Goal: Task Accomplishment & Management: Use online tool/utility

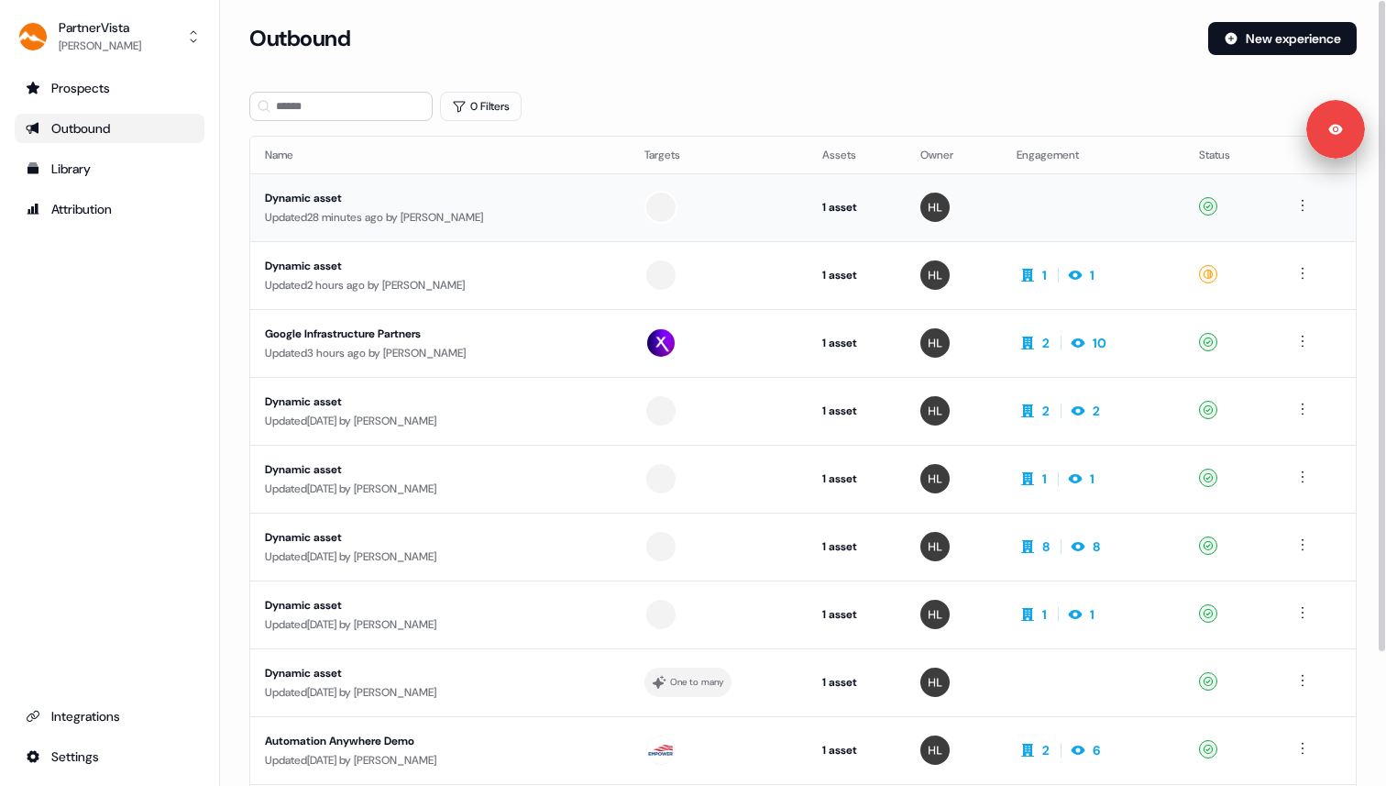
click at [479, 196] on div "Dynamic asset" at bounding box center [438, 198] width 347 height 18
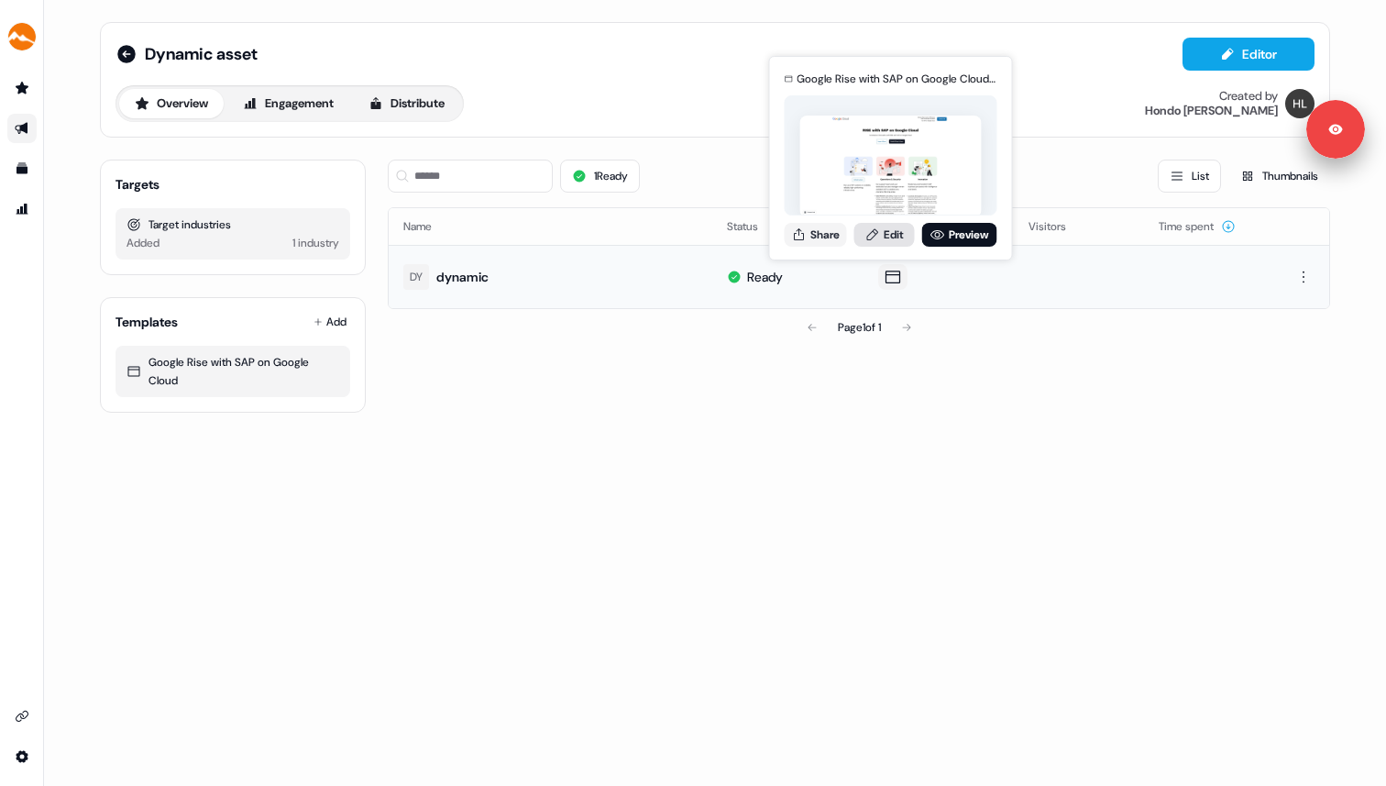
click at [882, 227] on link "Edit" at bounding box center [884, 235] width 61 height 24
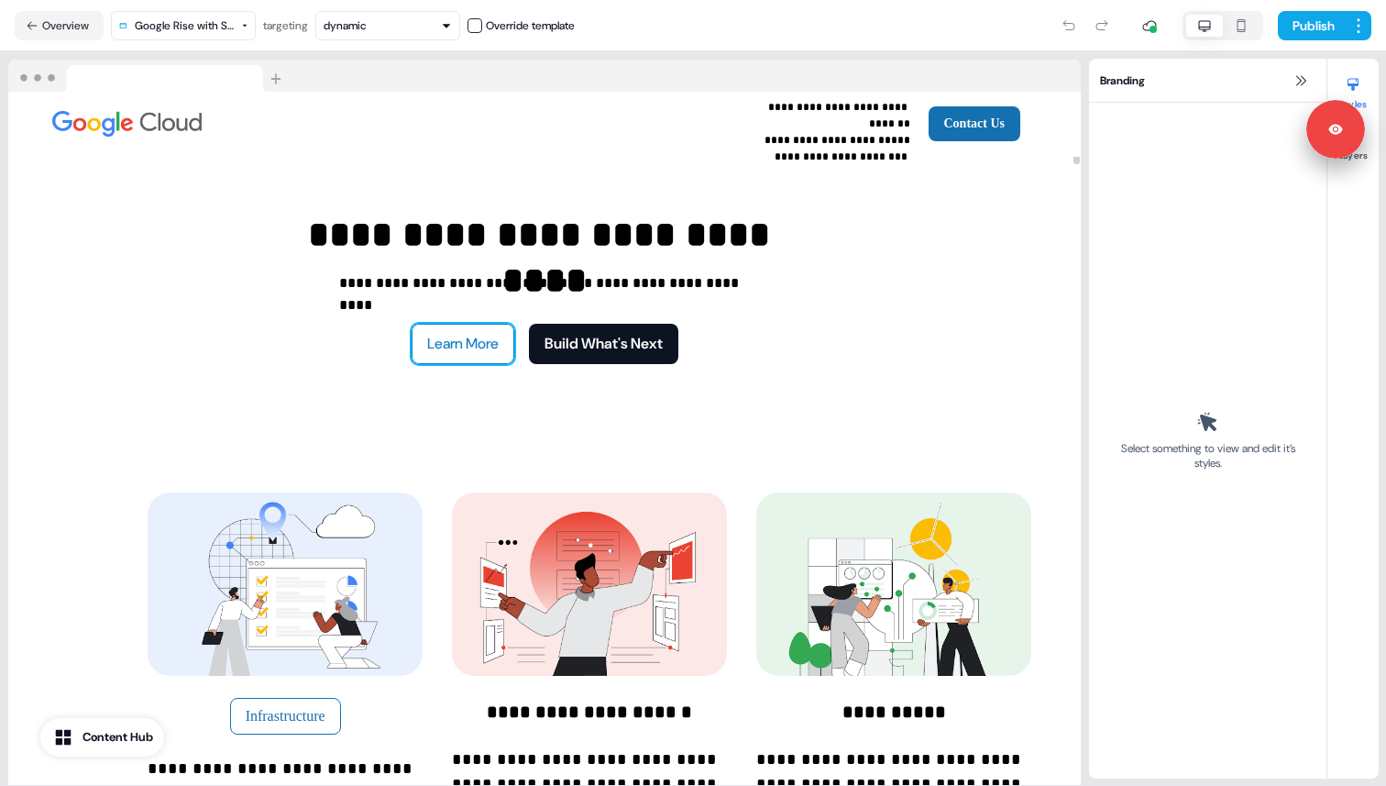
click at [475, 338] on button "Learn More" at bounding box center [463, 344] width 103 height 40
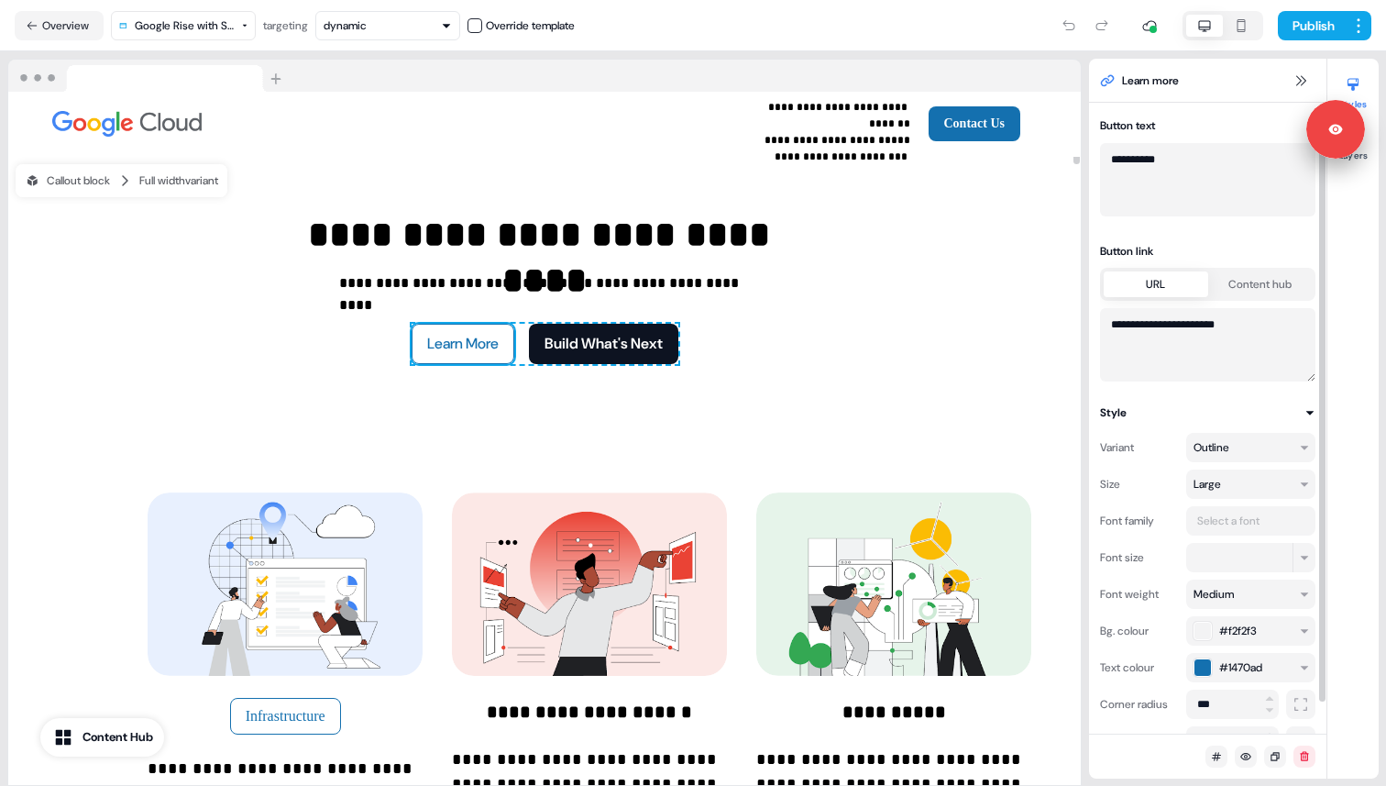
click at [1167, 337] on textarea "**********" at bounding box center [1207, 344] width 215 height 73
click at [660, 350] on button "Build What's Next" at bounding box center [603, 344] width 149 height 40
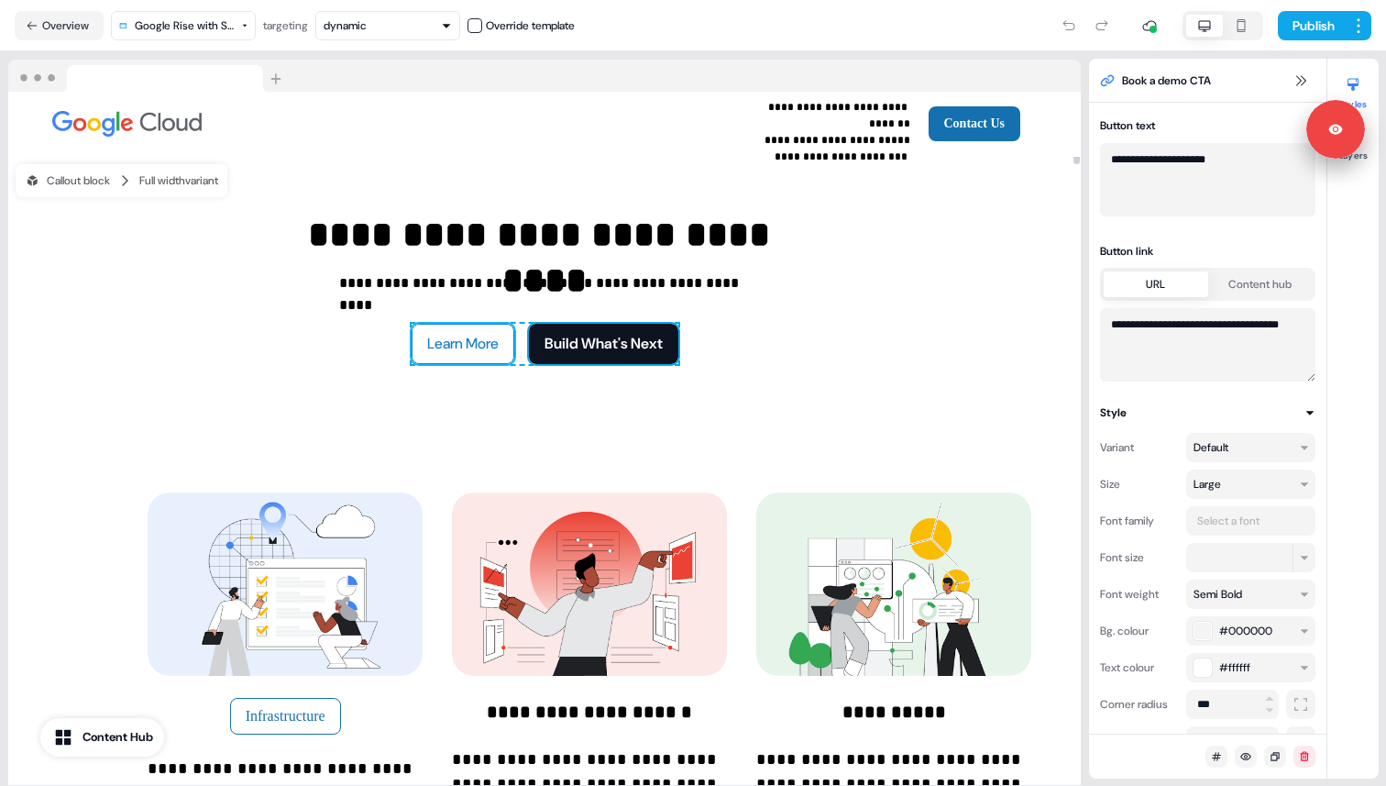
click at [464, 347] on button "Learn More" at bounding box center [463, 344] width 103 height 40
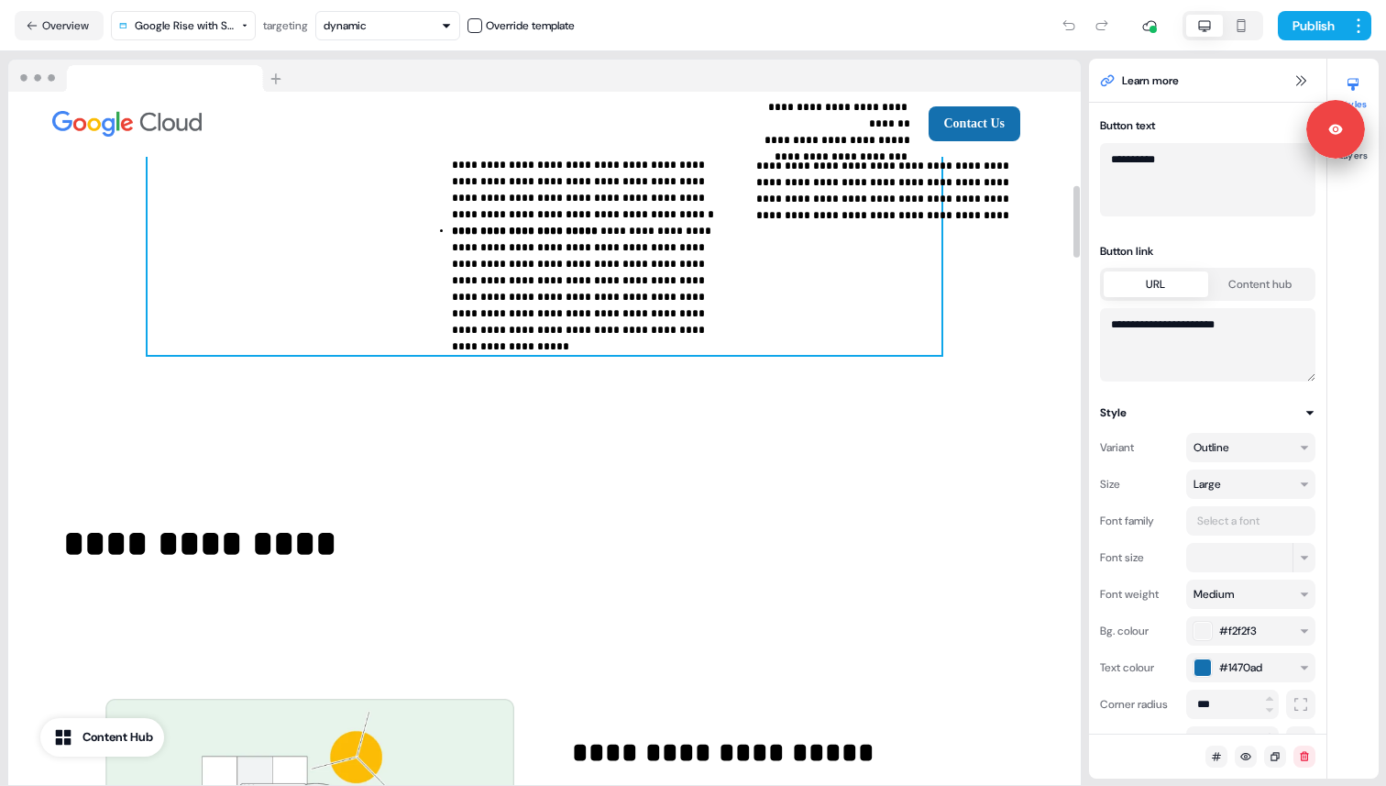
scroll to position [1069, 0]
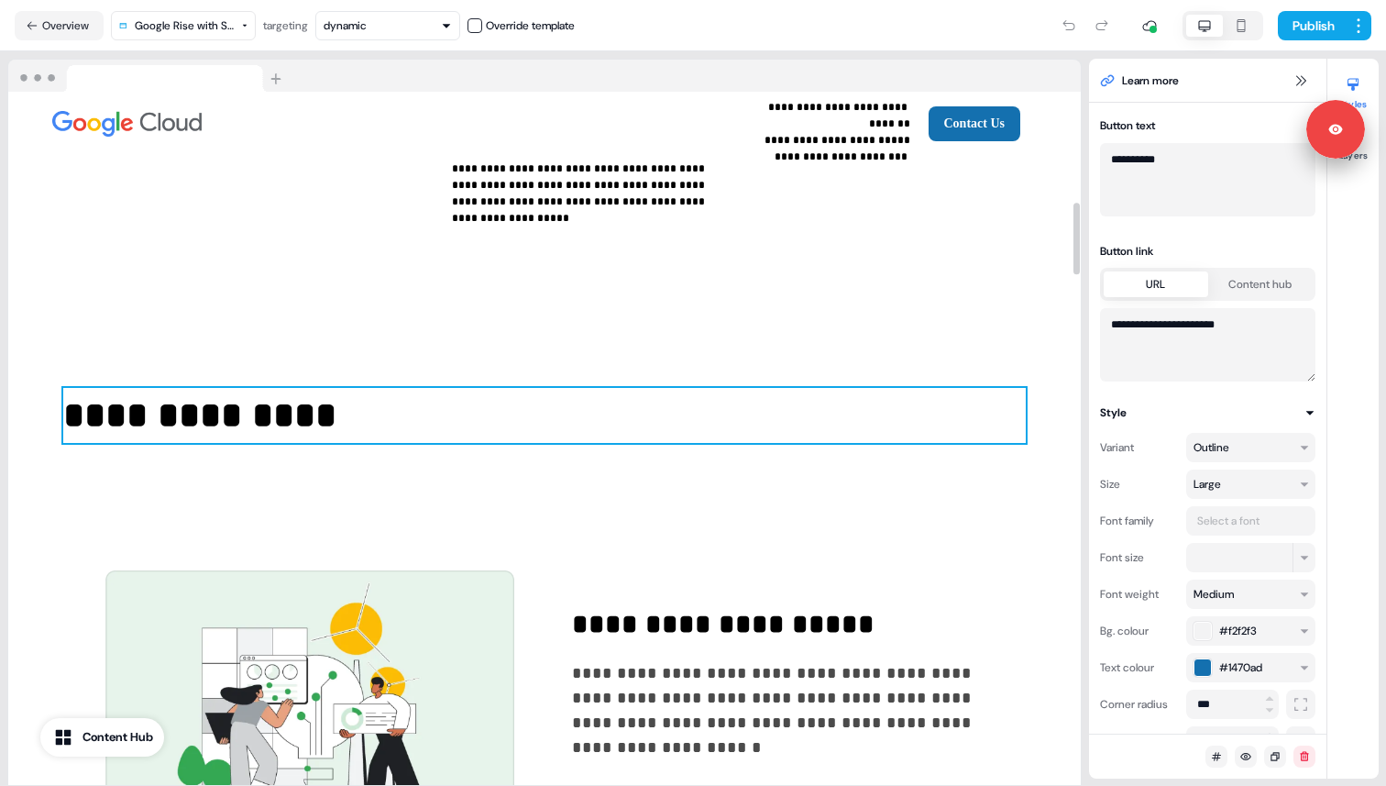
click at [624, 401] on p "**********" at bounding box center [544, 415] width 963 height 55
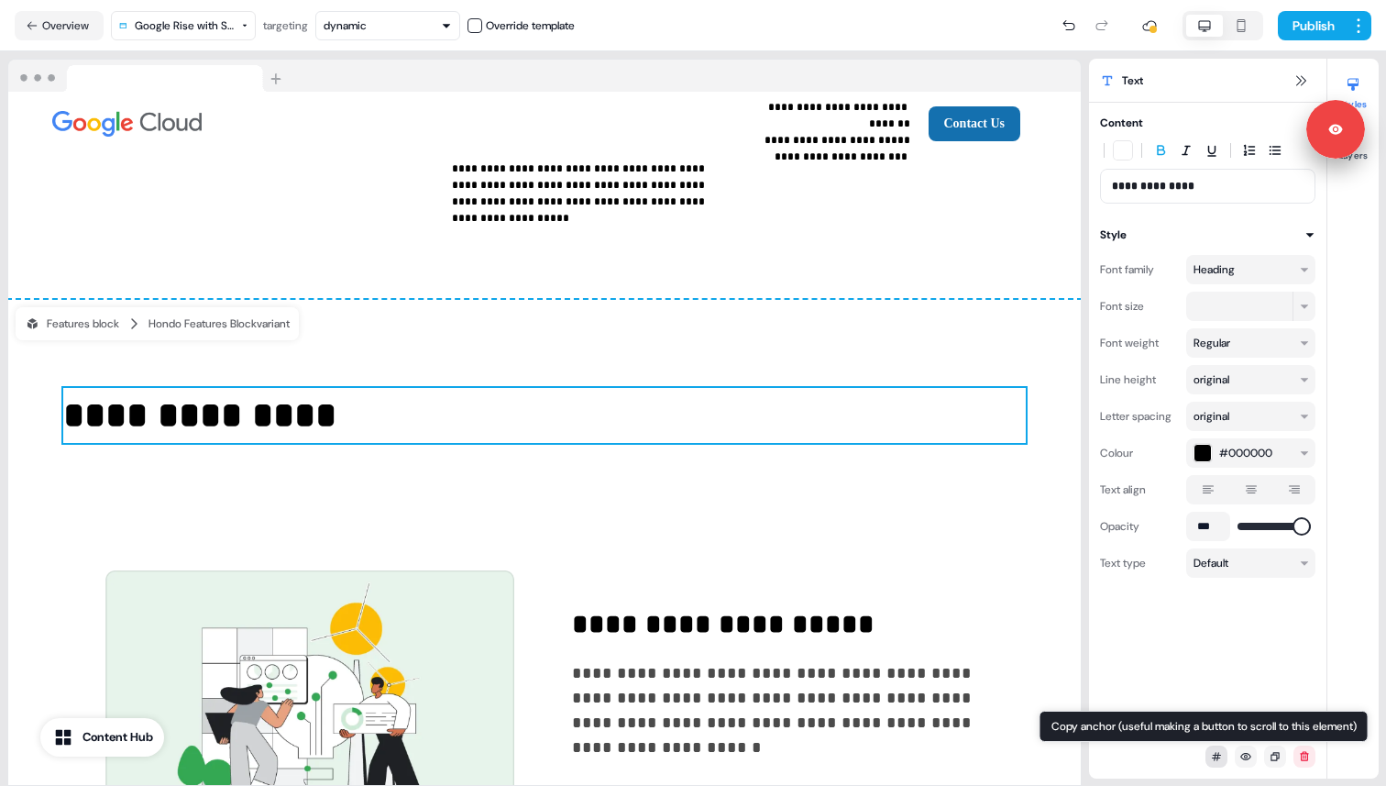
click at [1207, 754] on button at bounding box center [1217, 756] width 22 height 22
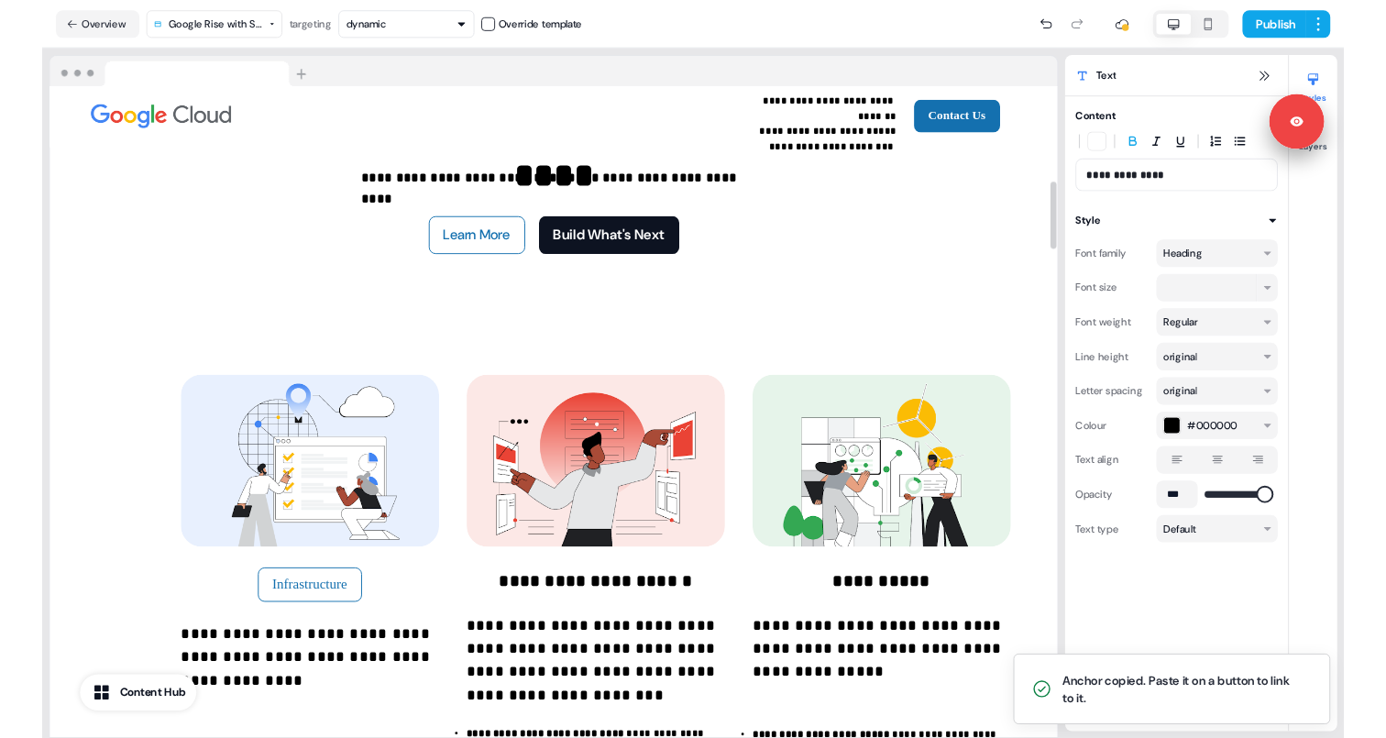
scroll to position [0, 0]
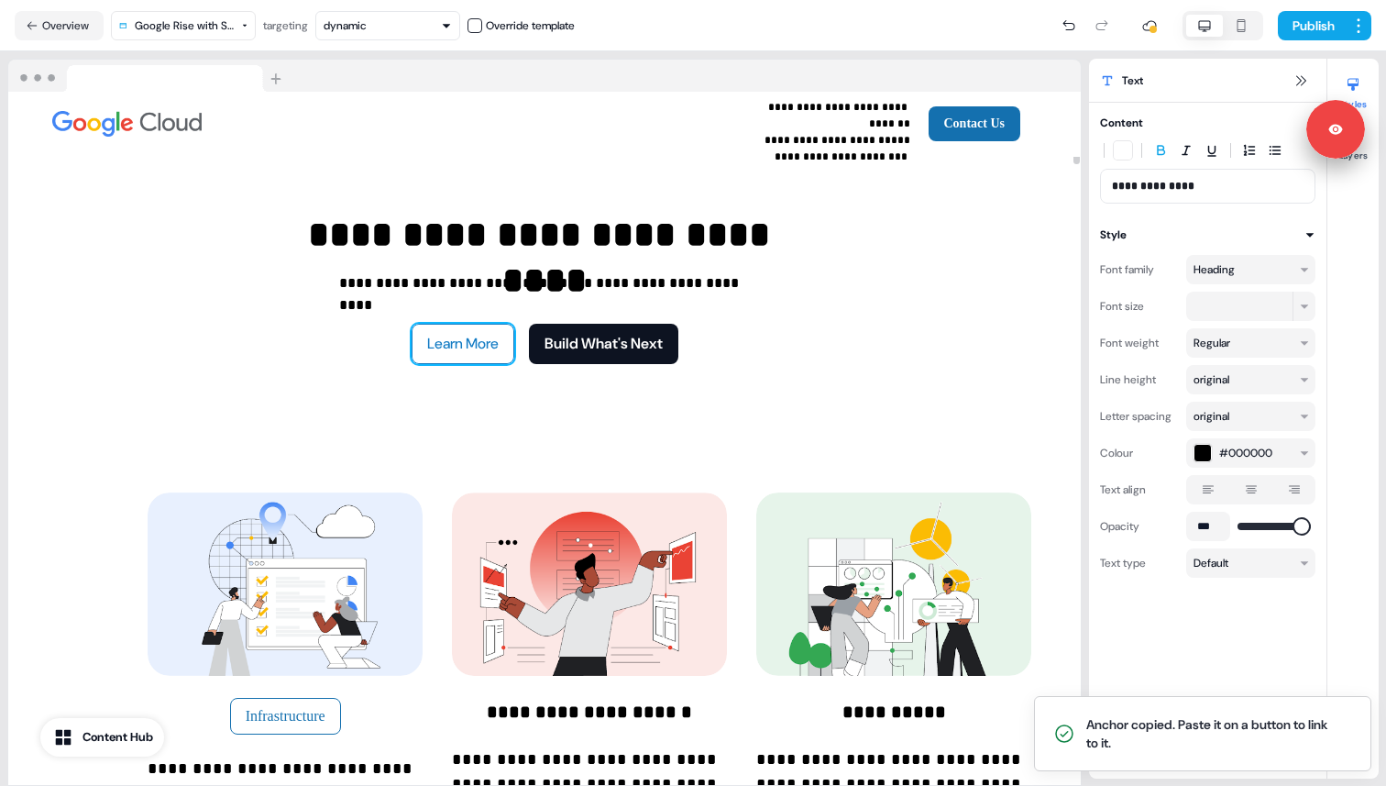
click at [470, 340] on button "Learn More" at bounding box center [463, 344] width 103 height 40
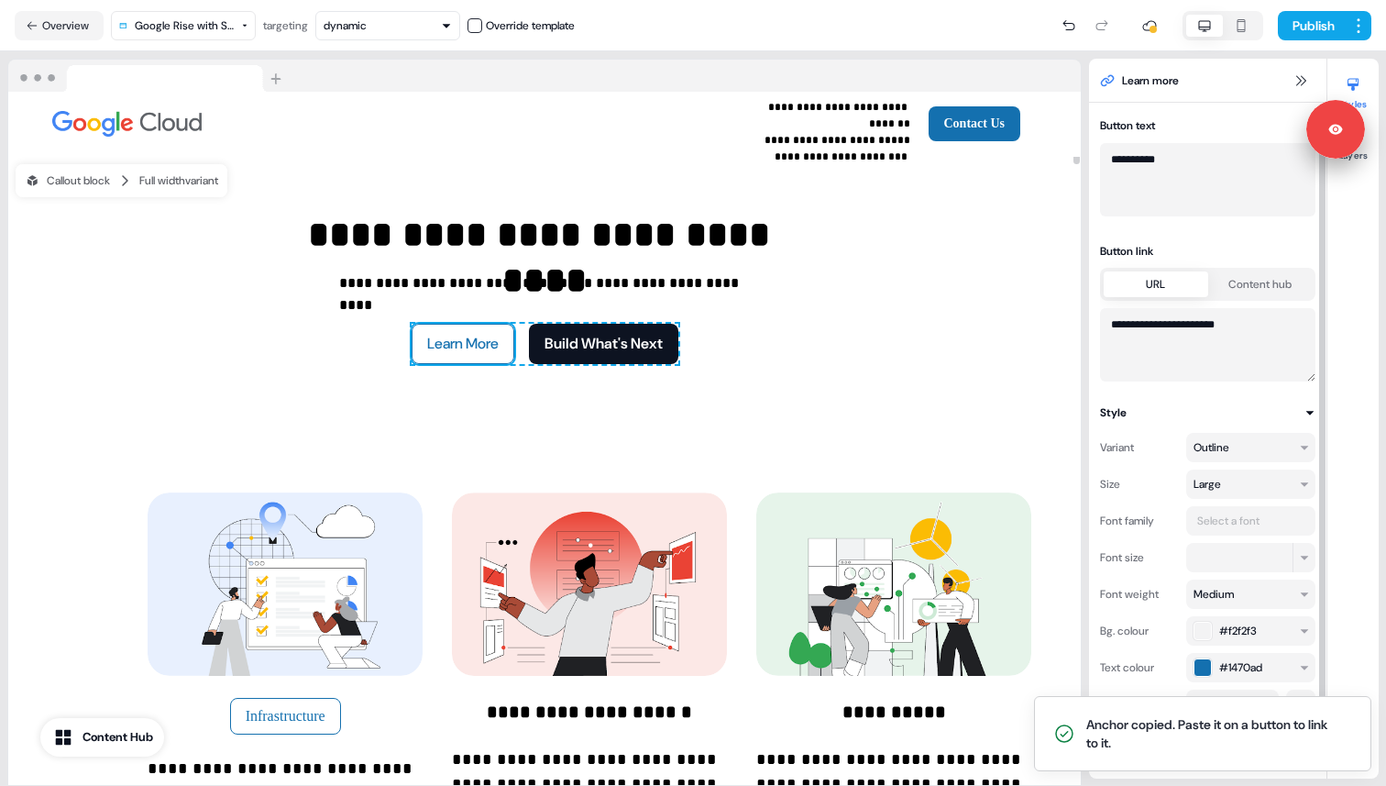
click at [1134, 335] on textarea "**********" at bounding box center [1207, 344] width 215 height 73
paste textarea
click at [1132, 351] on textarea "**********" at bounding box center [1207, 344] width 215 height 73
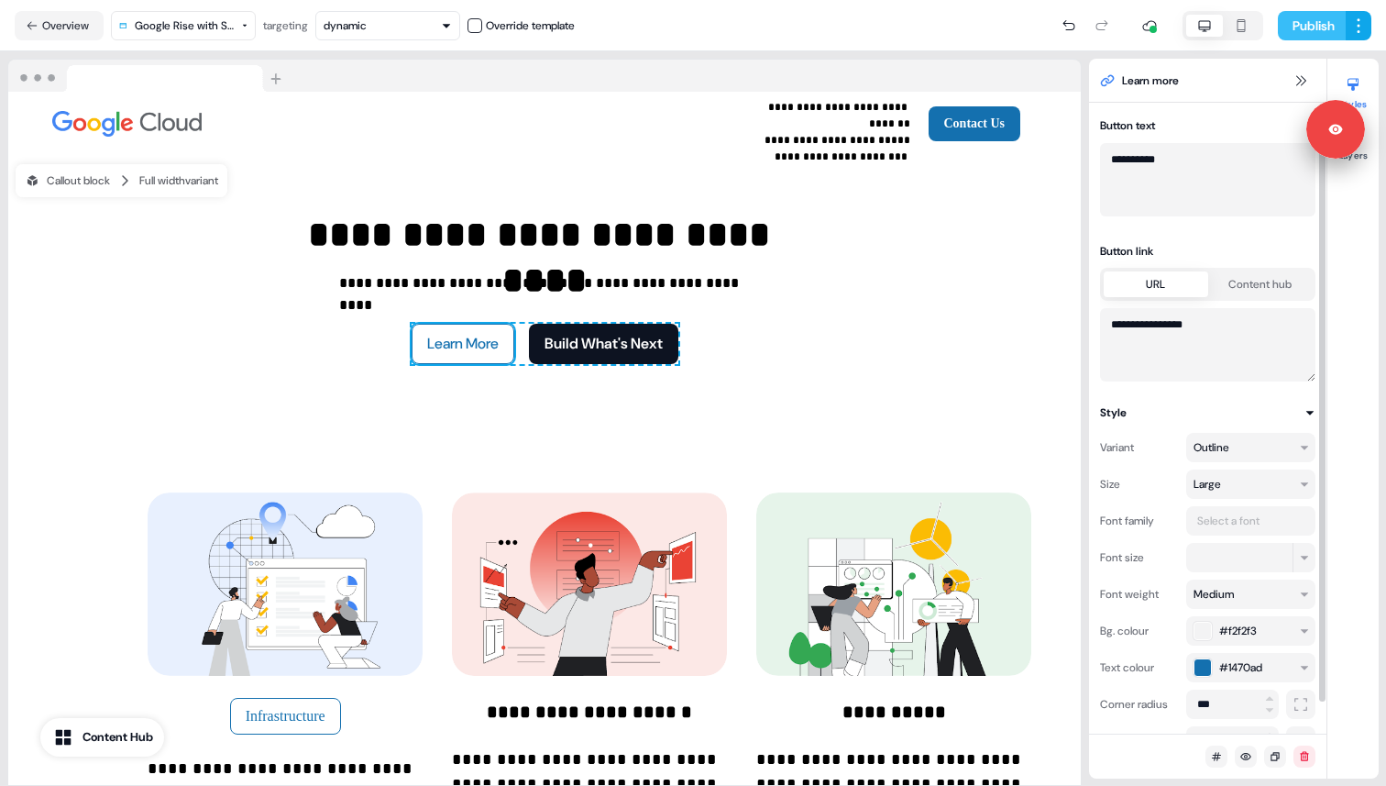
type textarea "**********"
click at [1313, 32] on button "Publish" at bounding box center [1312, 25] width 68 height 29
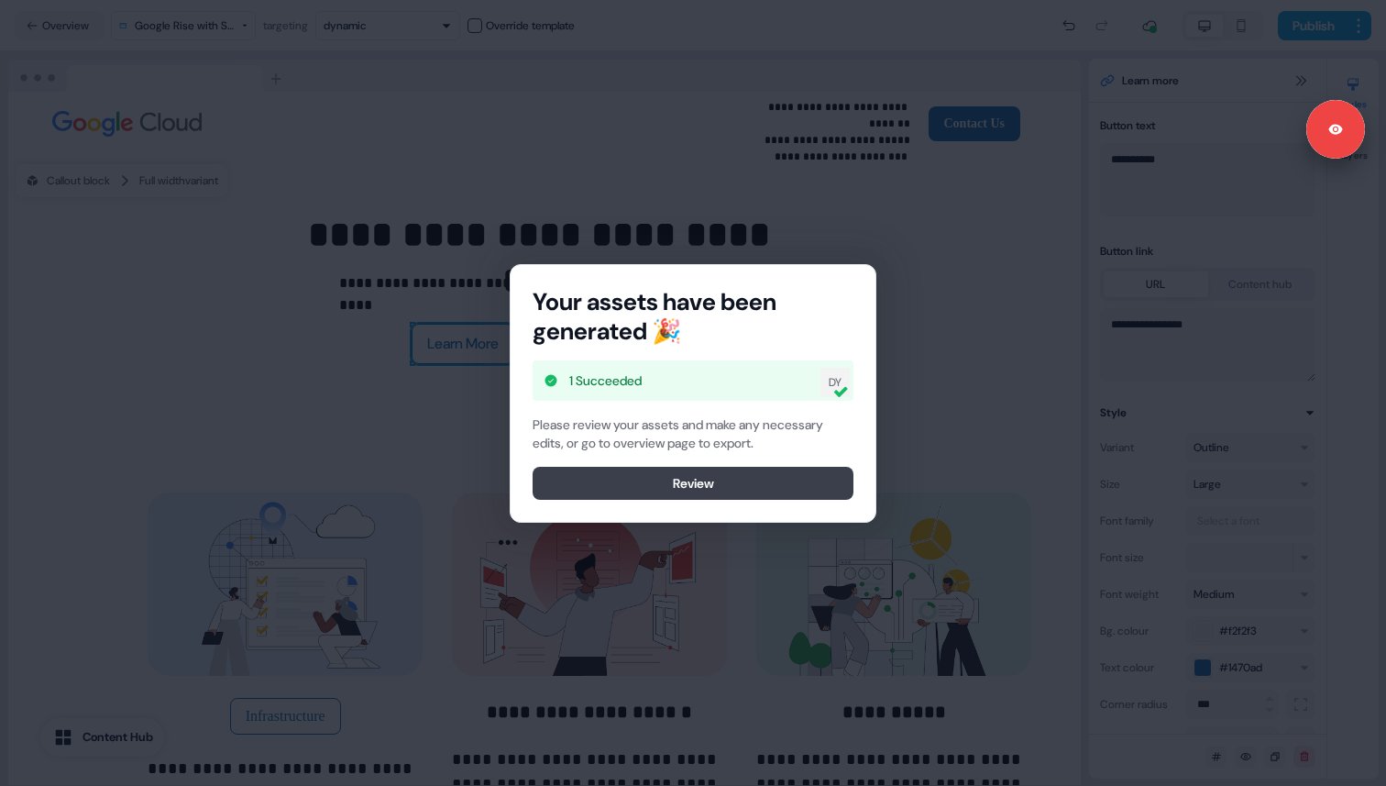
click at [683, 482] on button "Review" at bounding box center [693, 483] width 321 height 33
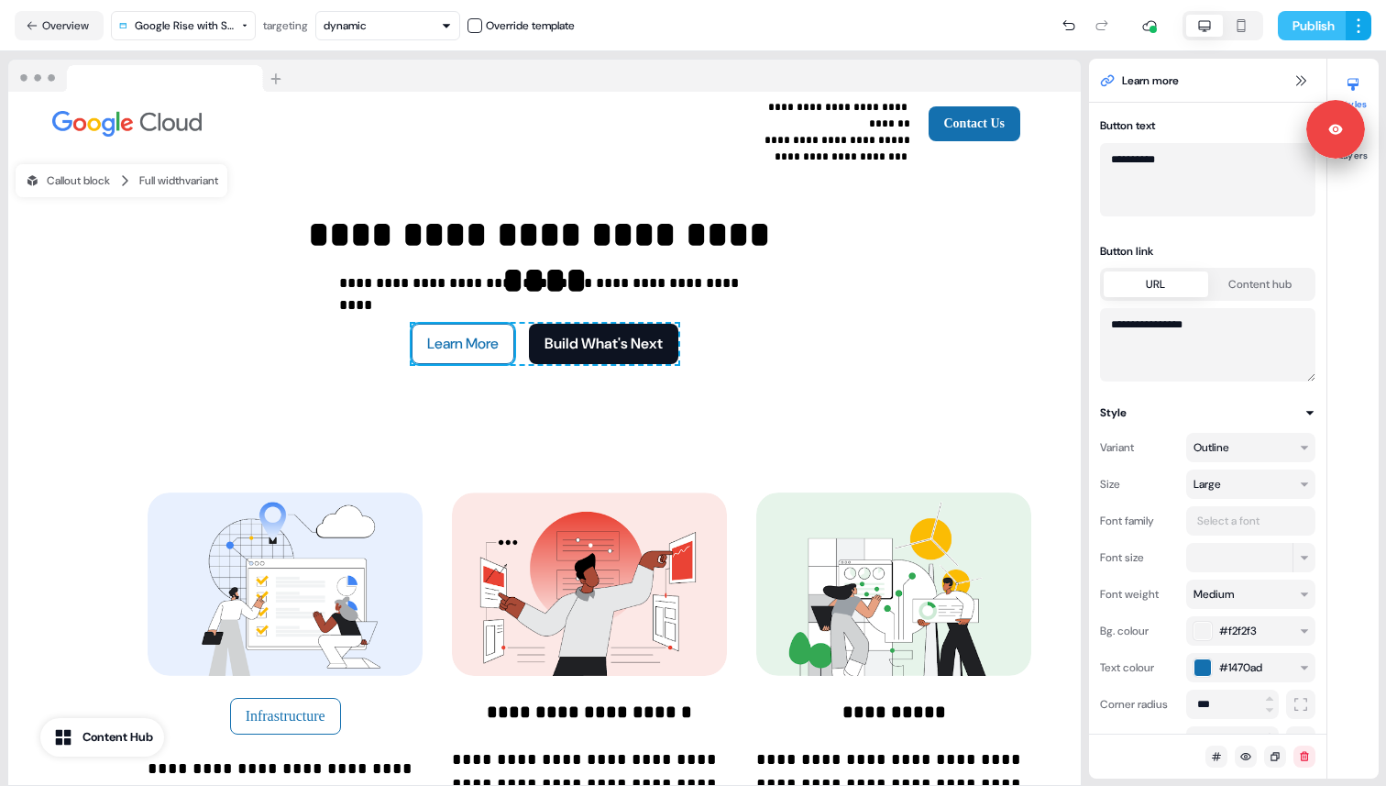
click at [1297, 32] on button "Publish" at bounding box center [1312, 25] width 68 height 29
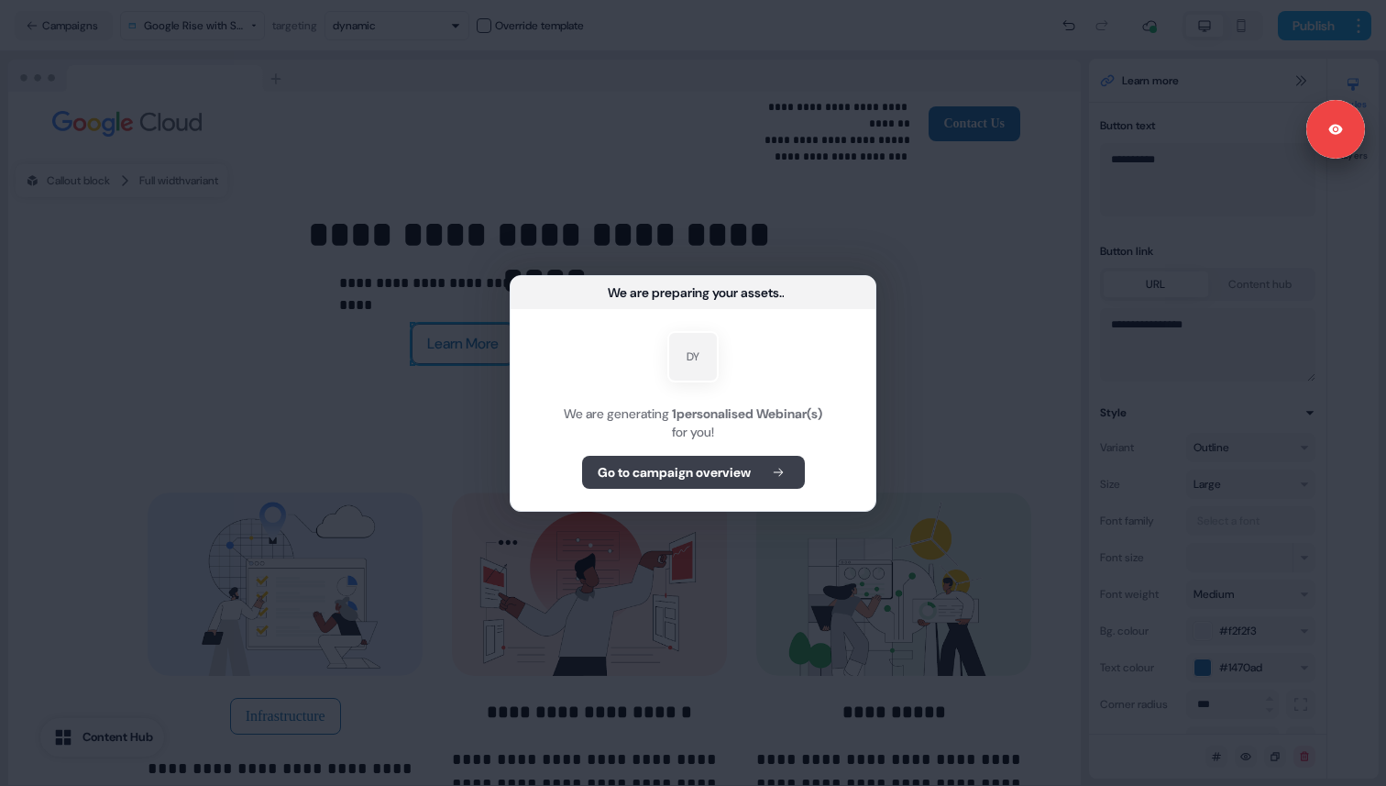
click at [688, 468] on b "Go to campaign overview" at bounding box center [674, 472] width 153 height 18
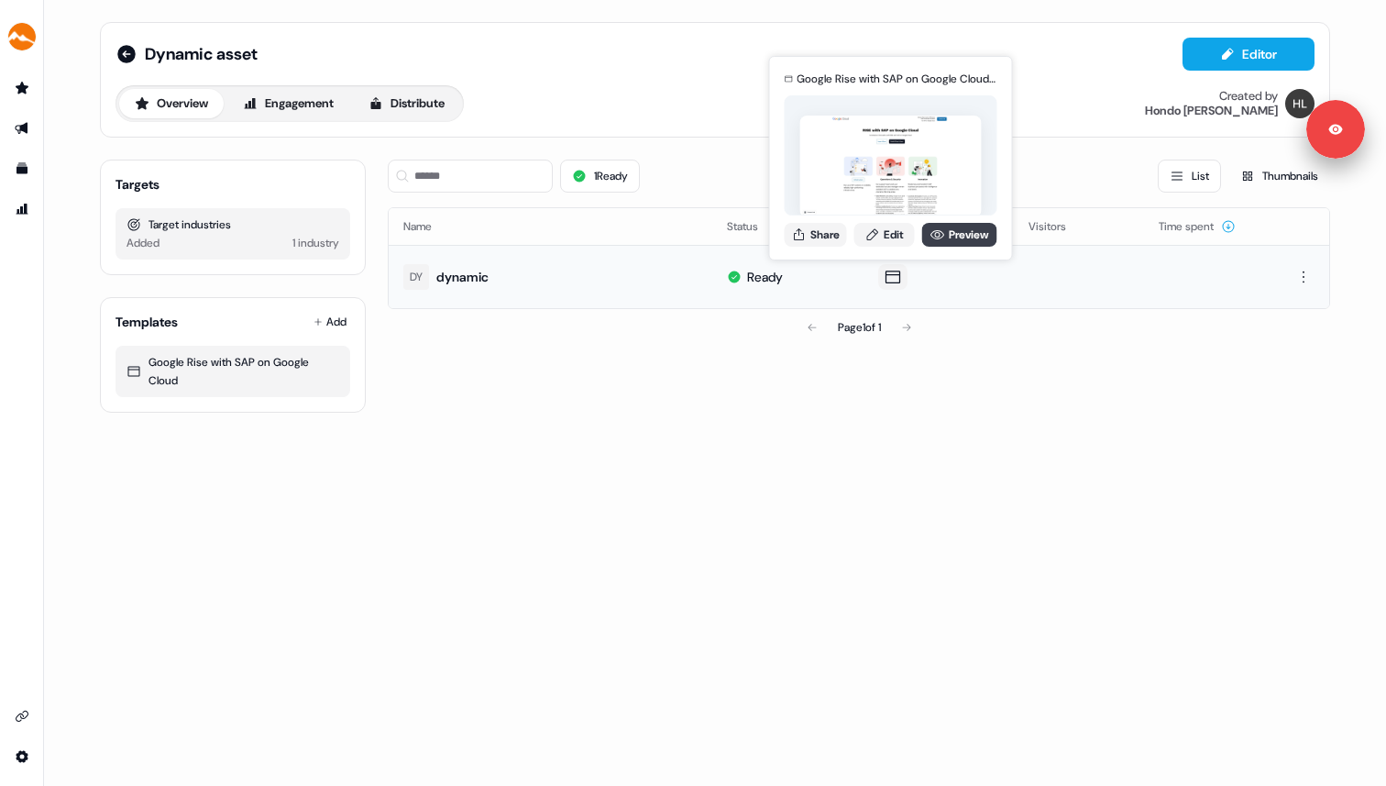
click at [944, 237] on link "Preview" at bounding box center [959, 235] width 75 height 24
click at [936, 236] on icon at bounding box center [938, 234] width 14 height 9
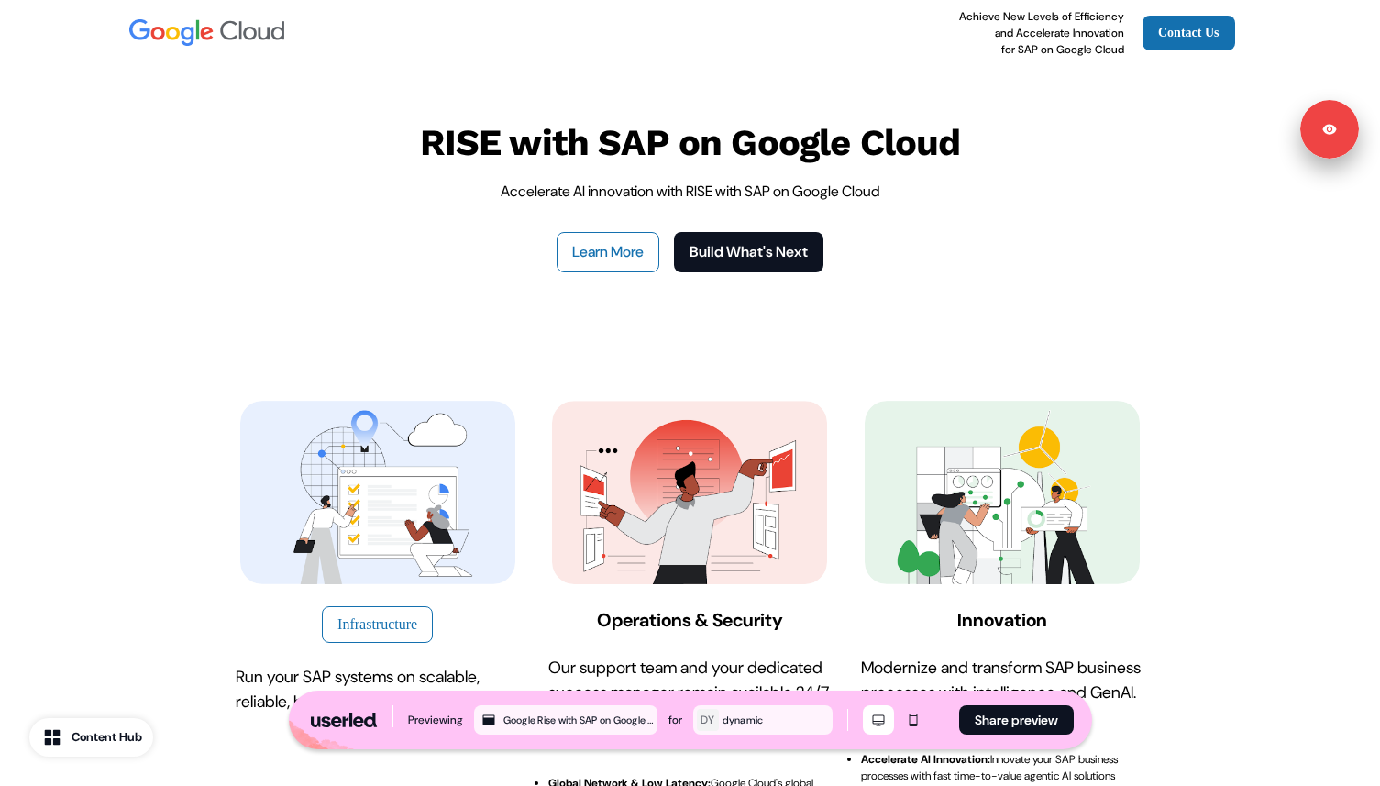
scroll to position [49, 0]
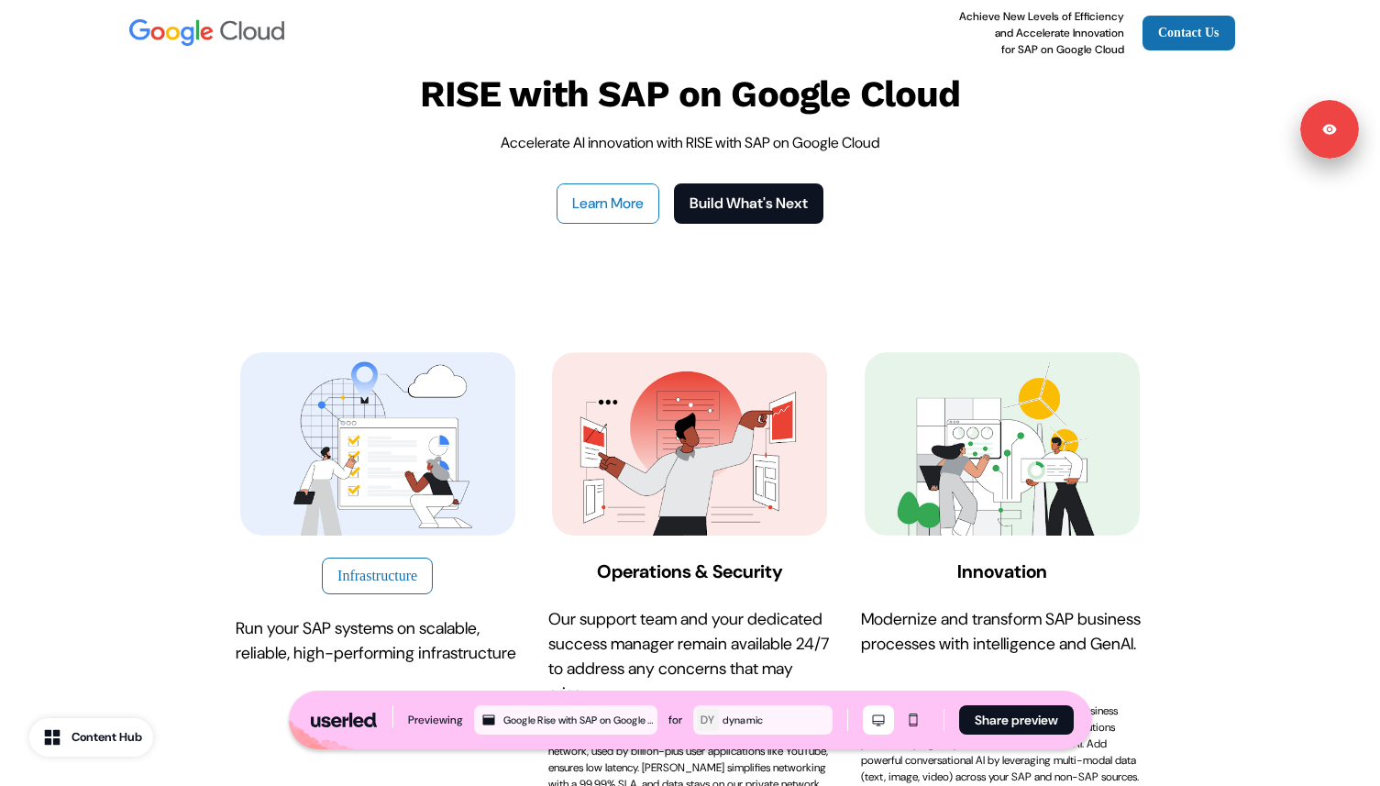
click at [626, 203] on button "Learn More" at bounding box center [607, 203] width 103 height 40
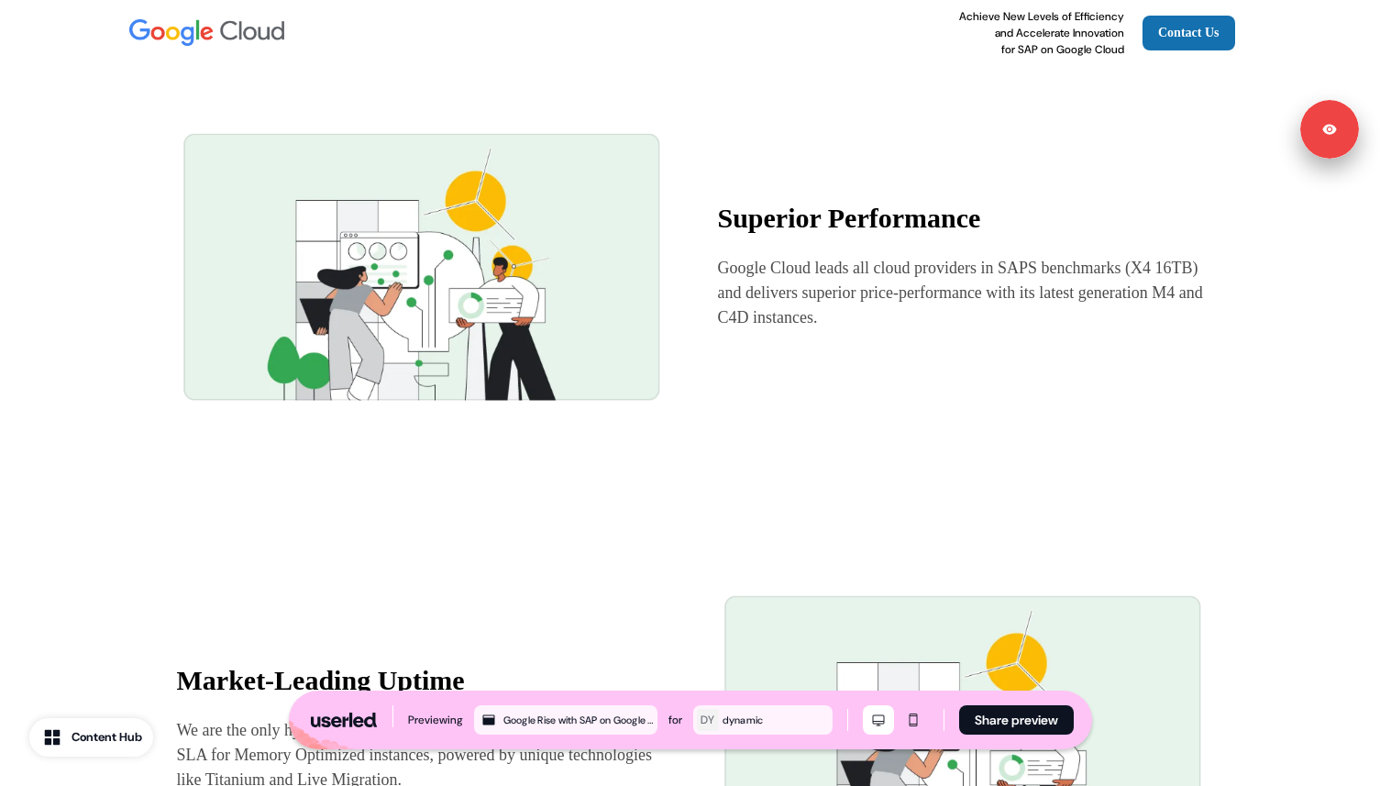
scroll to position [1332, 0]
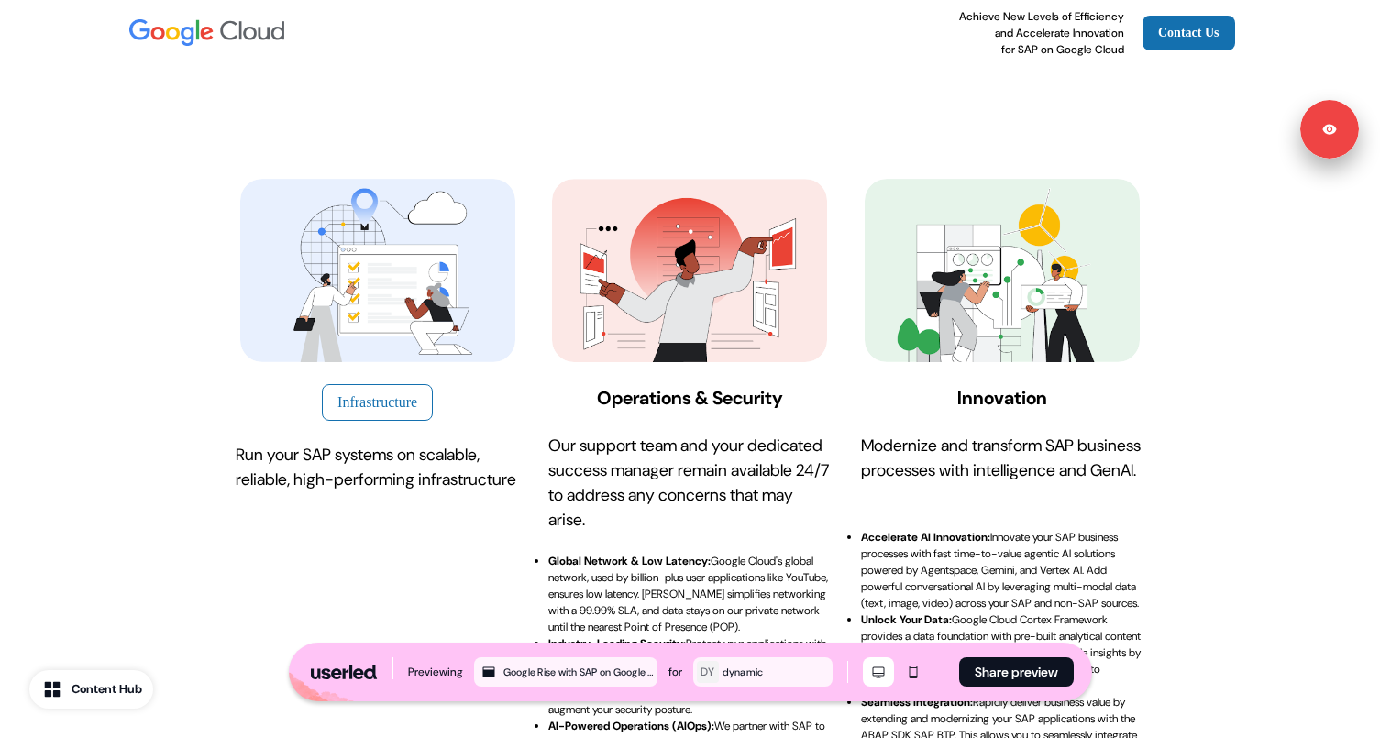
scroll to position [261, 0]
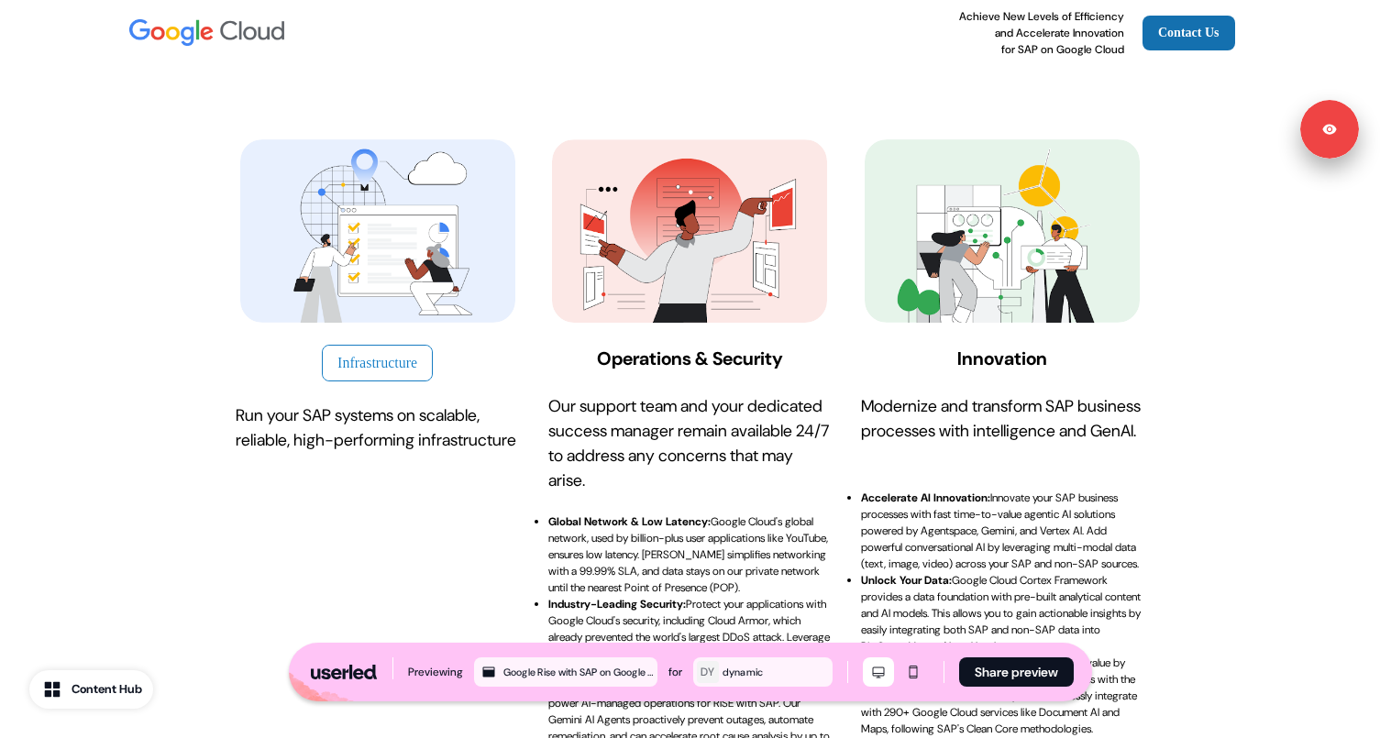
click at [380, 364] on button "Infrastructure" at bounding box center [377, 363] width 111 height 37
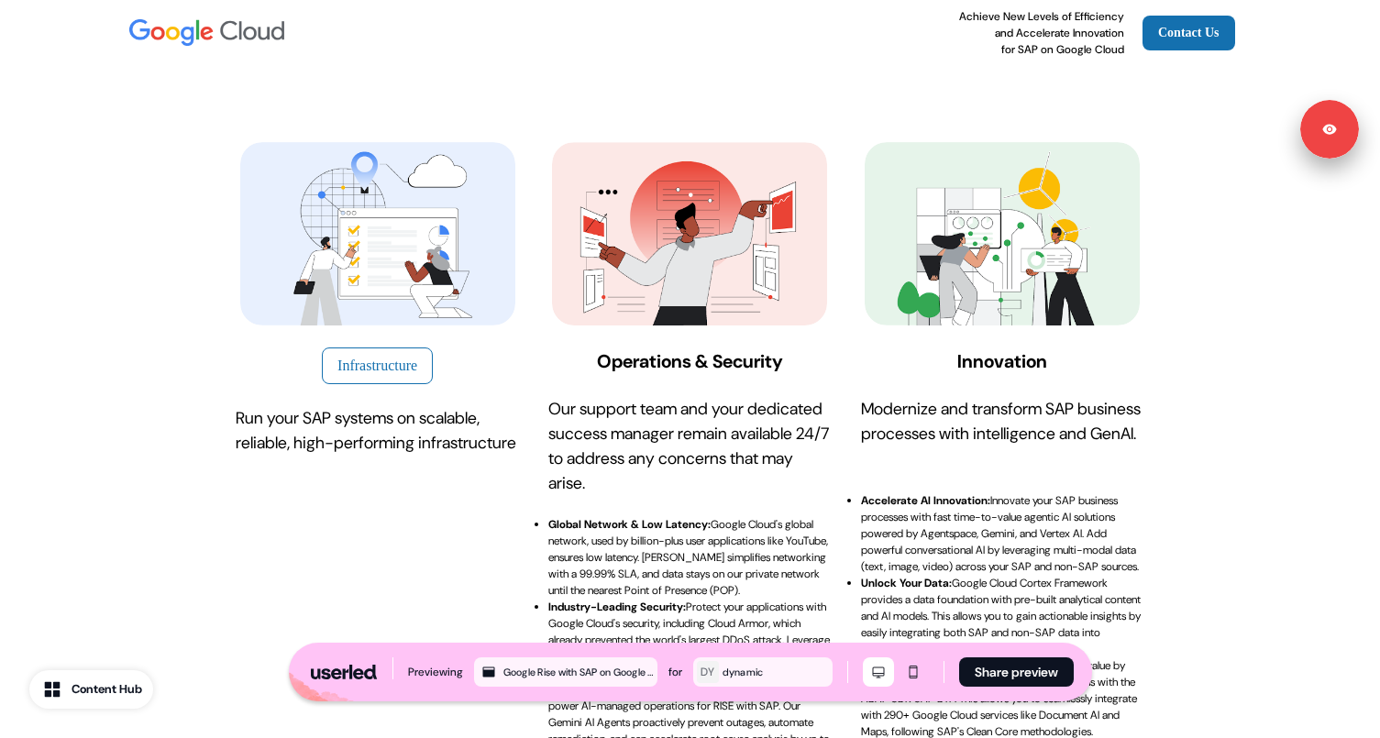
scroll to position [248, 0]
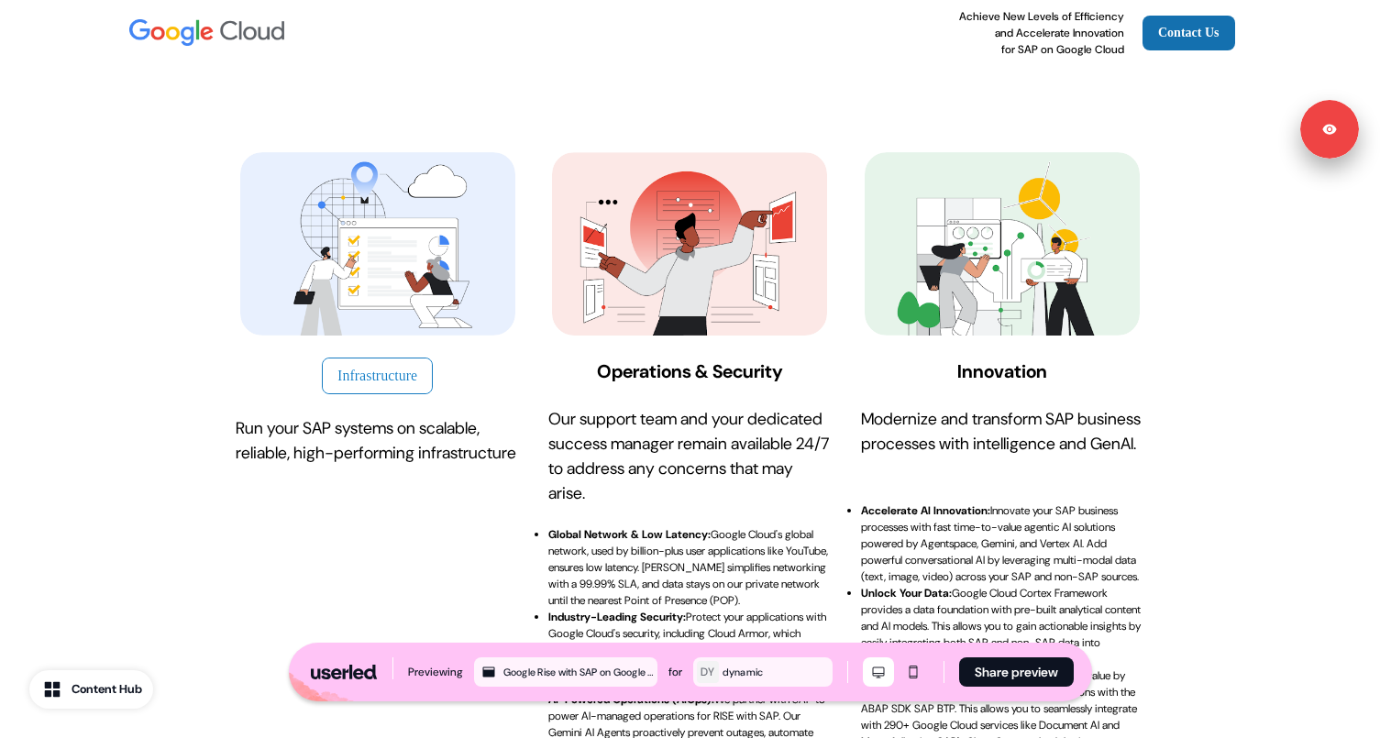
click at [368, 380] on button "Infrastructure" at bounding box center [377, 376] width 111 height 37
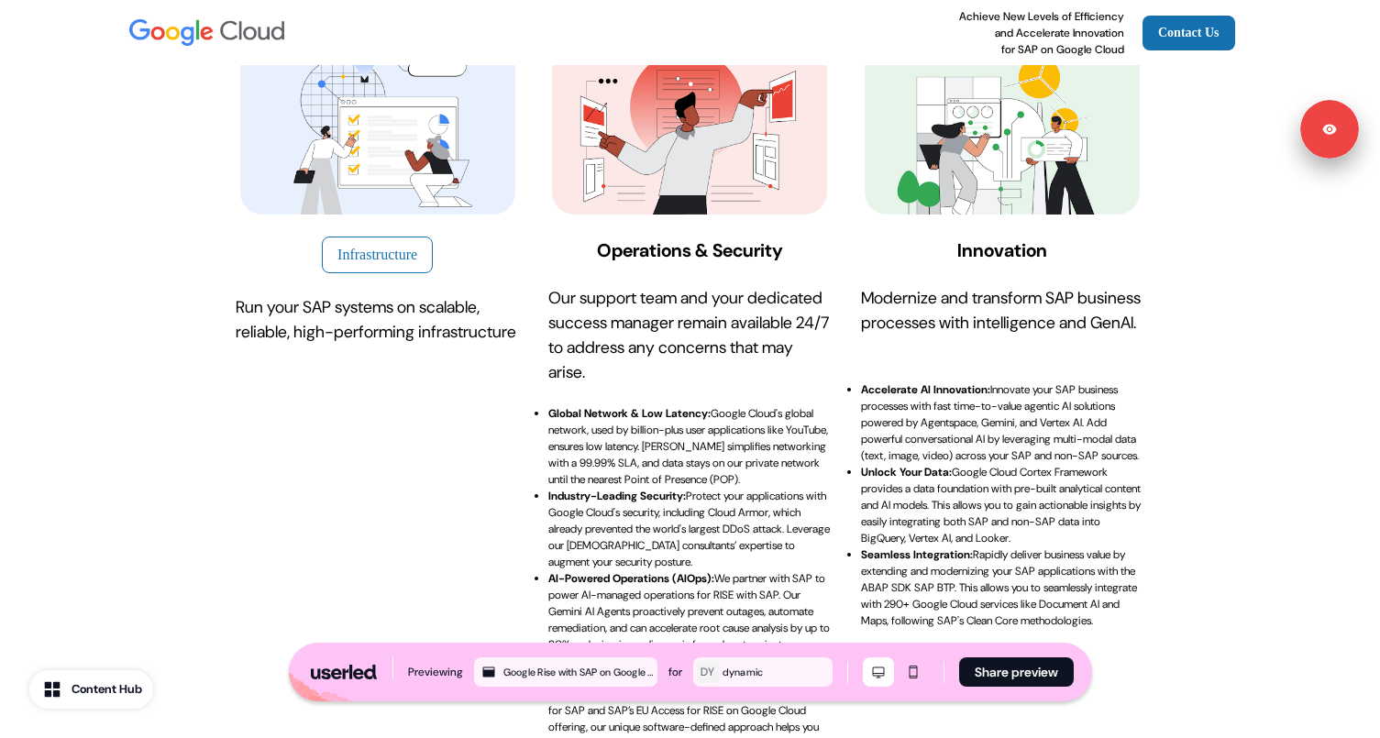
scroll to position [365, 0]
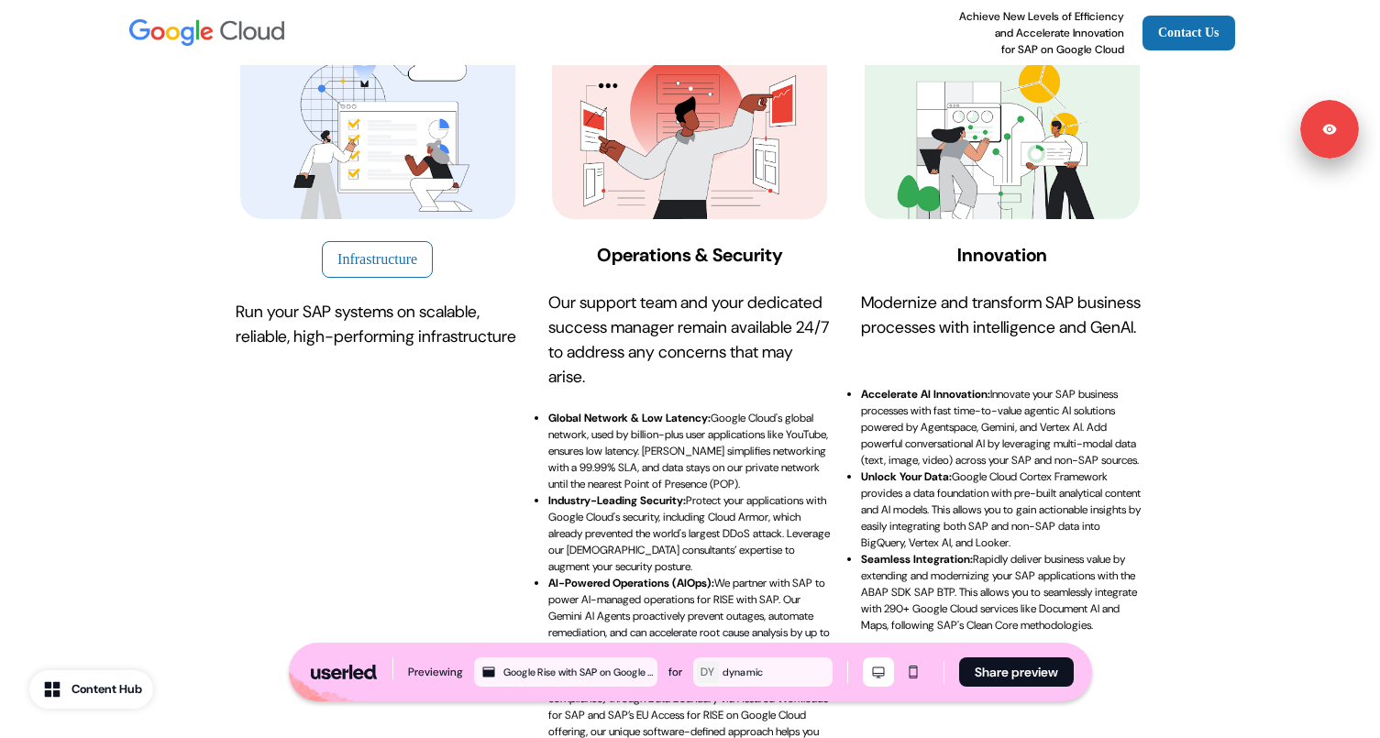
click at [679, 259] on strong "Operations & Security" at bounding box center [690, 255] width 186 height 24
click at [701, 262] on strong "Operations & Security" at bounding box center [690, 255] width 186 height 24
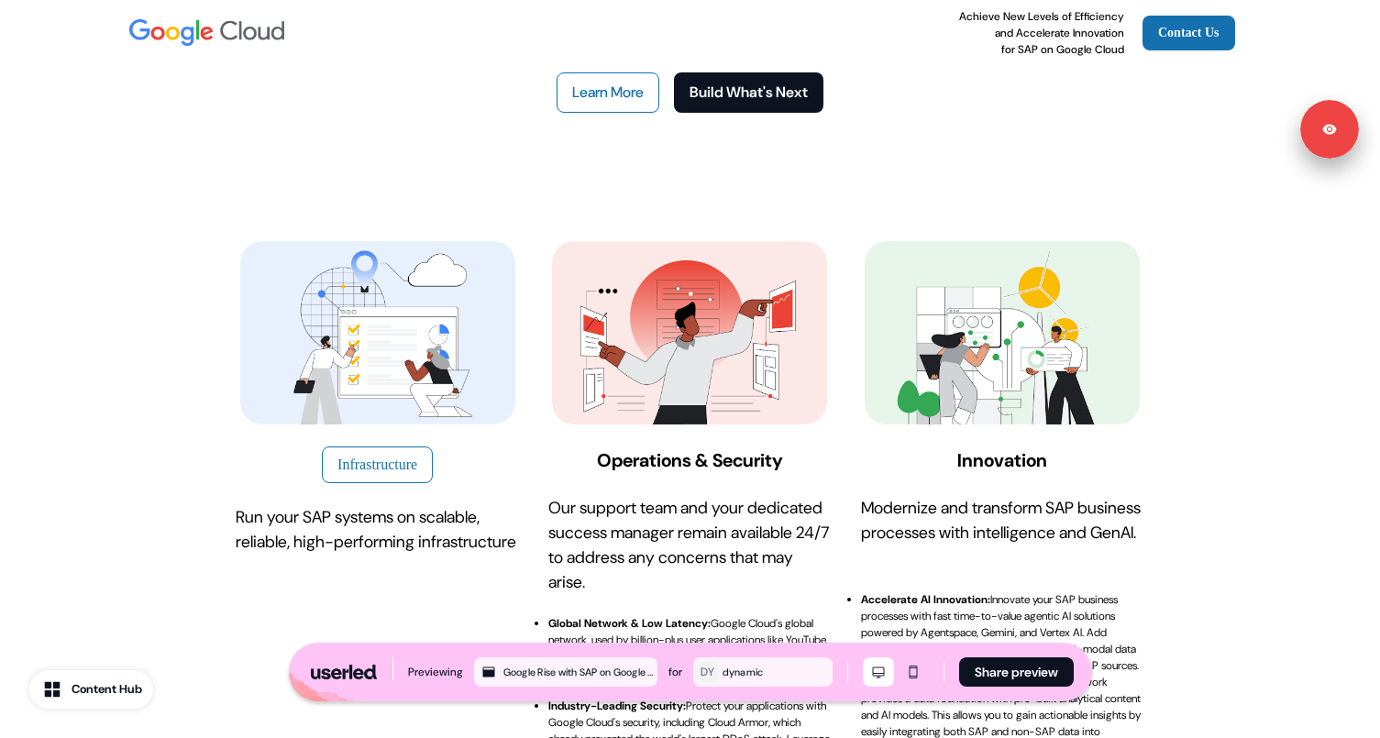
scroll to position [173, 0]
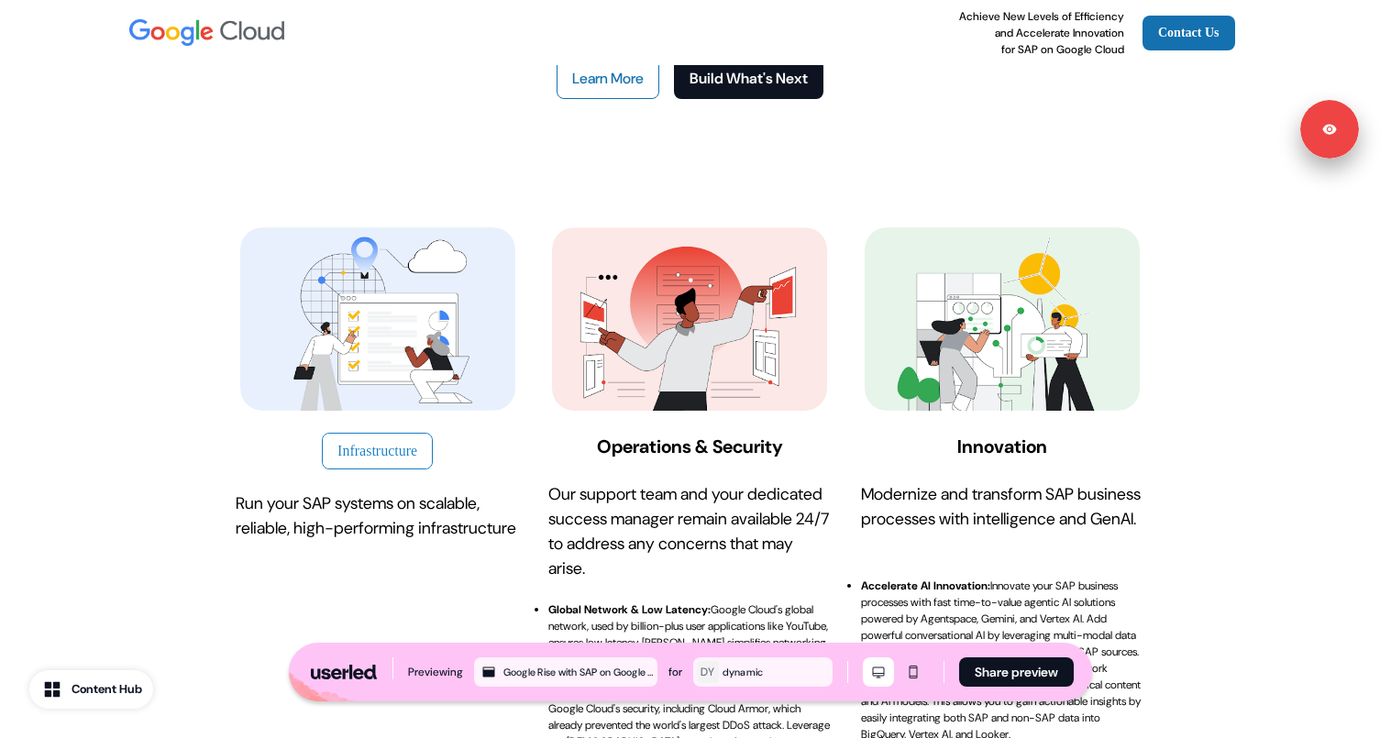
click at [402, 451] on button "Infrastructure" at bounding box center [377, 451] width 111 height 37
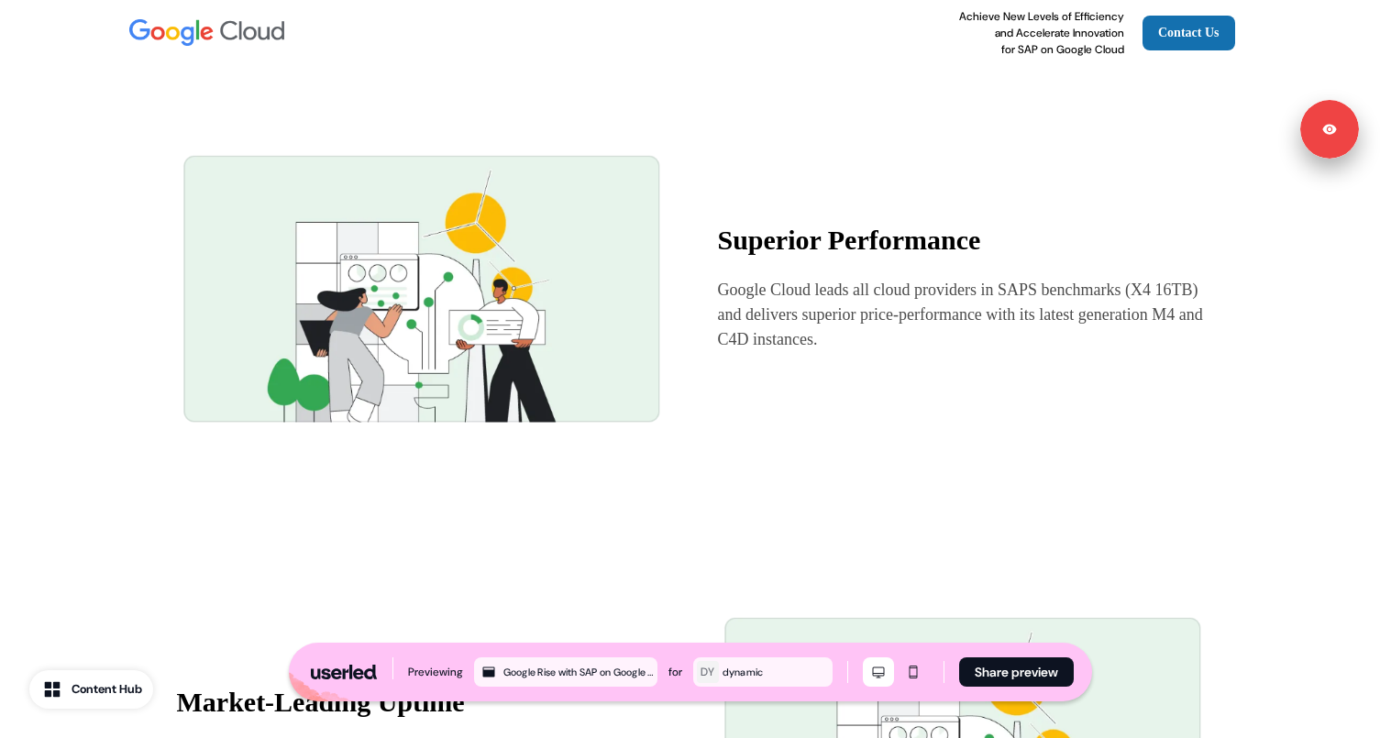
scroll to position [1278, 0]
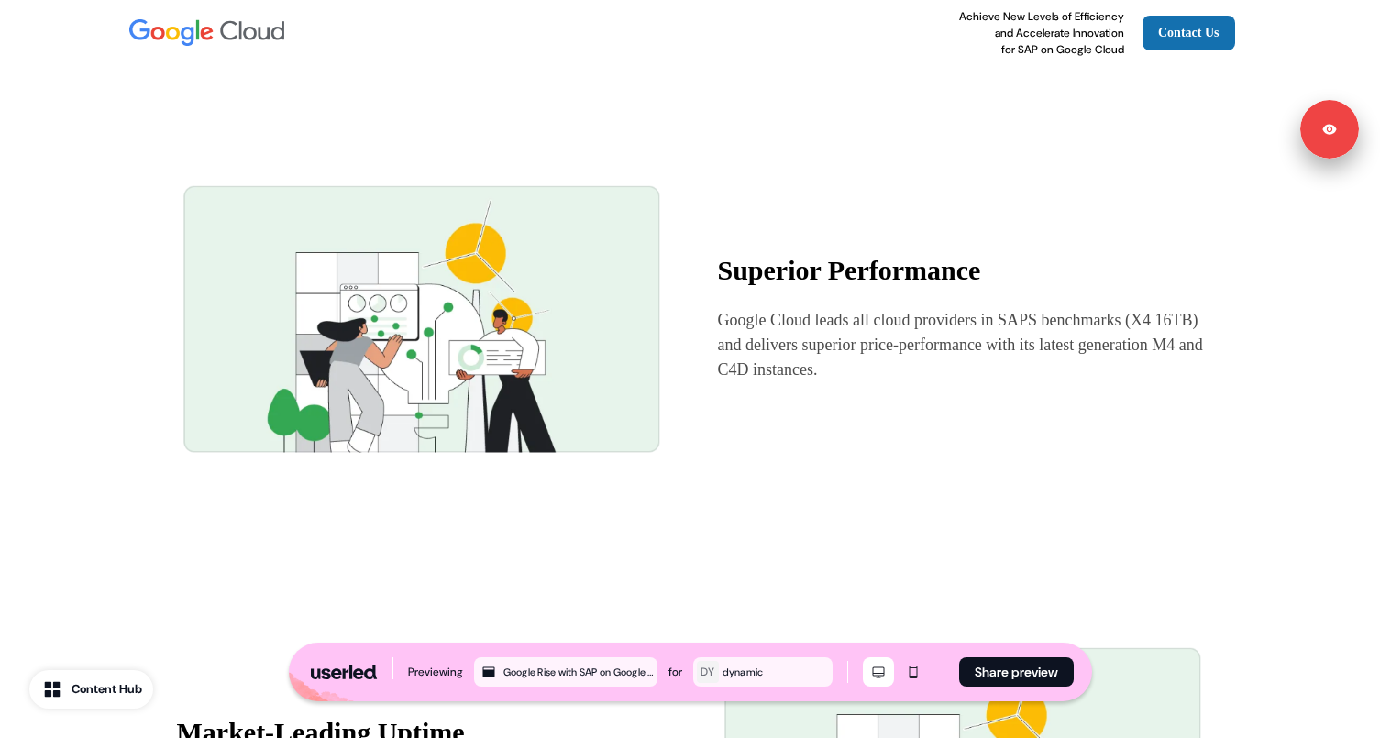
click at [762, 285] on strong "Superior Performance" at bounding box center [849, 270] width 263 height 30
click at [263, 69] on strong "Infrastructure" at bounding box center [253, 48] width 226 height 41
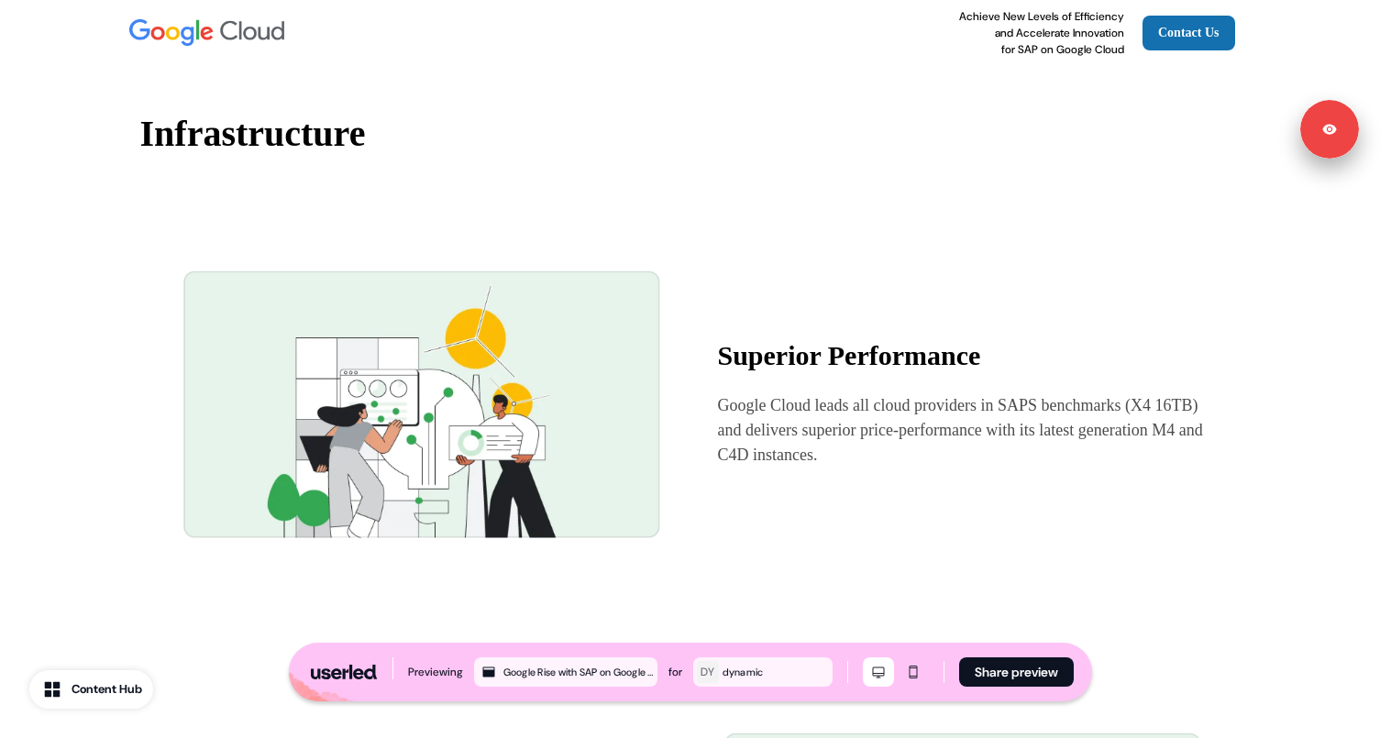
scroll to position [1191, 0]
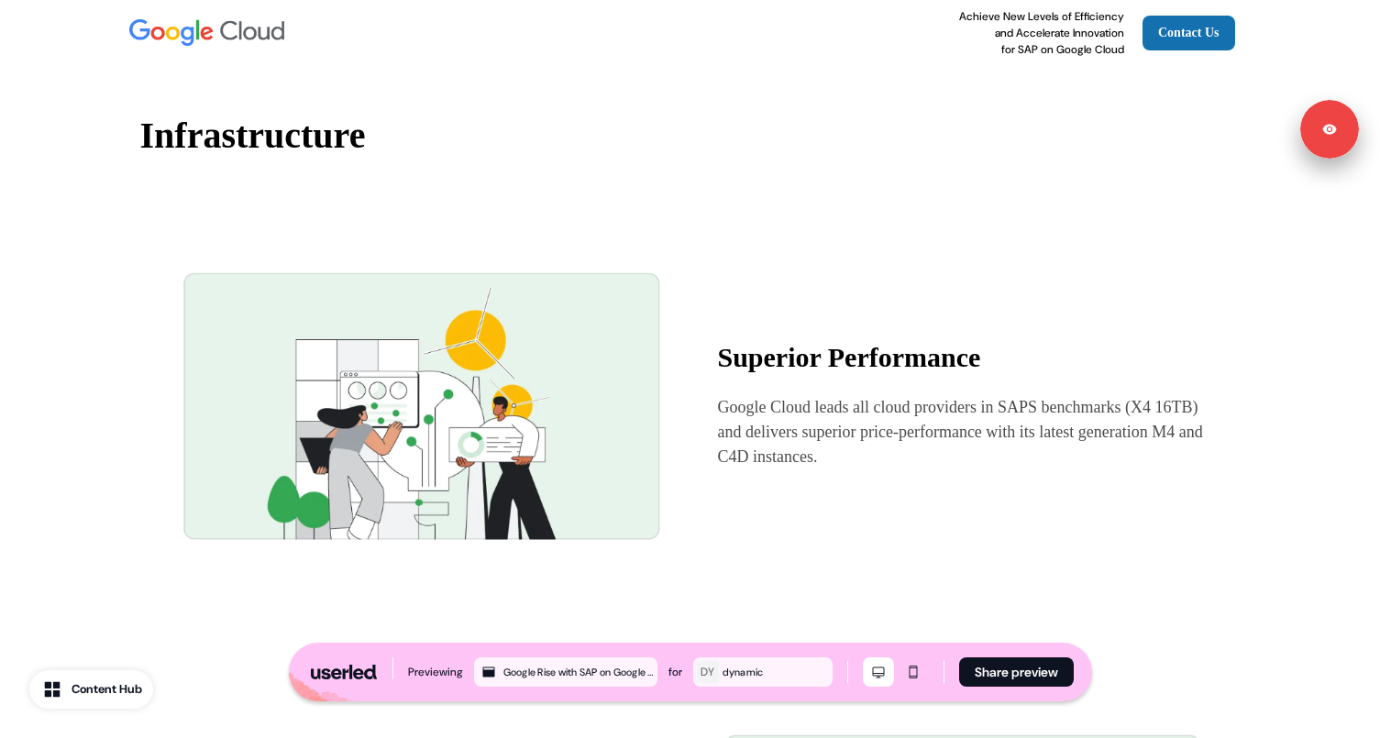
click at [302, 156] on strong "Infrastructure" at bounding box center [253, 135] width 226 height 41
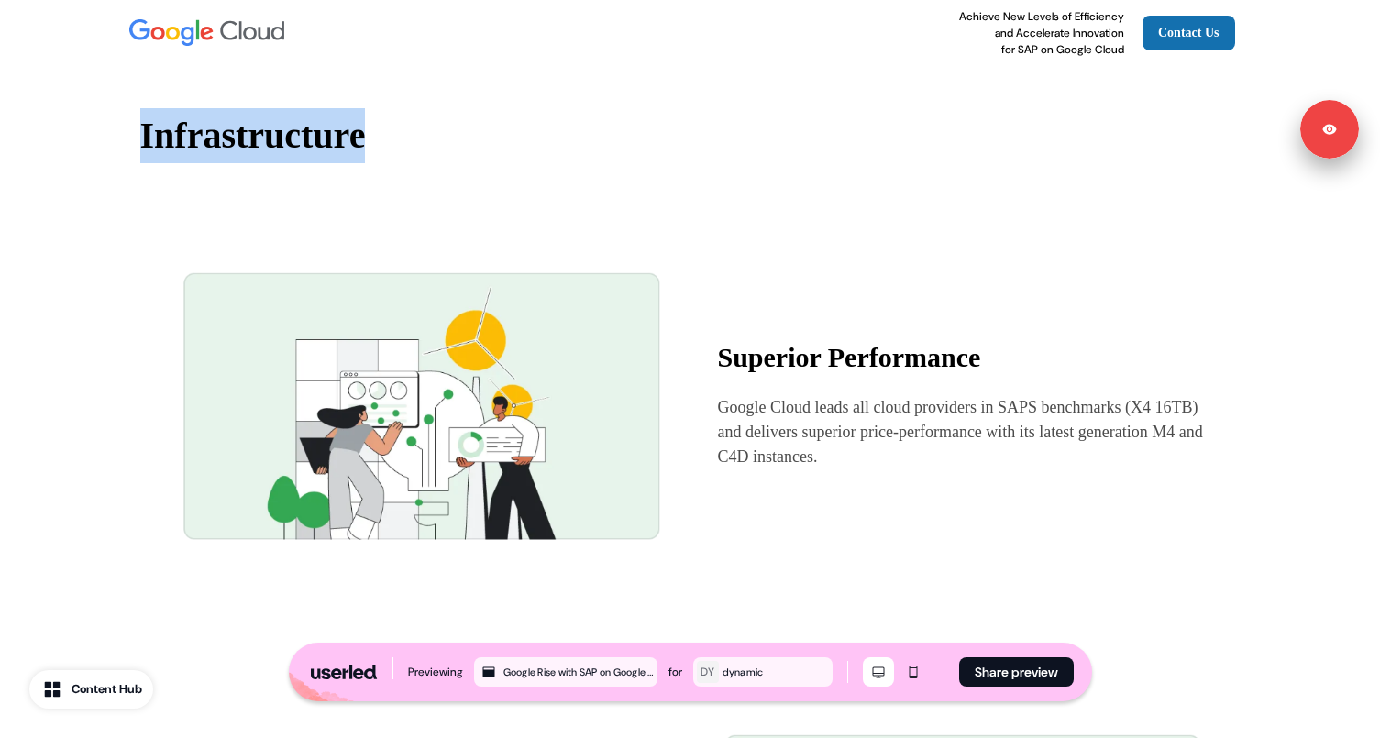
click at [302, 156] on strong "Infrastructure" at bounding box center [253, 135] width 226 height 41
click at [570, 262] on img at bounding box center [420, 405] width 486 height 367
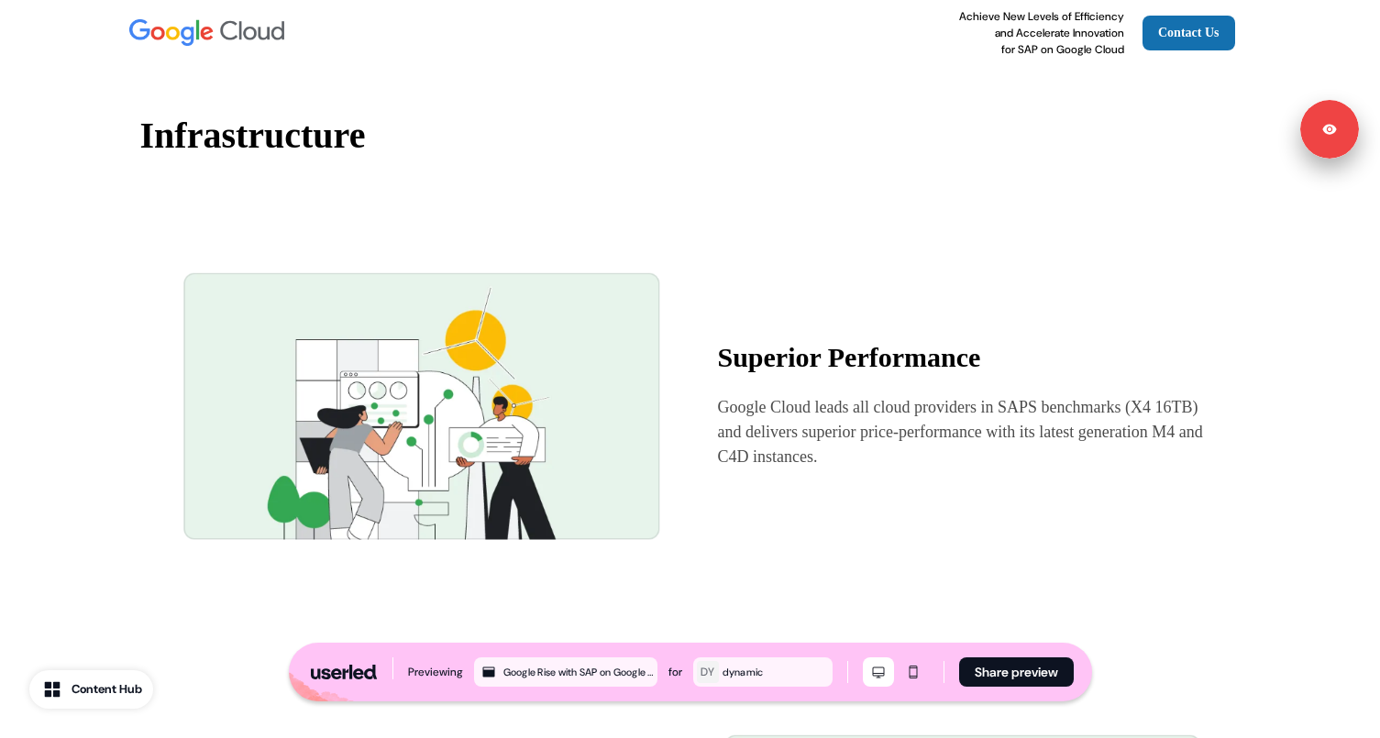
click at [779, 448] on p "Google Cloud leads all cloud providers in SAPS benchmarks (X4 16TB) and deliver…" at bounding box center [961, 432] width 486 height 74
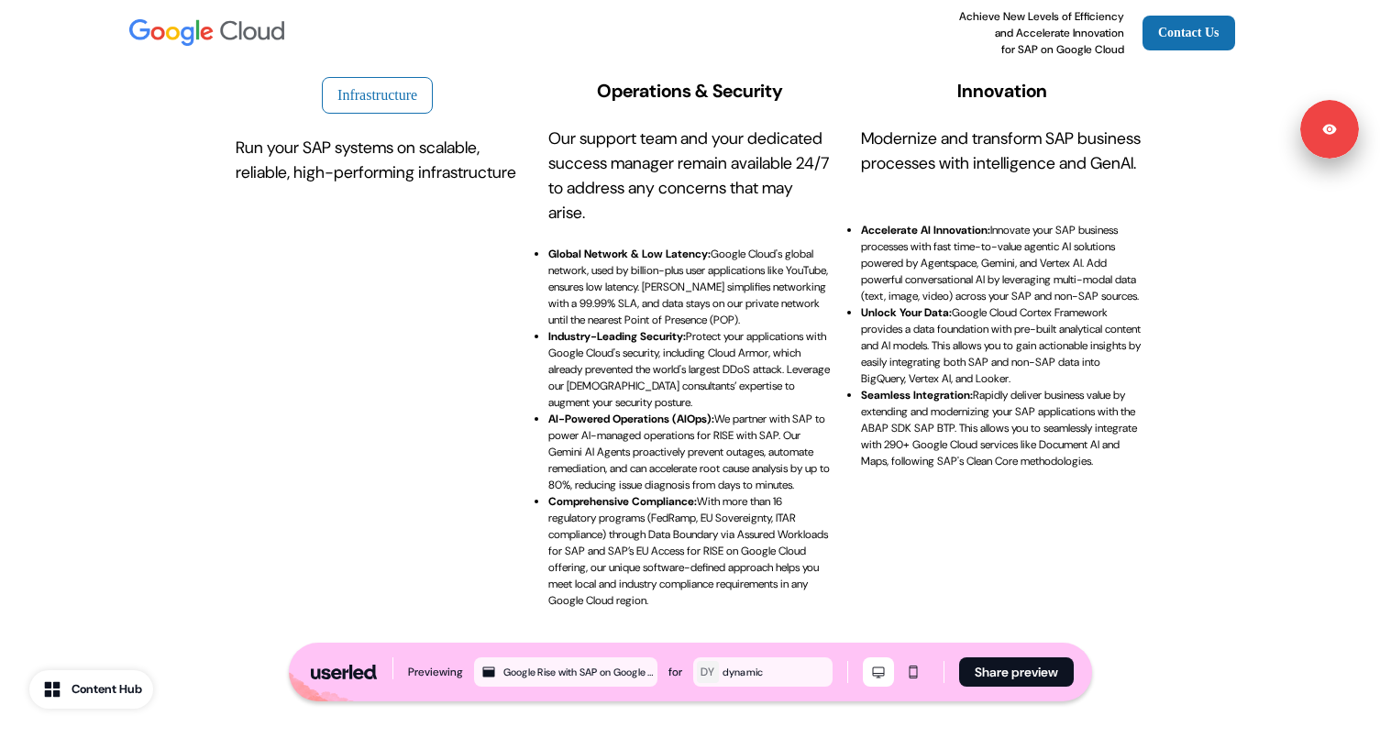
scroll to position [530, 0]
click at [338, 164] on p "Run your SAP systems on scalable, reliable, high-performing infrastructure" at bounding box center [377, 160] width 283 height 50
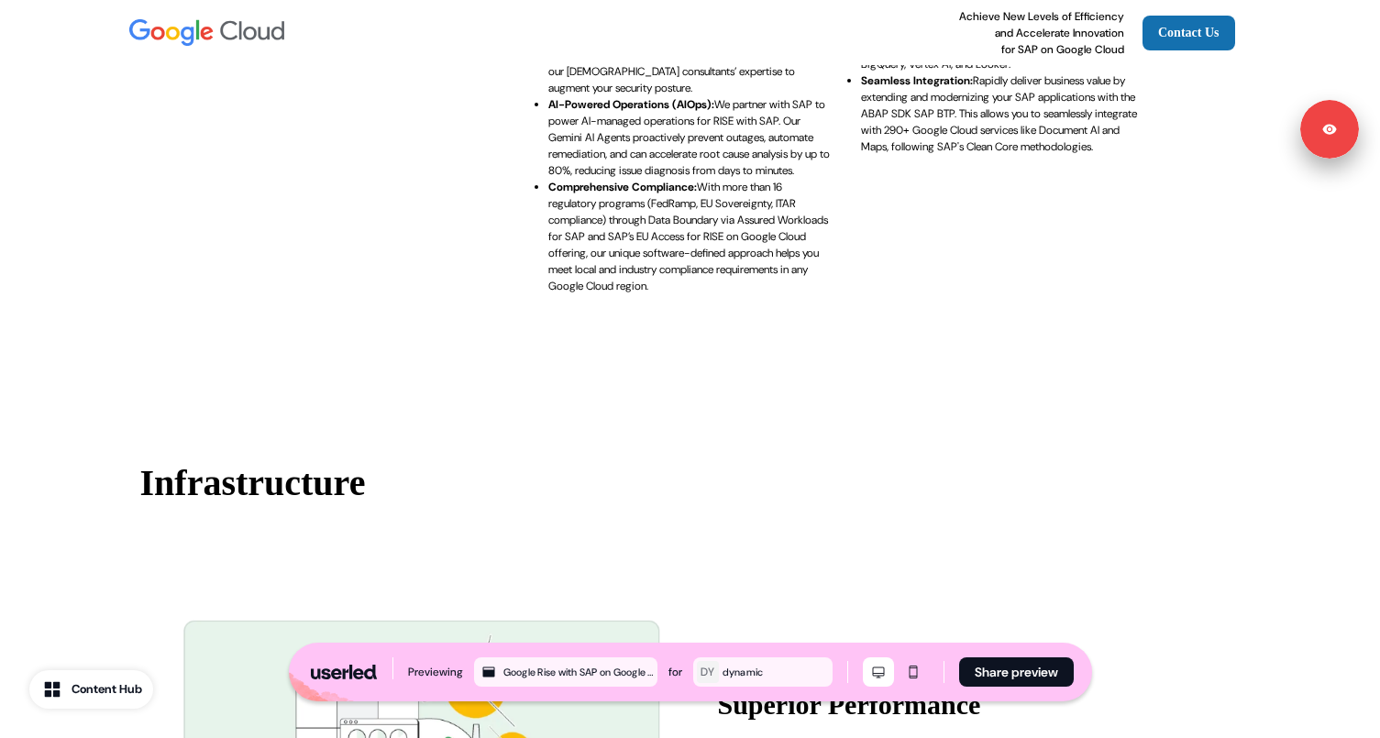
scroll to position [1102, 0]
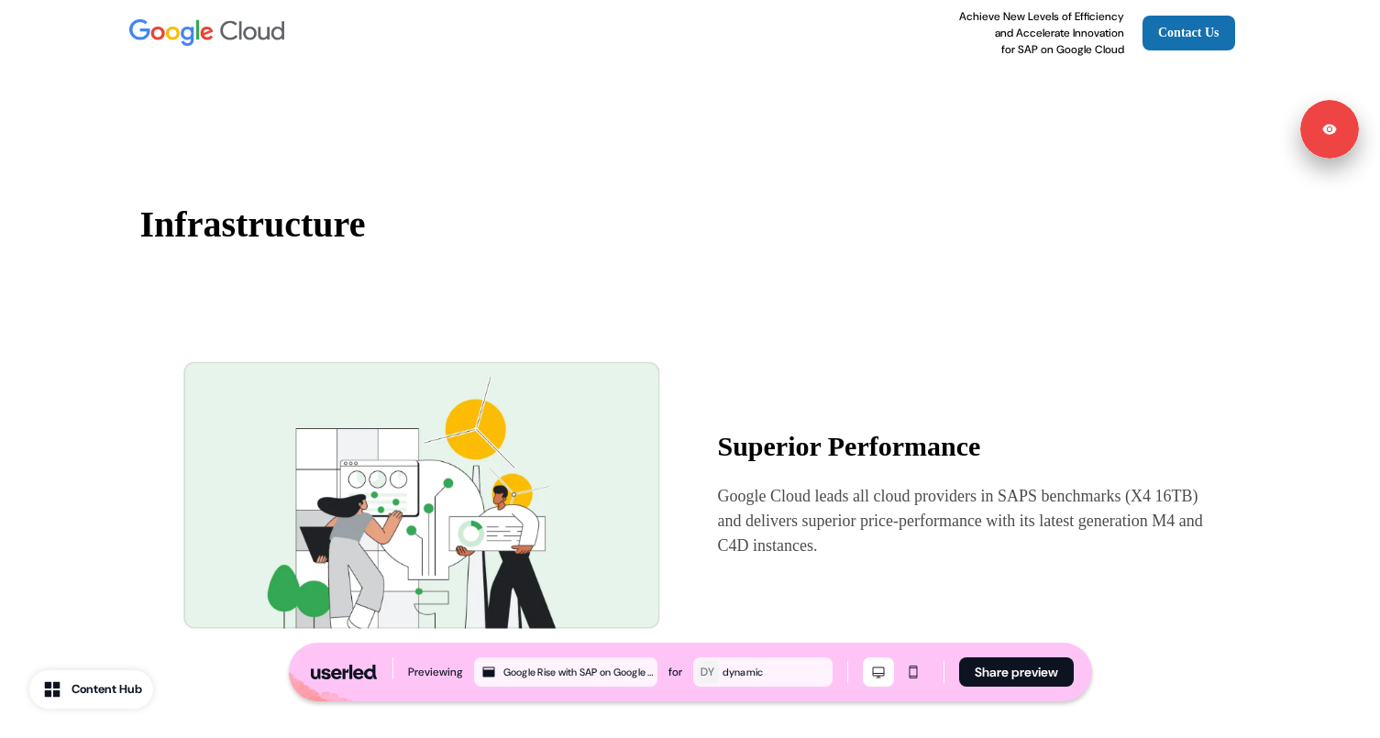
click at [255, 245] on strong "Infrastructure" at bounding box center [253, 224] width 226 height 41
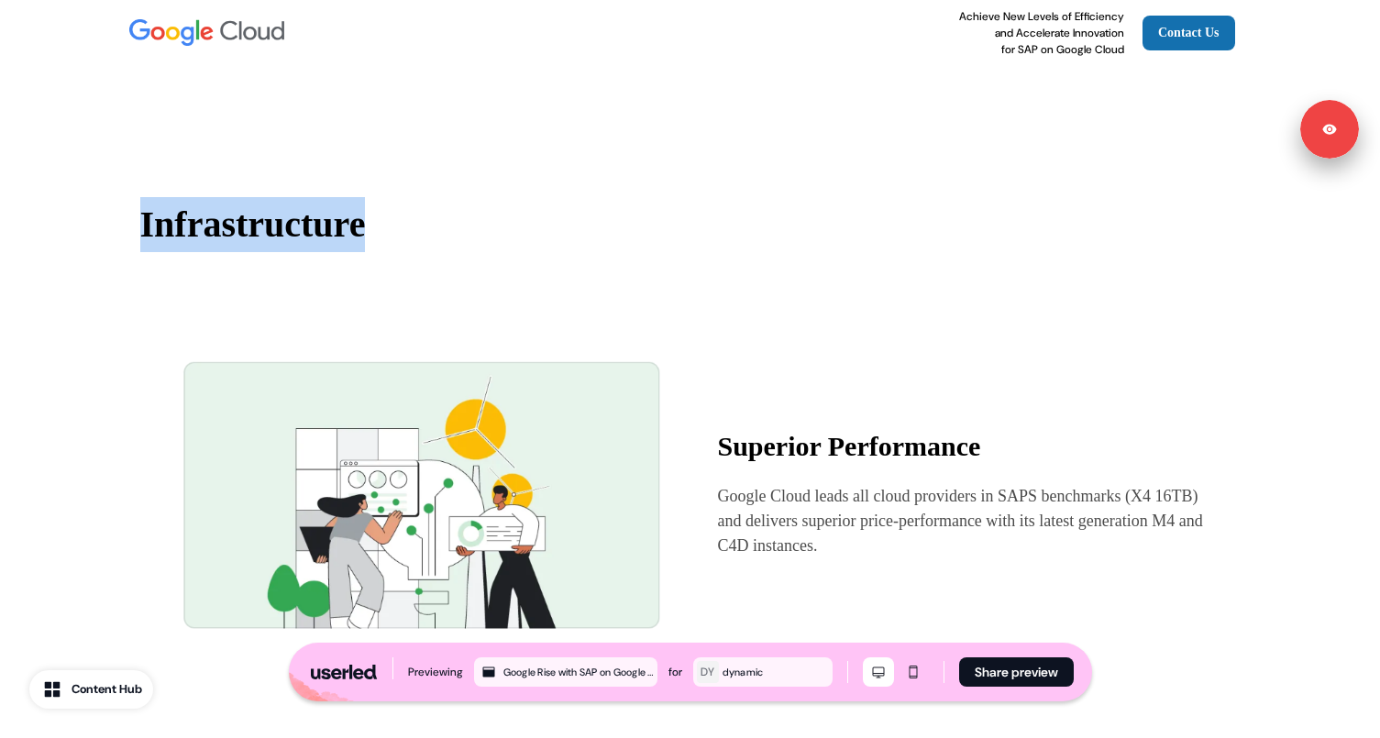
click at [255, 245] on strong "Infrastructure" at bounding box center [253, 224] width 226 height 41
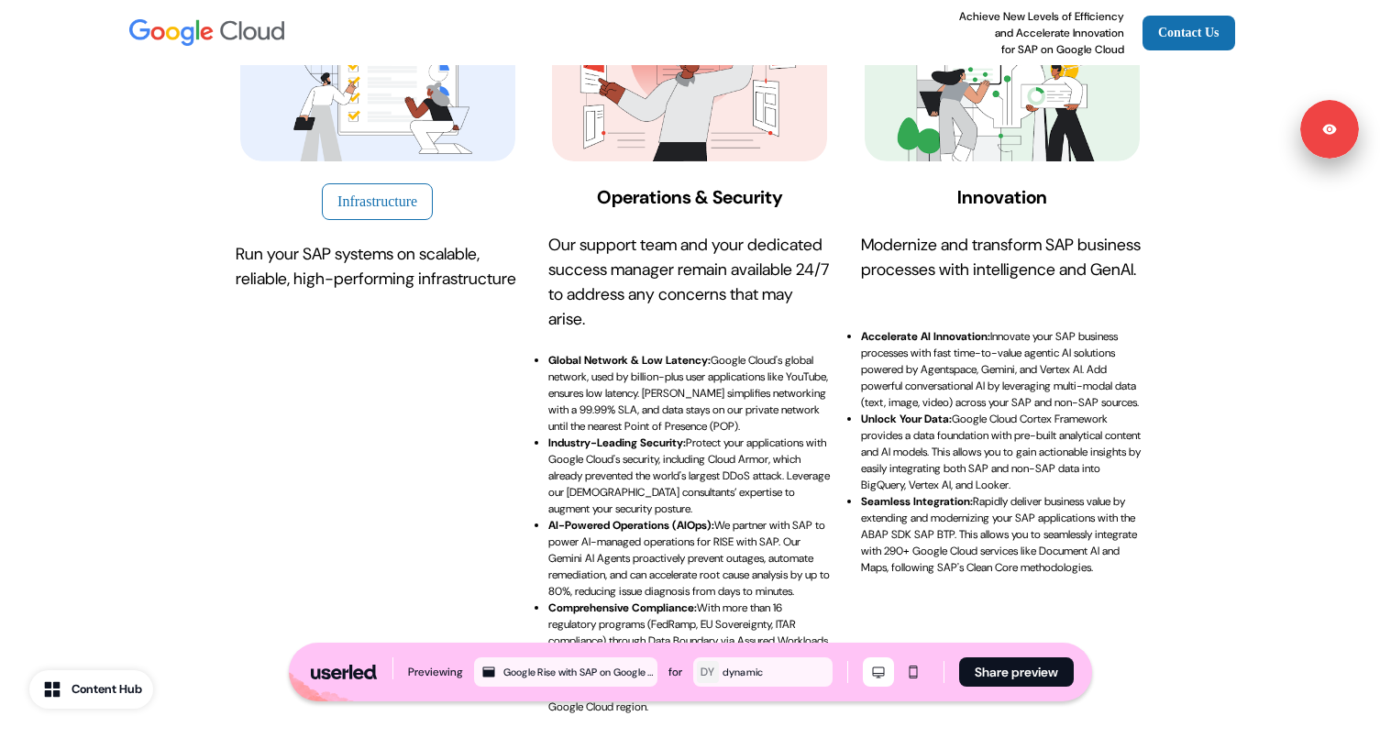
scroll to position [412, 0]
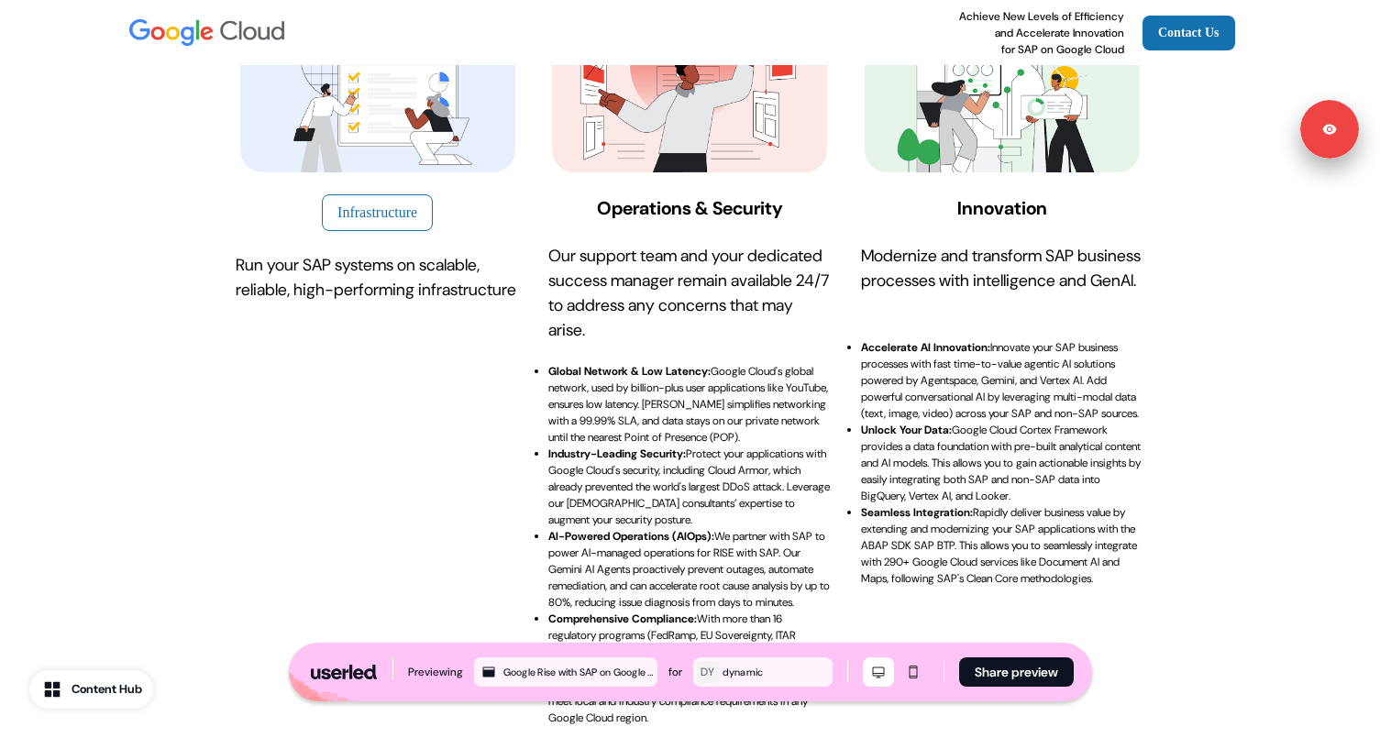
click at [333, 292] on p "Run your SAP systems on scalable, reliable, high-performing infrastructure" at bounding box center [377, 278] width 283 height 50
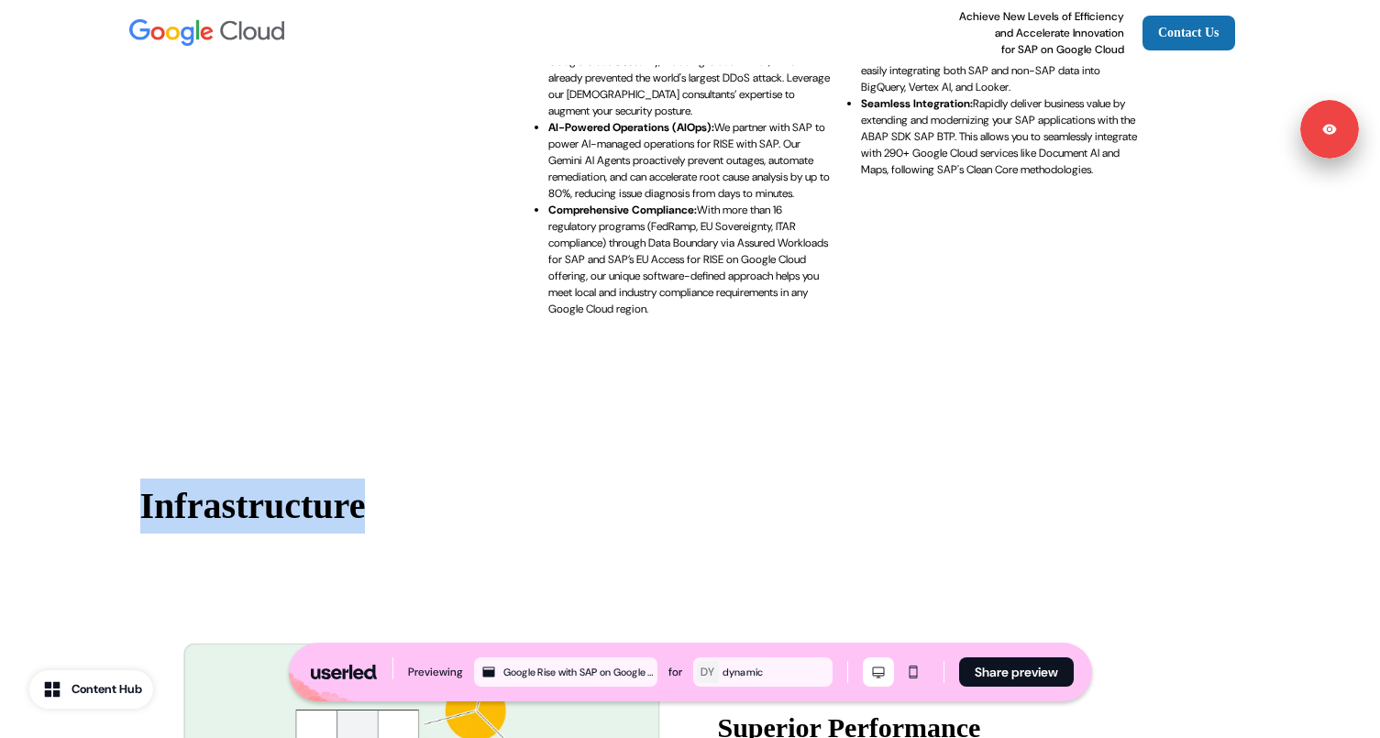
scroll to position [1193, 0]
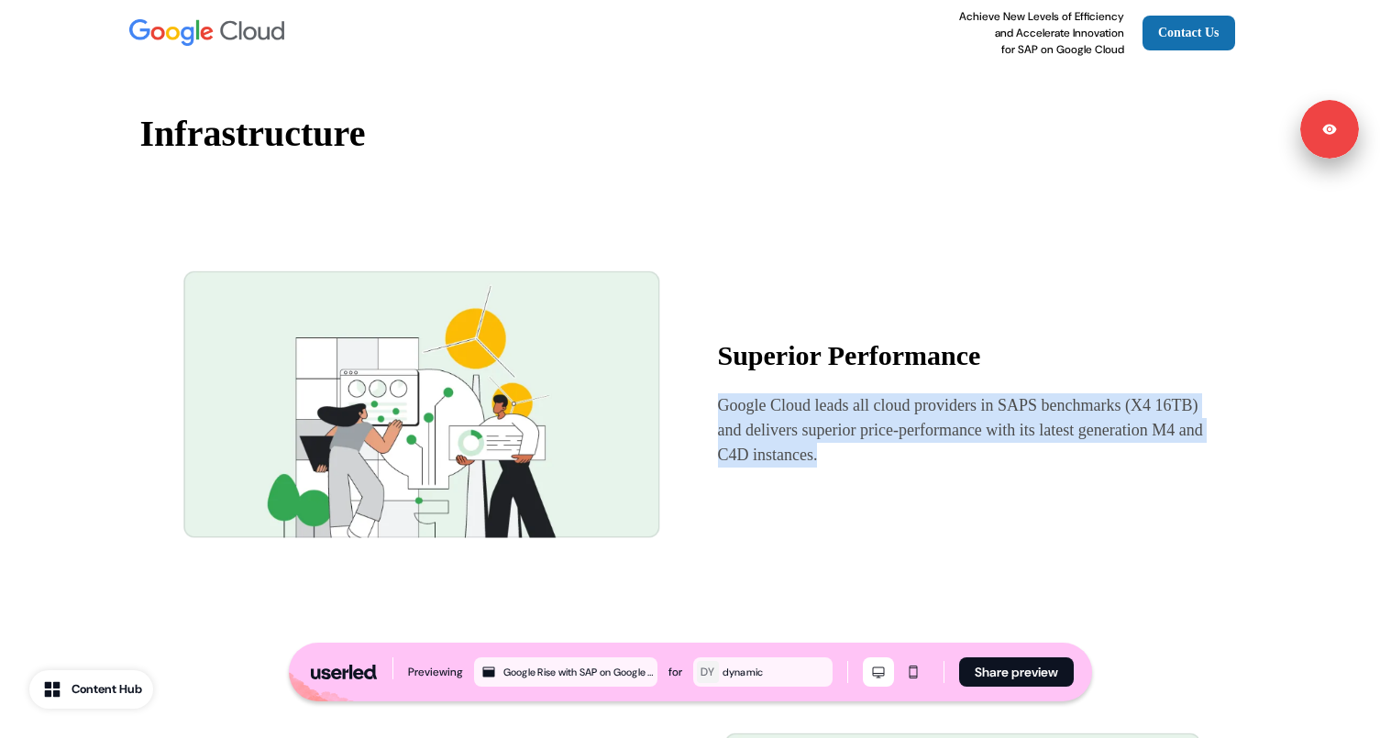
drag, startPoint x: 720, startPoint y: 442, endPoint x: 1072, endPoint y: 543, distance: 366.2
click at [1072, 543] on div "Superior Performance Google Cloud leads all cloud providers in SAPS benchmarks …" at bounding box center [690, 403] width 1056 height 396
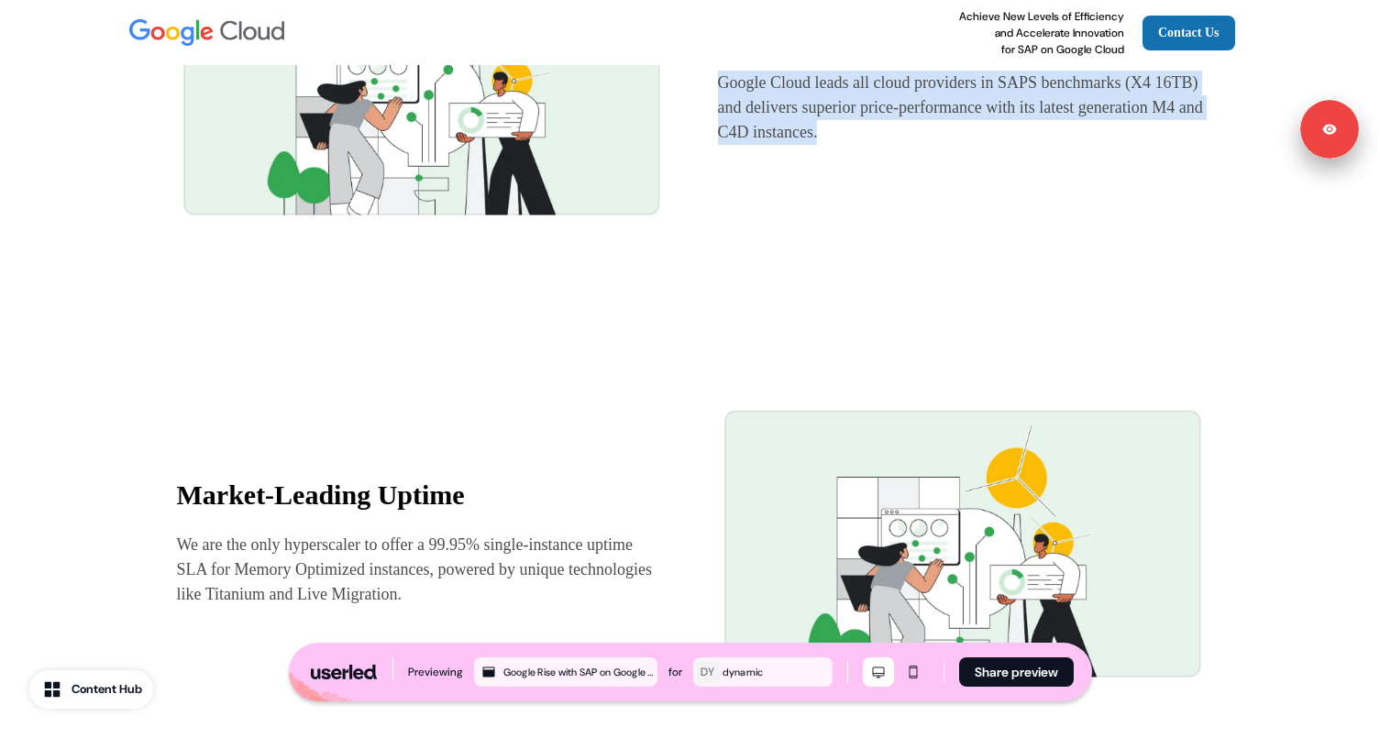
scroll to position [1508, 0]
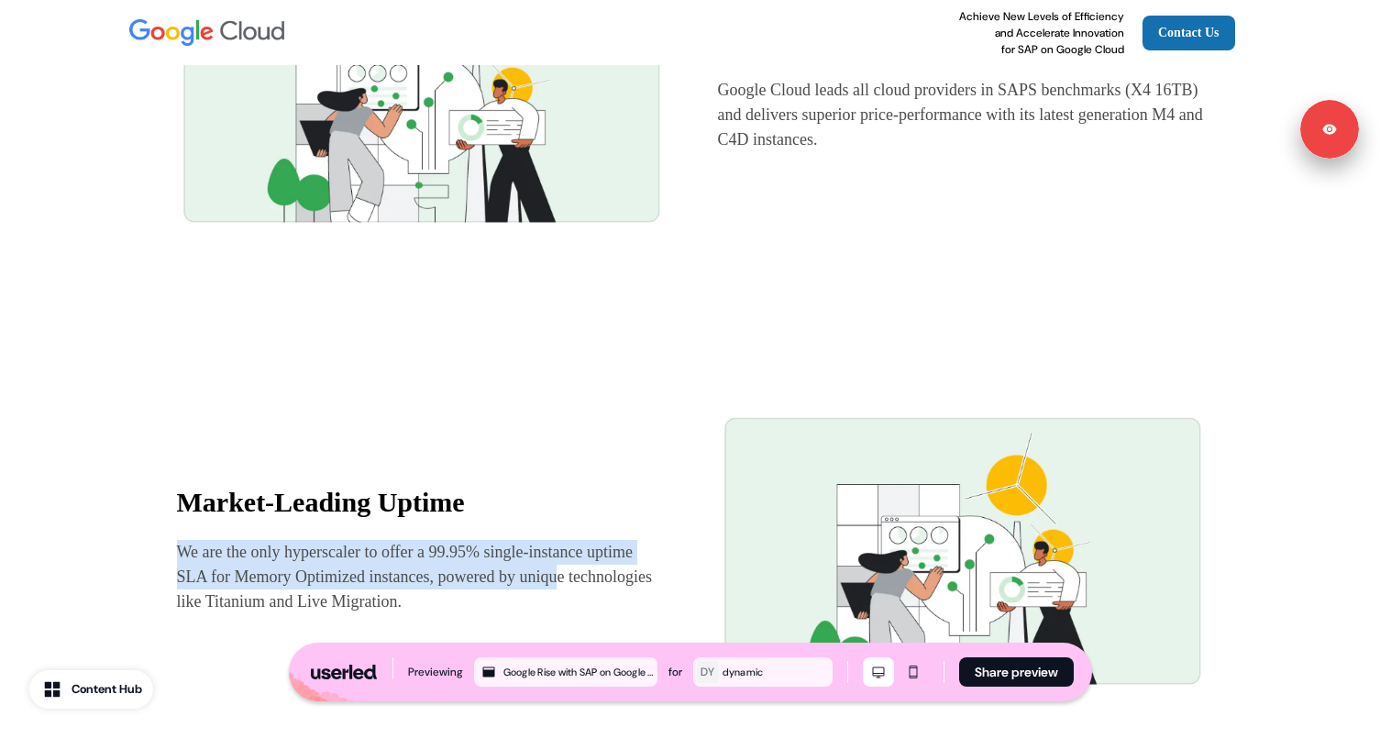
drag, startPoint x: 176, startPoint y: 576, endPoint x: 644, endPoint y: 618, distance: 469.4
click at [644, 614] on p "We are the only hyperscaler to offer a 99.95% single-instance uptime SLA for Me…" at bounding box center [420, 577] width 486 height 74
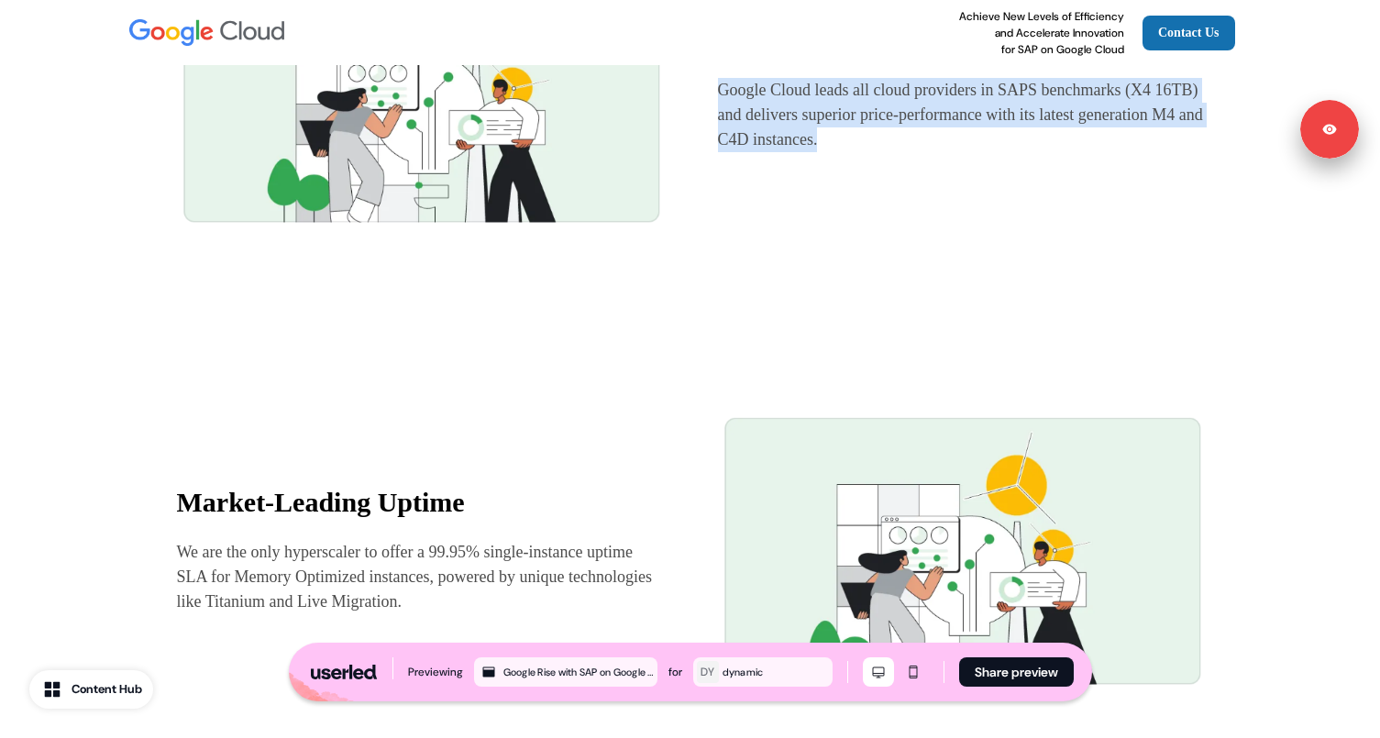
drag, startPoint x: 717, startPoint y: 123, endPoint x: 951, endPoint y: 239, distance: 261.2
click at [951, 239] on div "Superior Performance Google Cloud leads all cloud providers in SAPS benchmarks …" at bounding box center [690, 88] width 1056 height 396
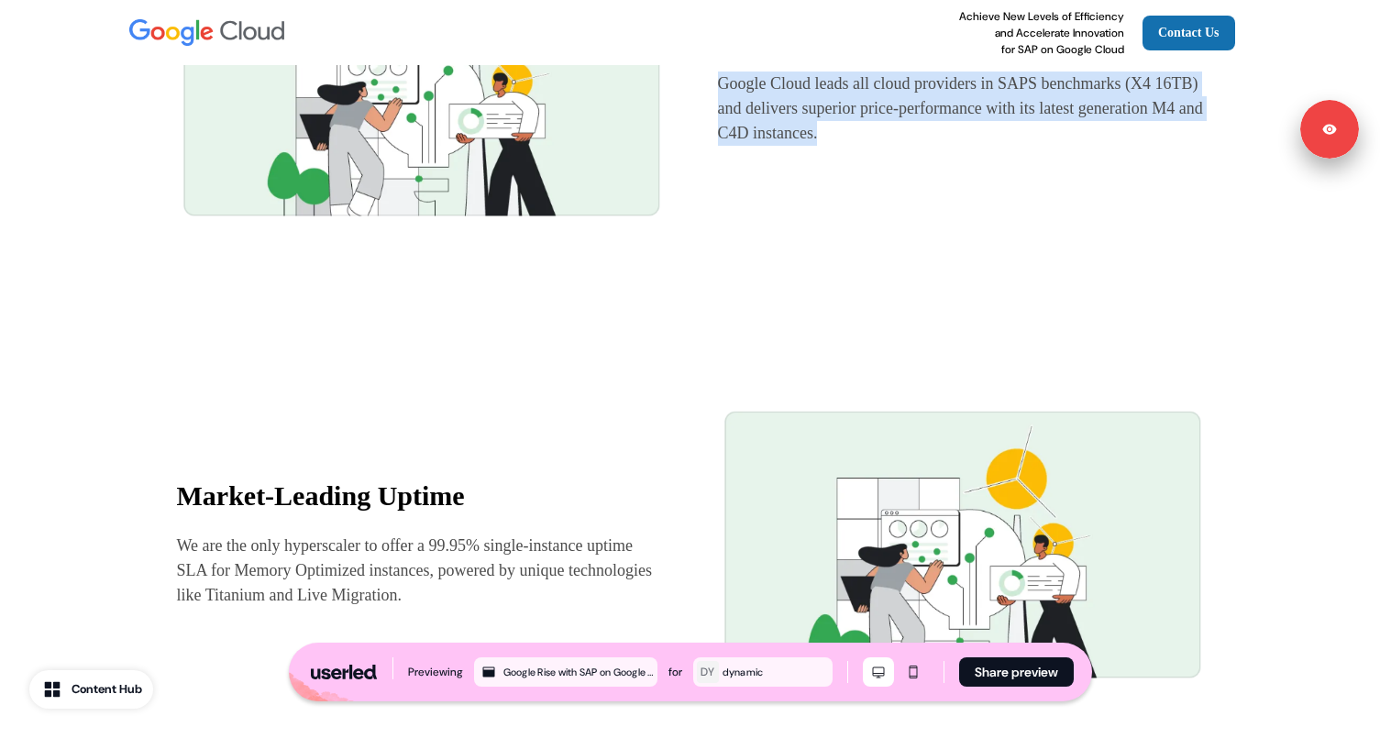
scroll to position [1518, 0]
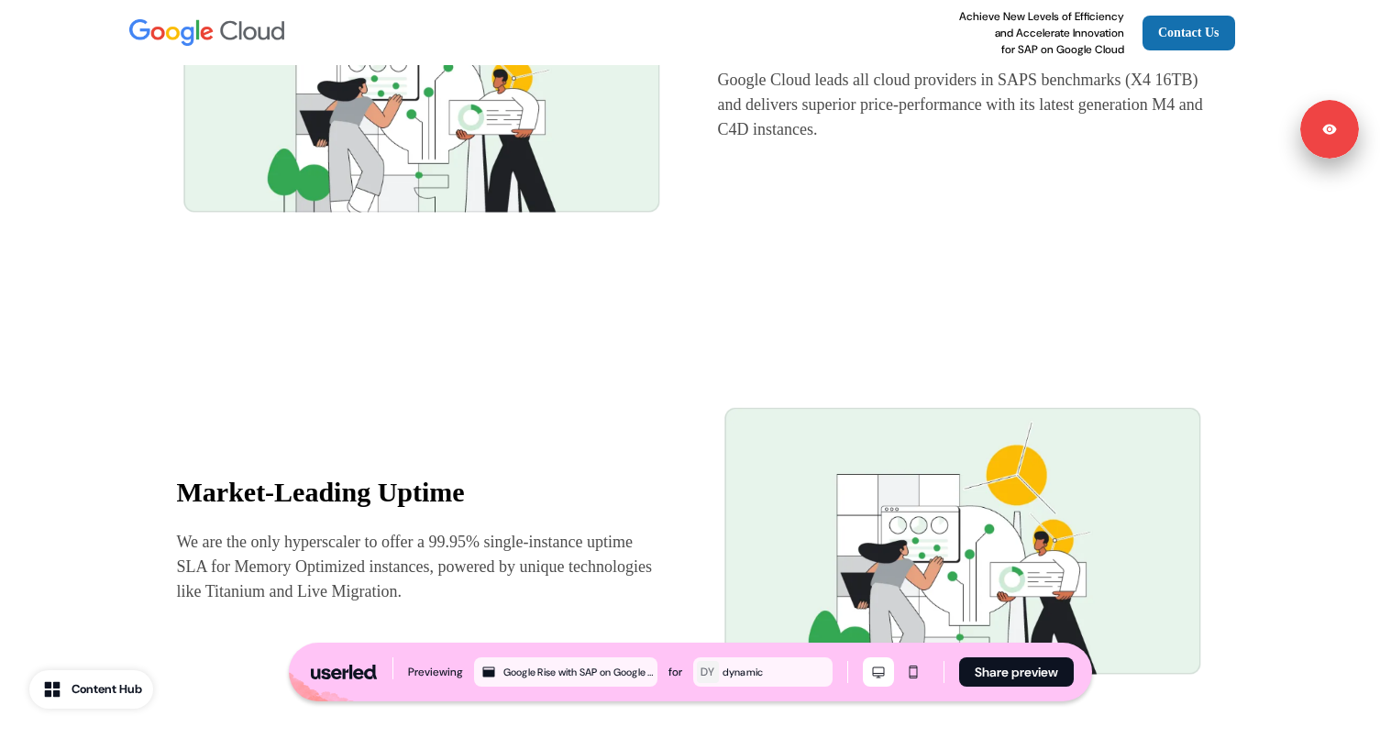
click at [364, 573] on p "We are the only hyperscaler to offer a 99.95% single-instance uptime SLA for Me…" at bounding box center [420, 567] width 486 height 74
click at [777, 129] on p "Google Cloud leads all cloud providers in SAPS benchmarks (X4 16TB) and deliver…" at bounding box center [961, 105] width 486 height 74
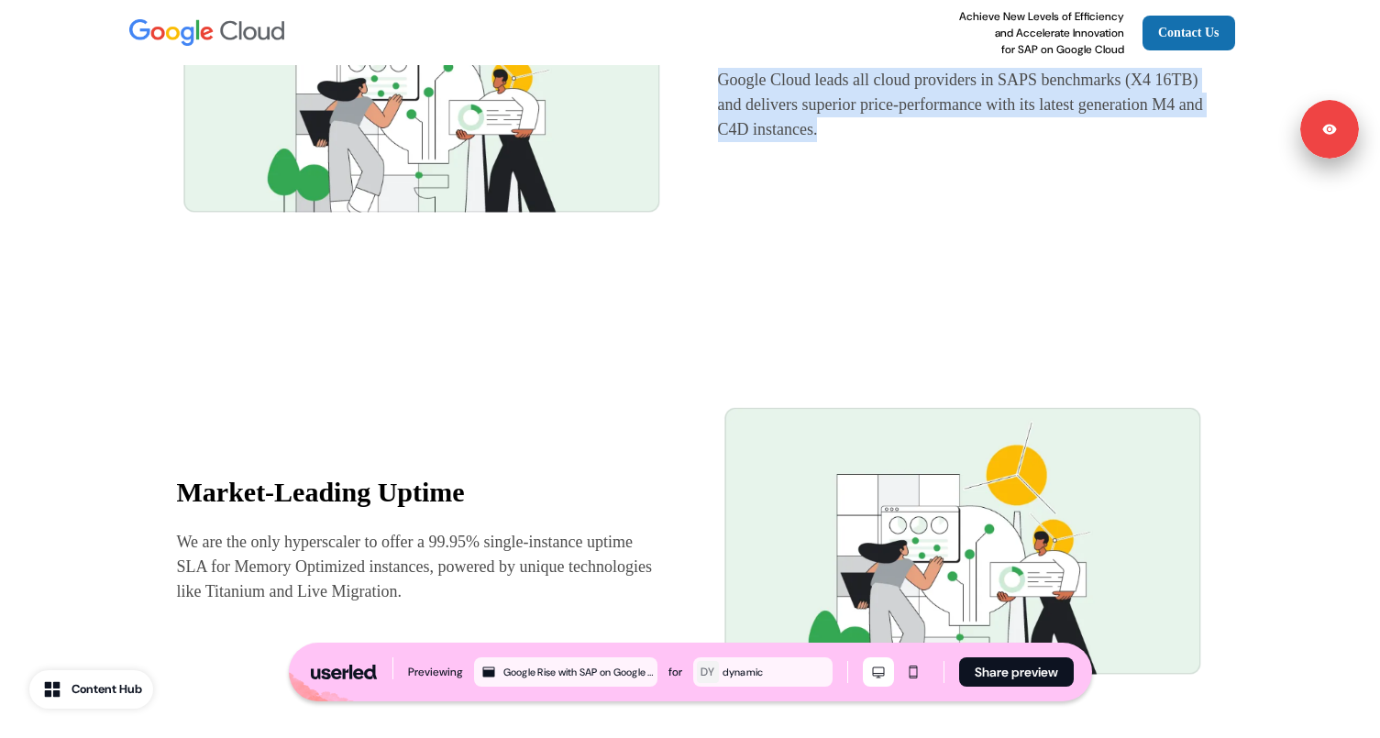
click at [777, 129] on p "Google Cloud leads all cloud providers in SAPS benchmarks (X4 16TB) and deliver…" at bounding box center [961, 105] width 486 height 74
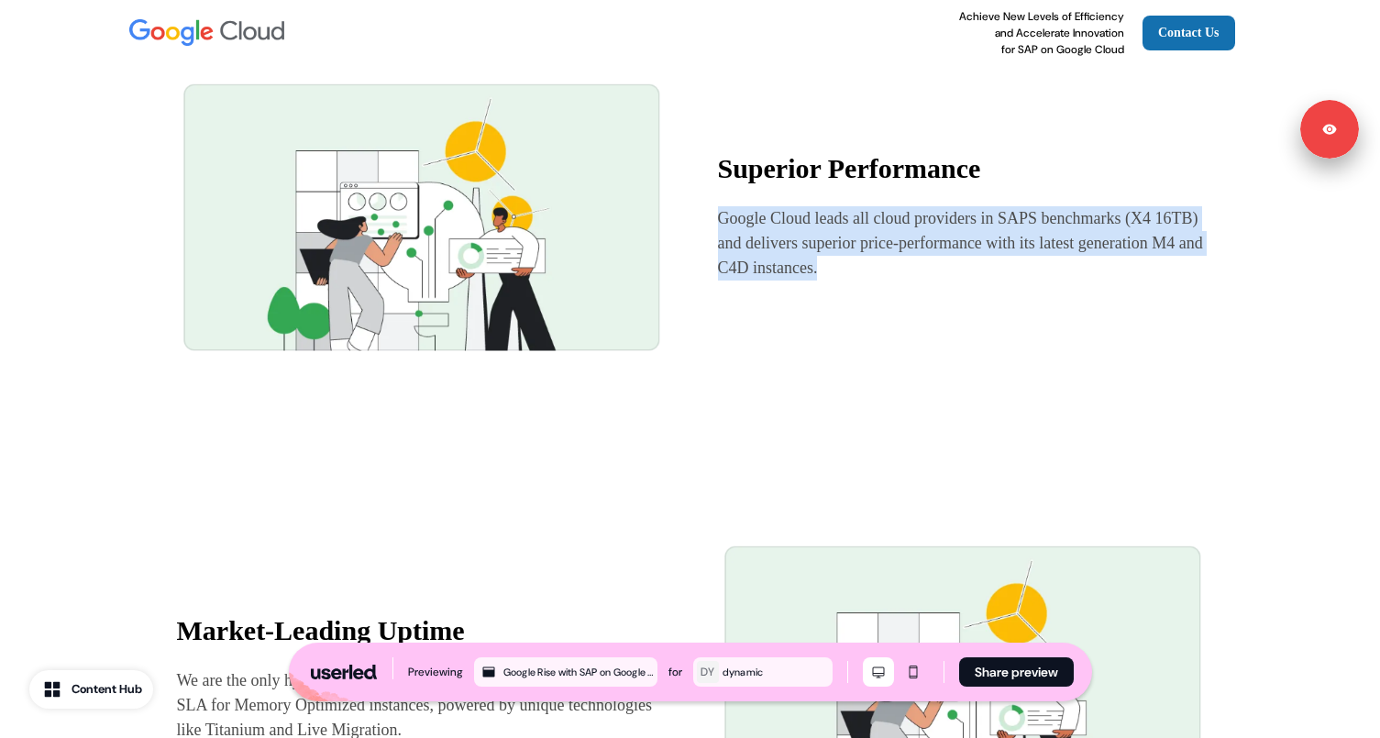
scroll to position [1393, 0]
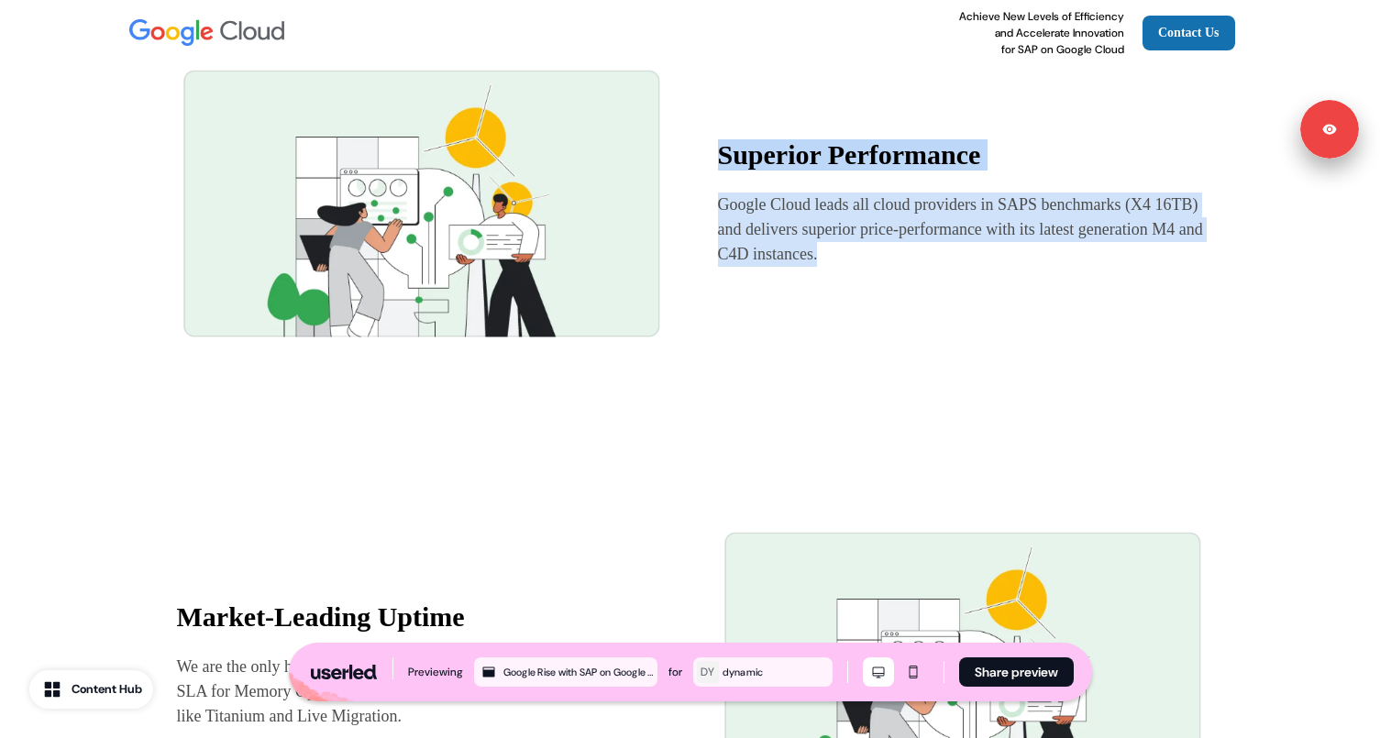
drag, startPoint x: 727, startPoint y: 122, endPoint x: 934, endPoint y: 338, distance: 299.6
click at [934, 338] on div "Superior Performance Google Cloud leads all cloud providers in SAPS benchmarks …" at bounding box center [690, 203] width 1056 height 396
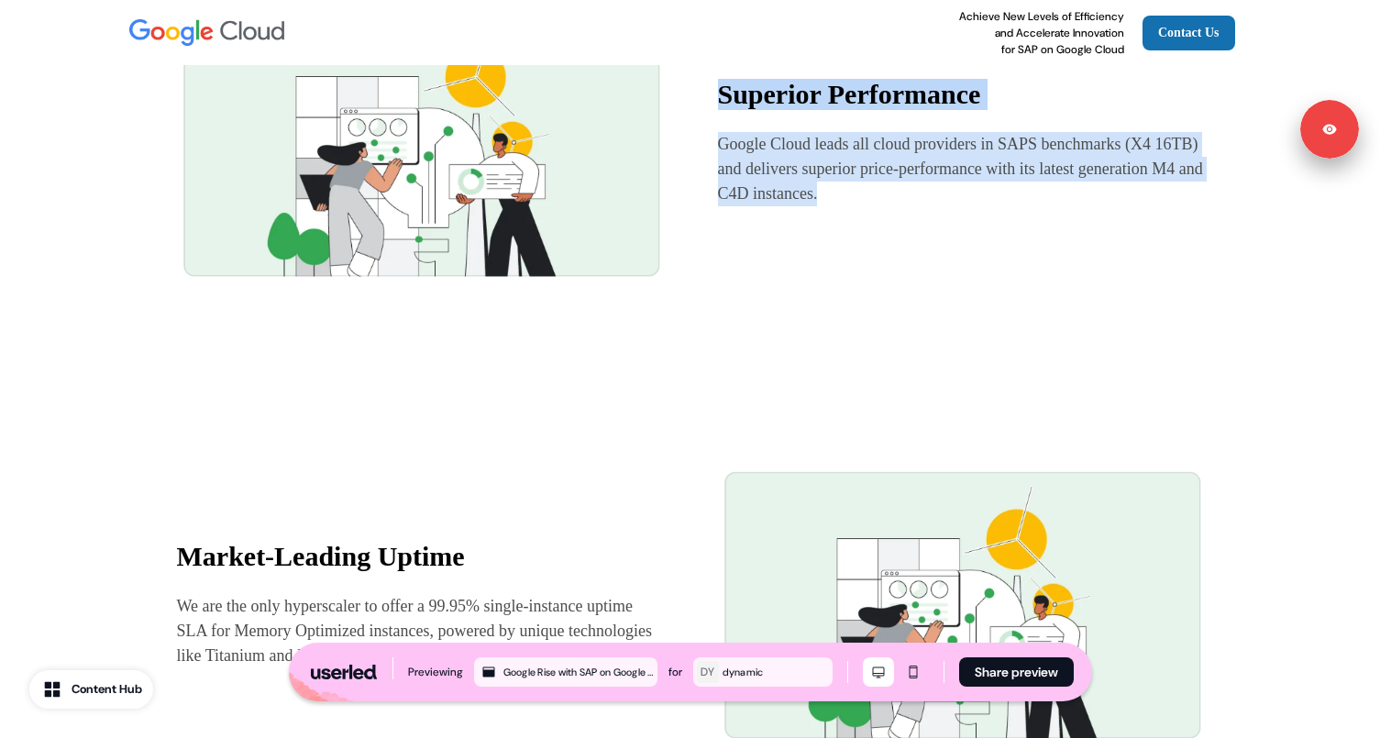
scroll to position [1217, 0]
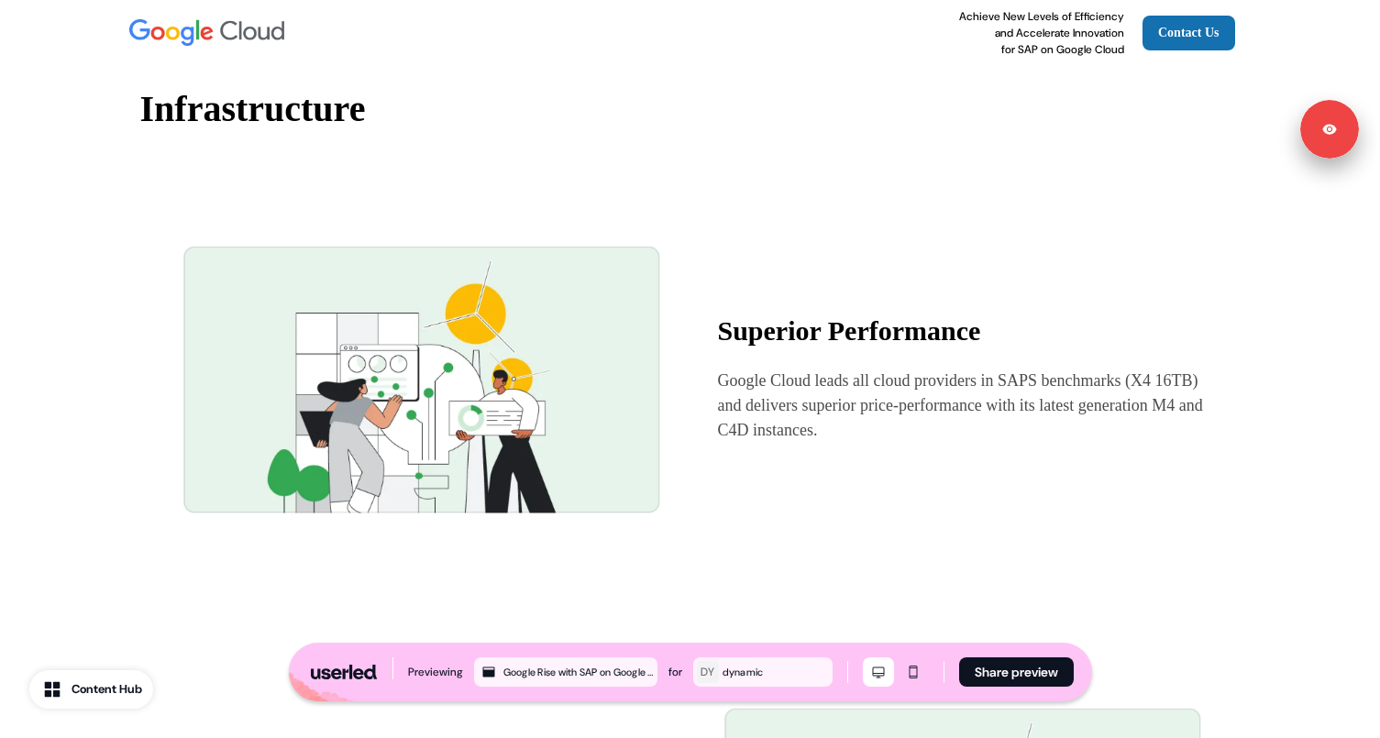
click at [797, 435] on p "Google Cloud leads all cloud providers in SAPS benchmarks (X4 16TB) and deliver…" at bounding box center [961, 406] width 486 height 74
click at [791, 435] on p "Google Cloud leads all cloud providers in SAPS benchmarks (X4 16TB) and deliver…" at bounding box center [961, 406] width 486 height 74
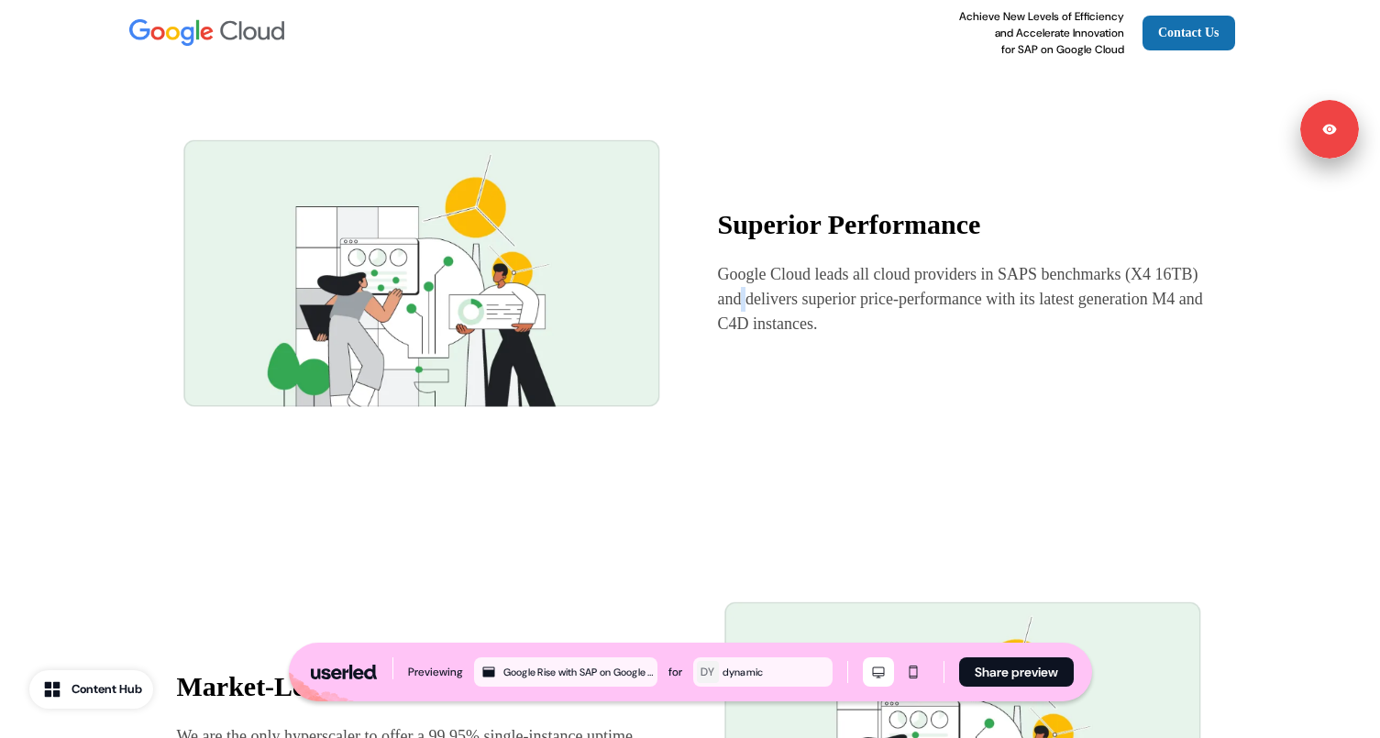
scroll to position [1322, 0]
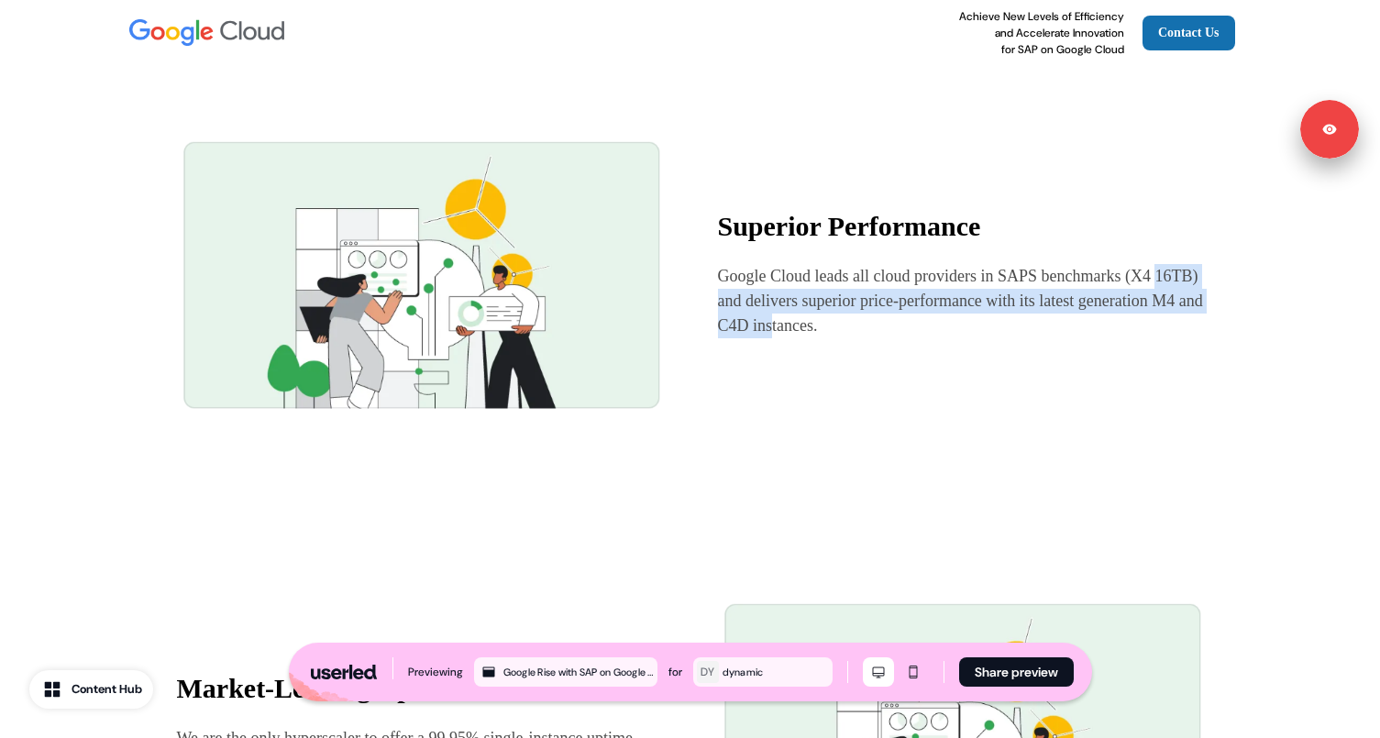
drag, startPoint x: 718, startPoint y: 324, endPoint x: 912, endPoint y: 365, distance: 198.7
click at [912, 338] on p "Google Cloud leads all cloud providers in SAPS benchmarks (X4 16TB) and deliver…" at bounding box center [961, 301] width 486 height 74
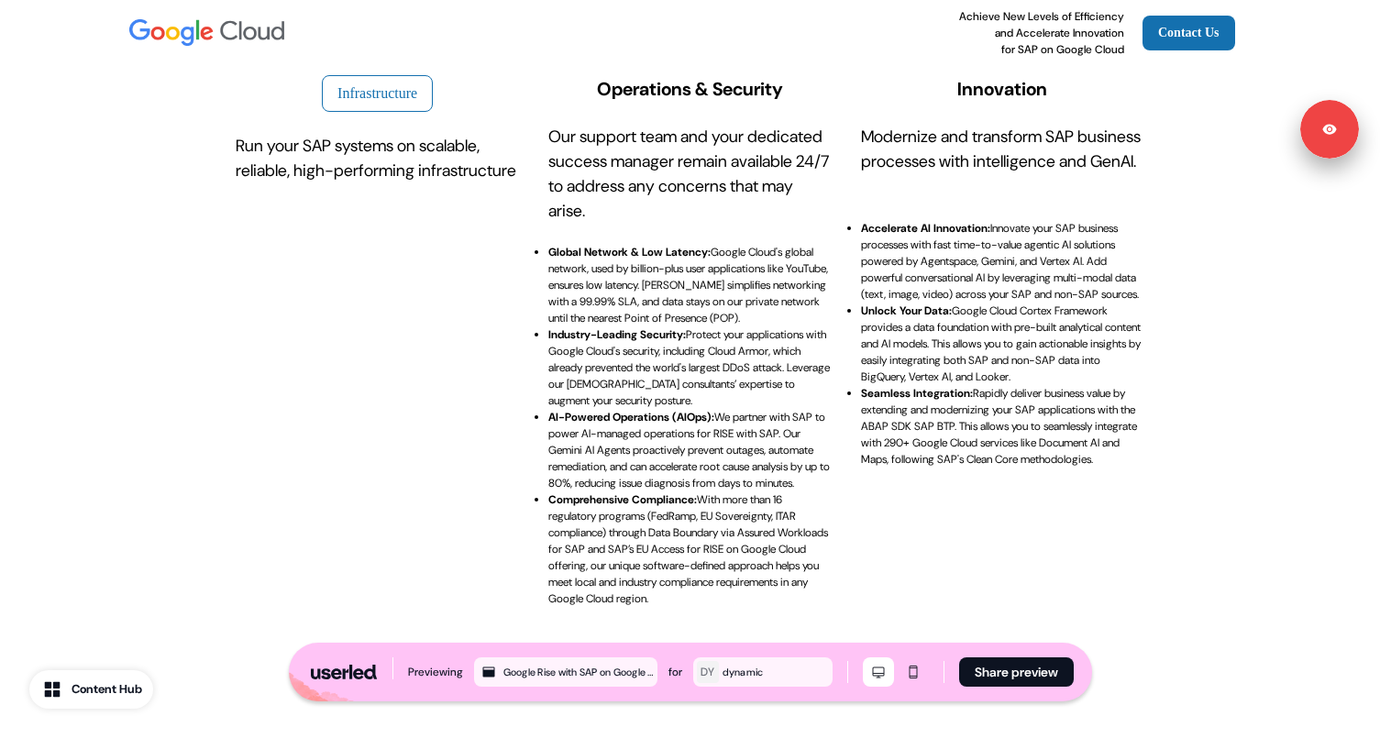
scroll to position [538, 0]
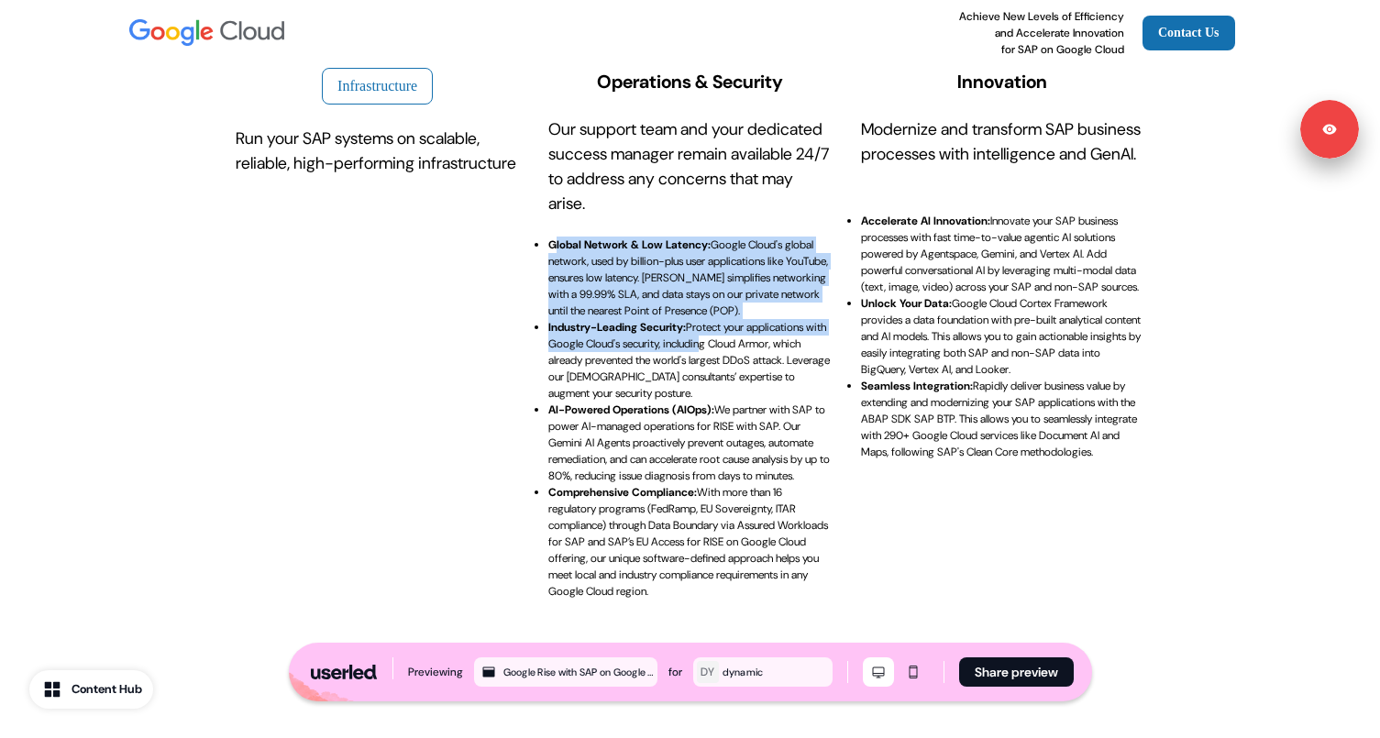
drag, startPoint x: 553, startPoint y: 243, endPoint x: 729, endPoint y: 353, distance: 207.6
click at [729, 353] on ul "Global Network & Low Latency: Google Cloud's global network, used by billion-pl…" at bounding box center [689, 418] width 283 height 363
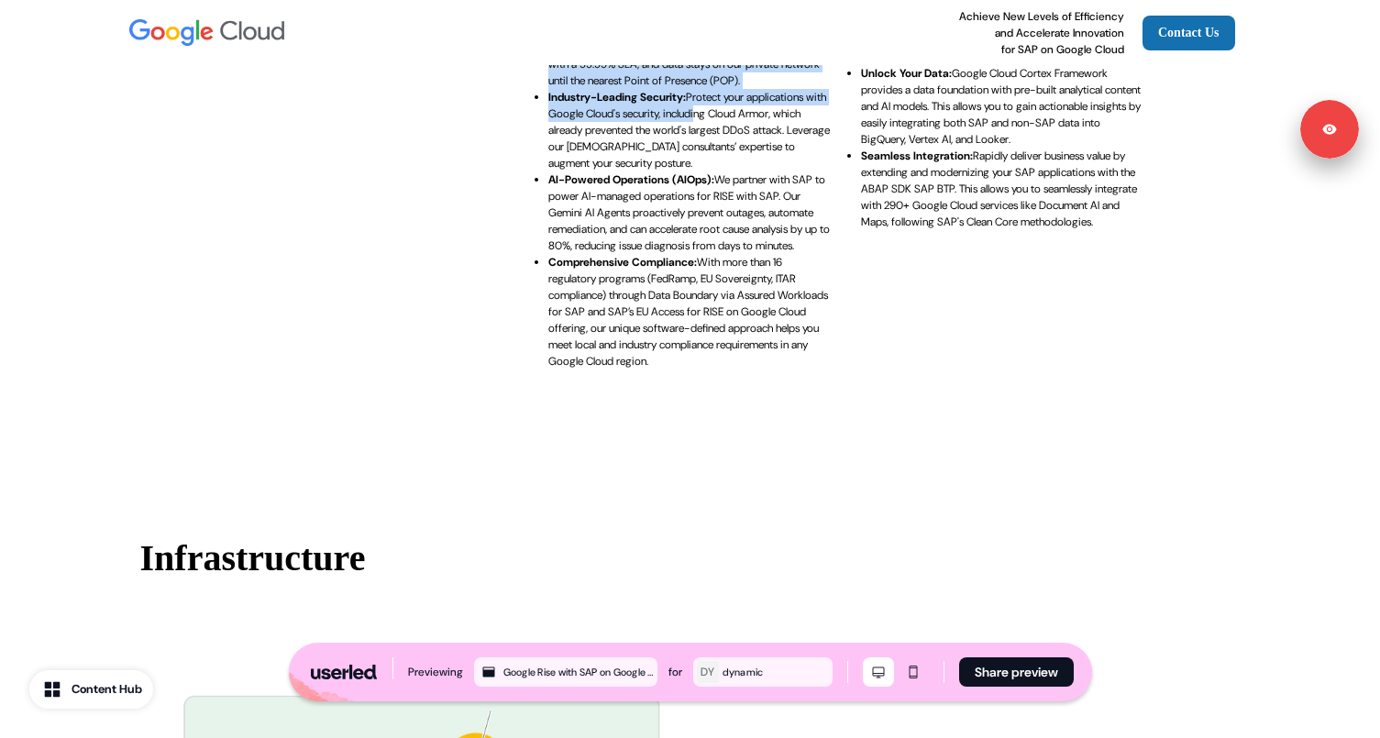
scroll to position [765, 0]
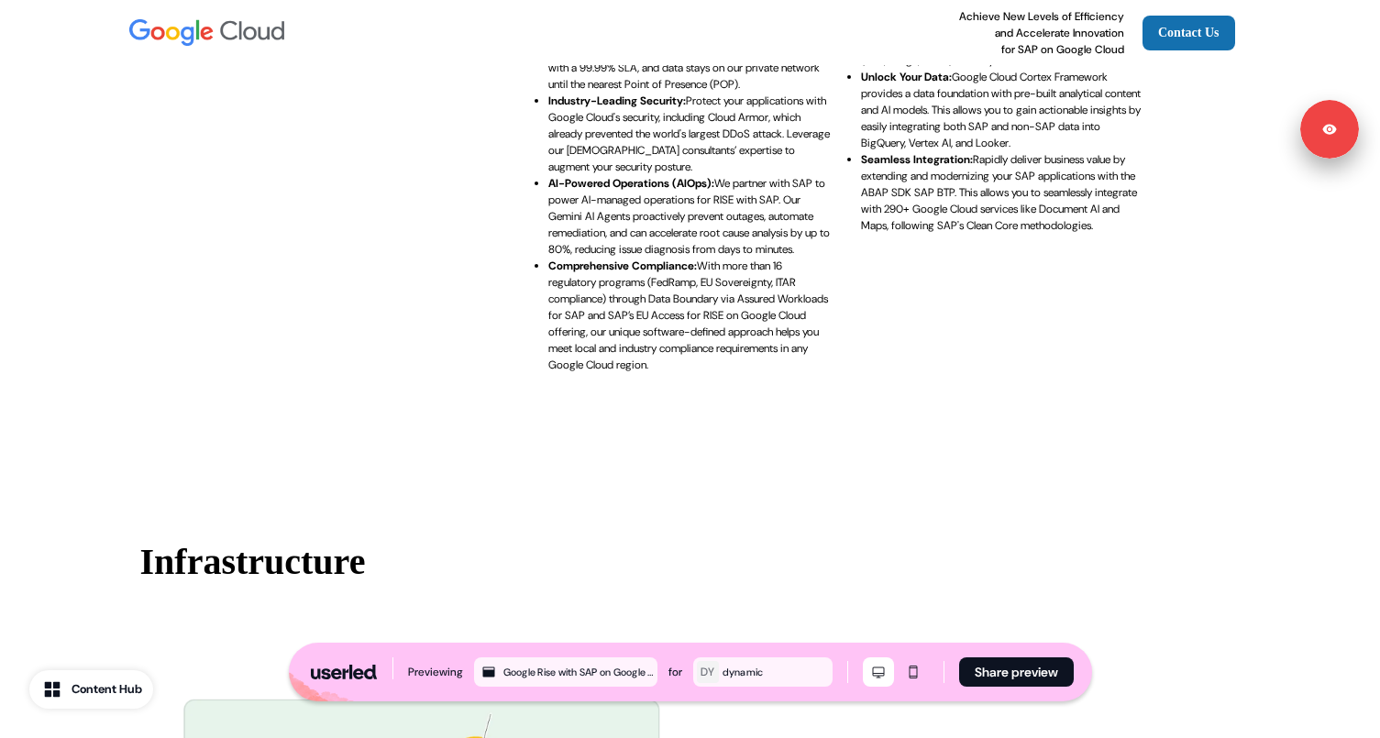
click at [673, 336] on p "Comprehensive Compliance: With more than 16 regulatory programs (FedRamp, EU So…" at bounding box center [688, 316] width 280 height 114
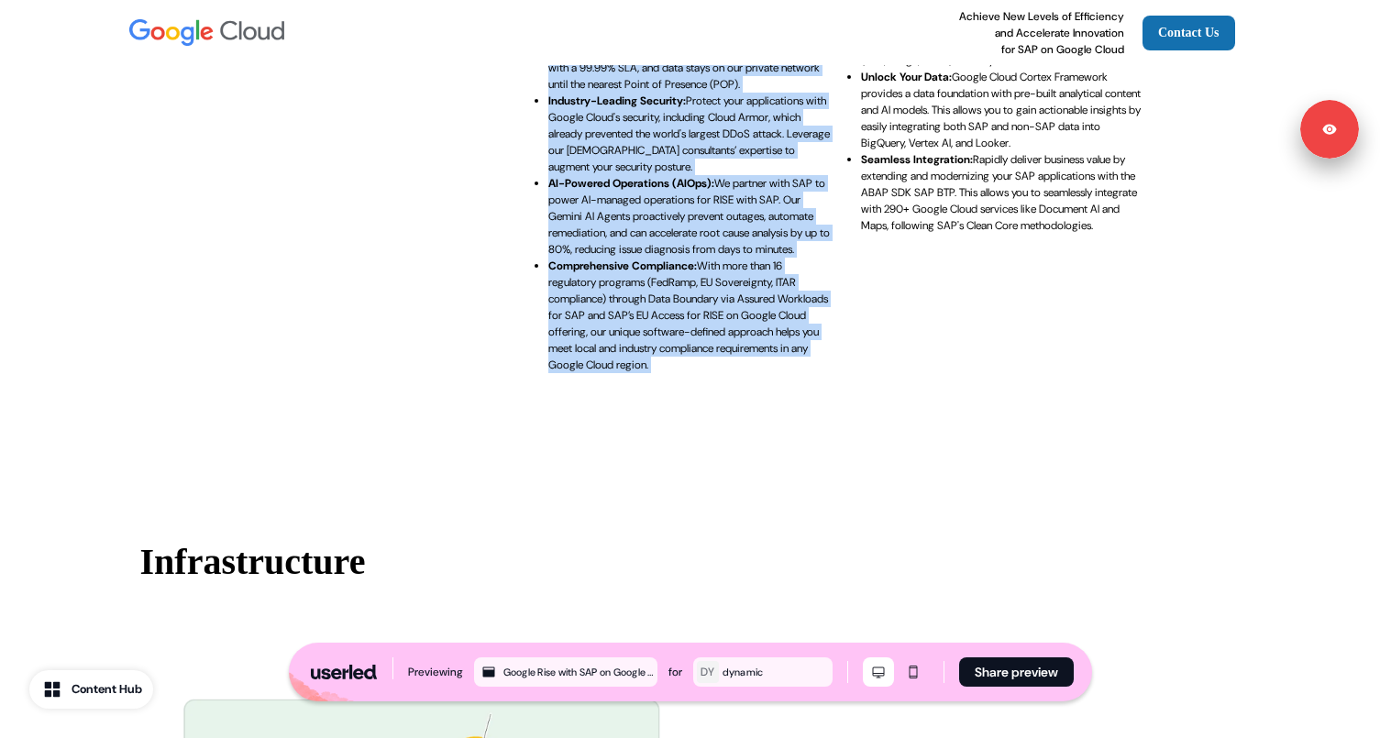
click at [673, 336] on p "Comprehensive Compliance: With more than 16 regulatory programs (FedRamp, EU So…" at bounding box center [688, 316] width 280 height 114
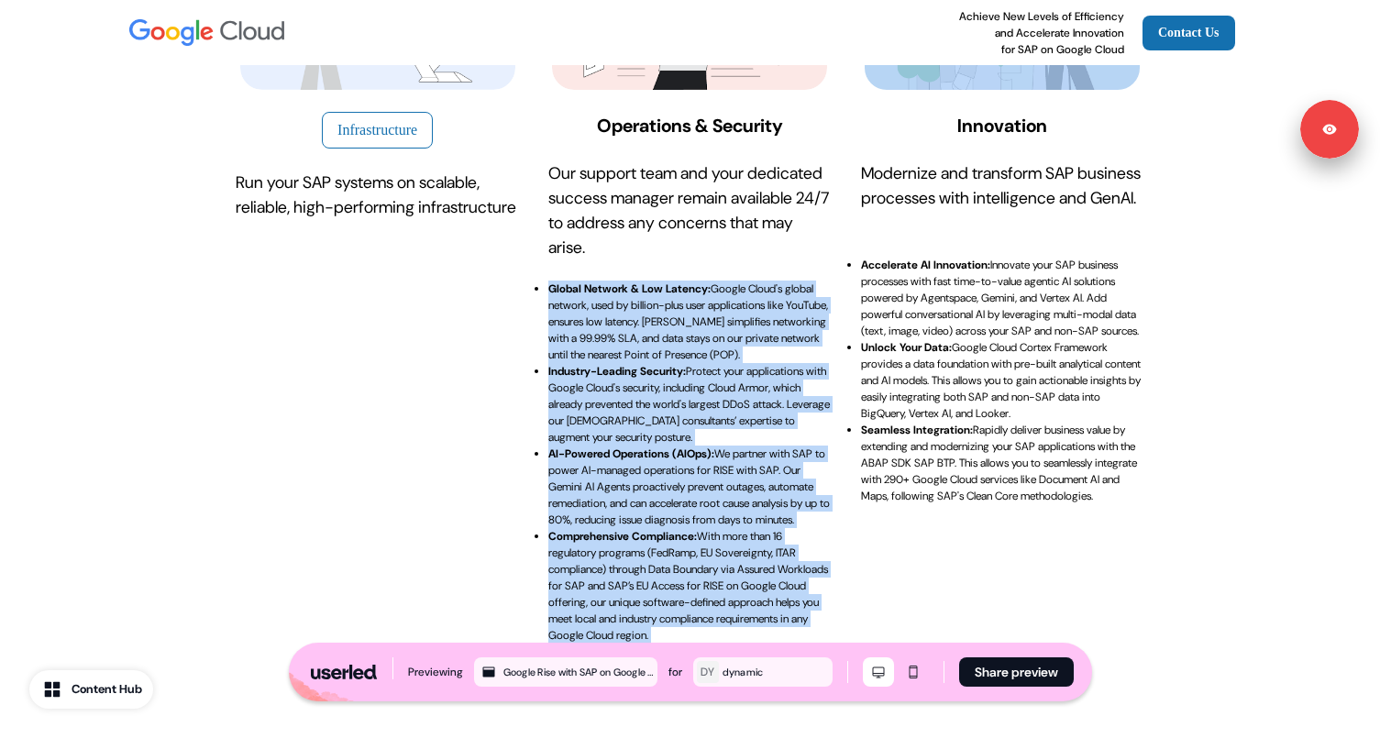
scroll to position [573, 0]
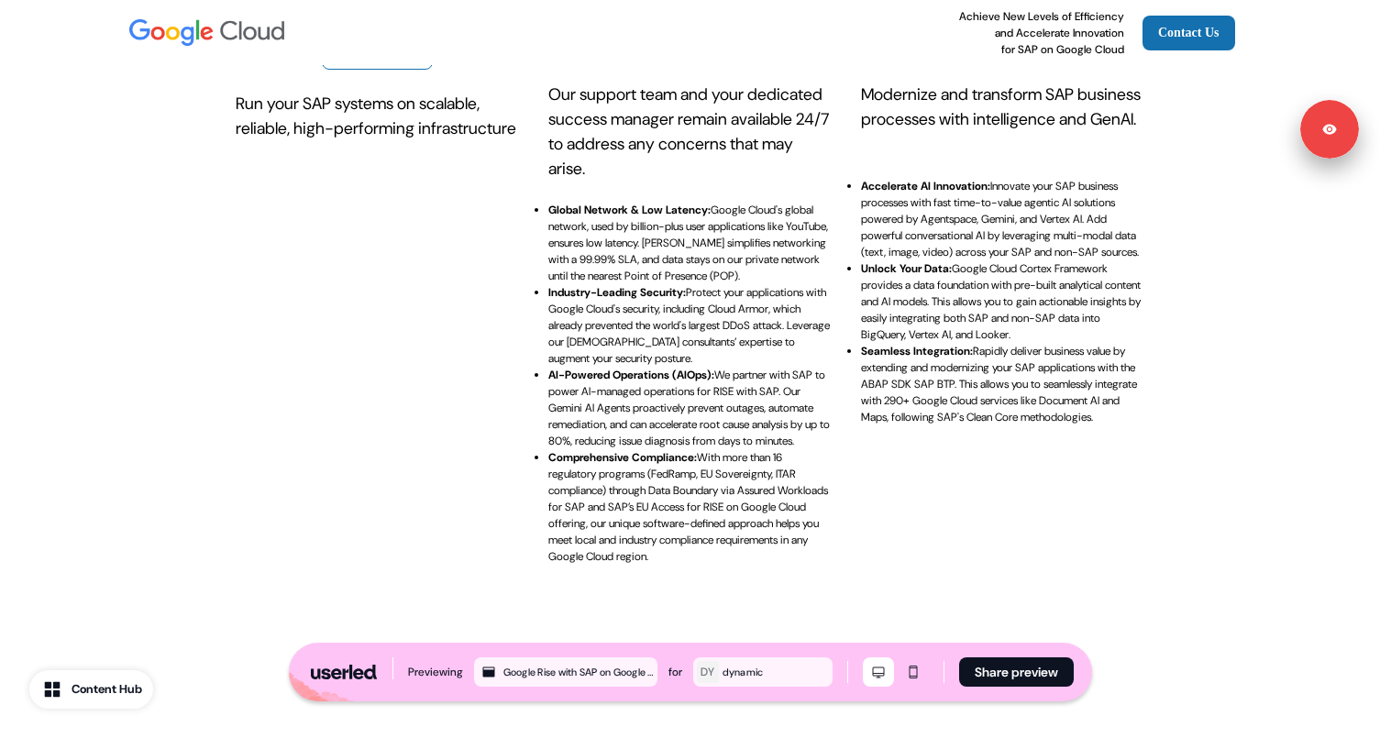
click at [651, 403] on p "AI-Powered Operations (AIOps): We partner with SAP to power AI-managed operatio…" at bounding box center [688, 408] width 281 height 81
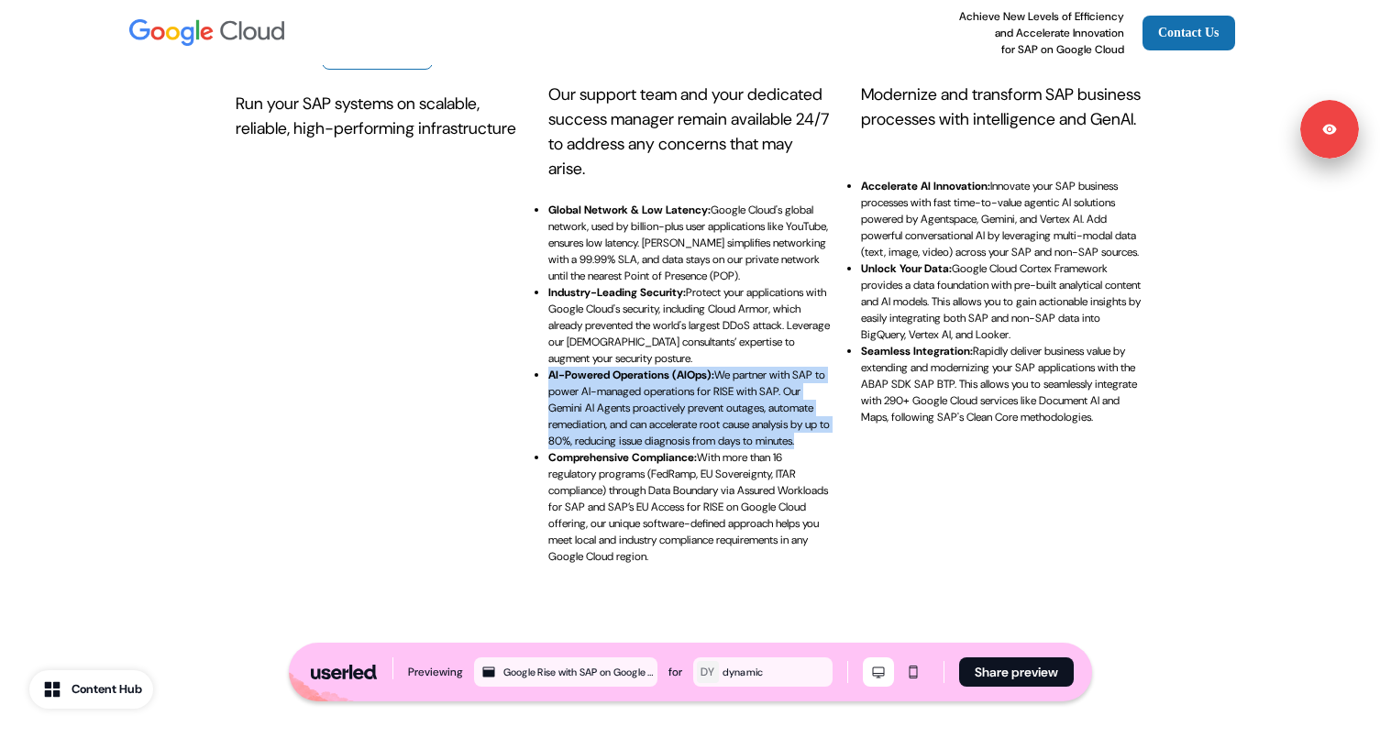
click at [651, 403] on p "AI-Powered Operations (AIOps): We partner with SAP to power AI-managed operatio…" at bounding box center [688, 408] width 281 height 81
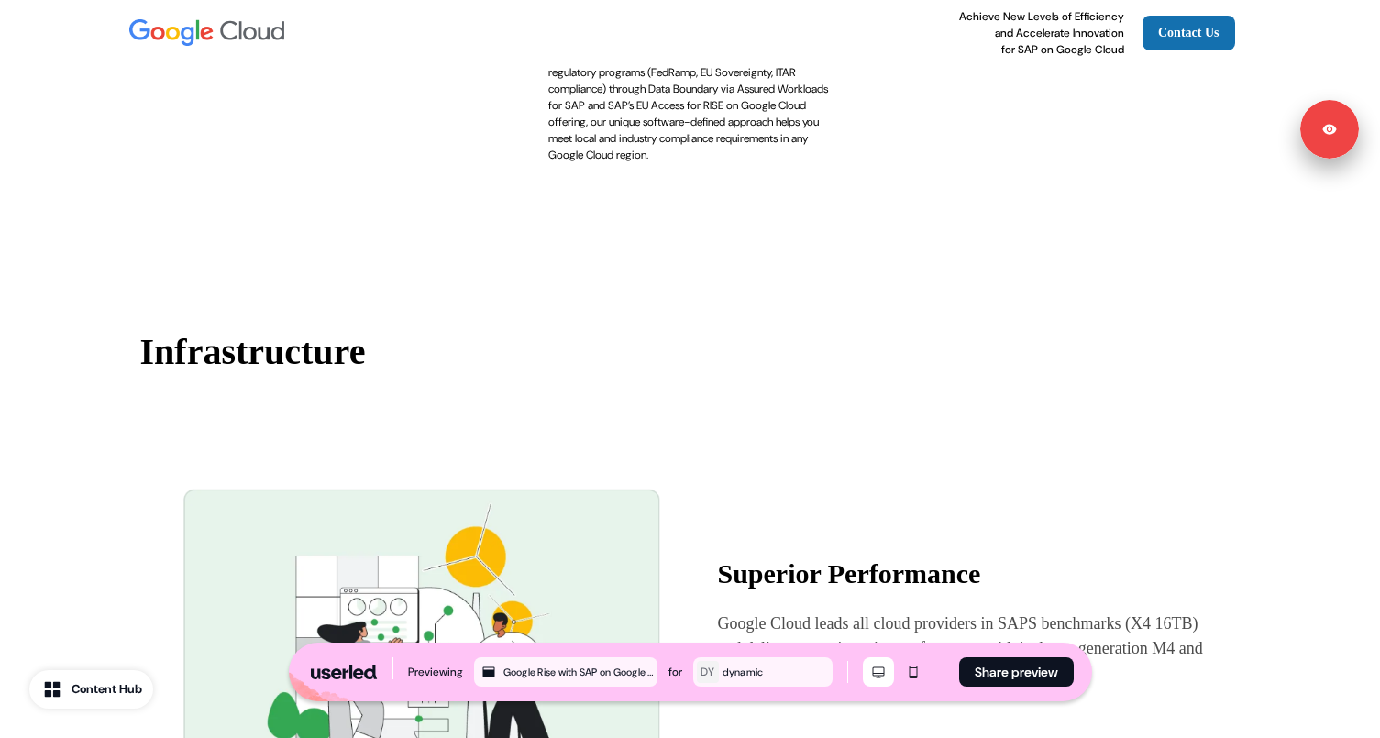
scroll to position [1206, 0]
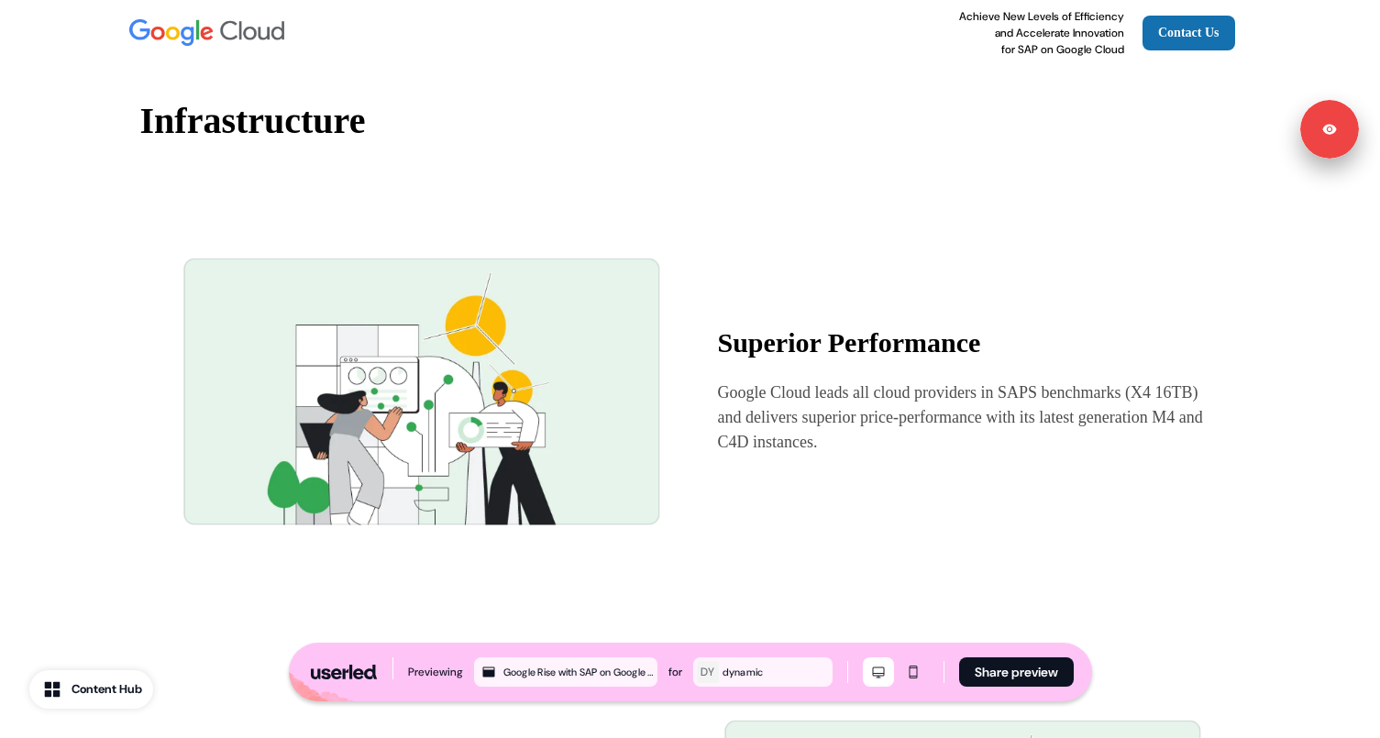
click at [709, 425] on div "Superior Performance Google Cloud leads all cloud providers in SAPS benchmarks …" at bounding box center [690, 391] width 1056 height 396
click at [762, 445] on p "Google Cloud leads all cloud providers in SAPS benchmarks (X4 16TB) and deliver…" at bounding box center [961, 417] width 486 height 74
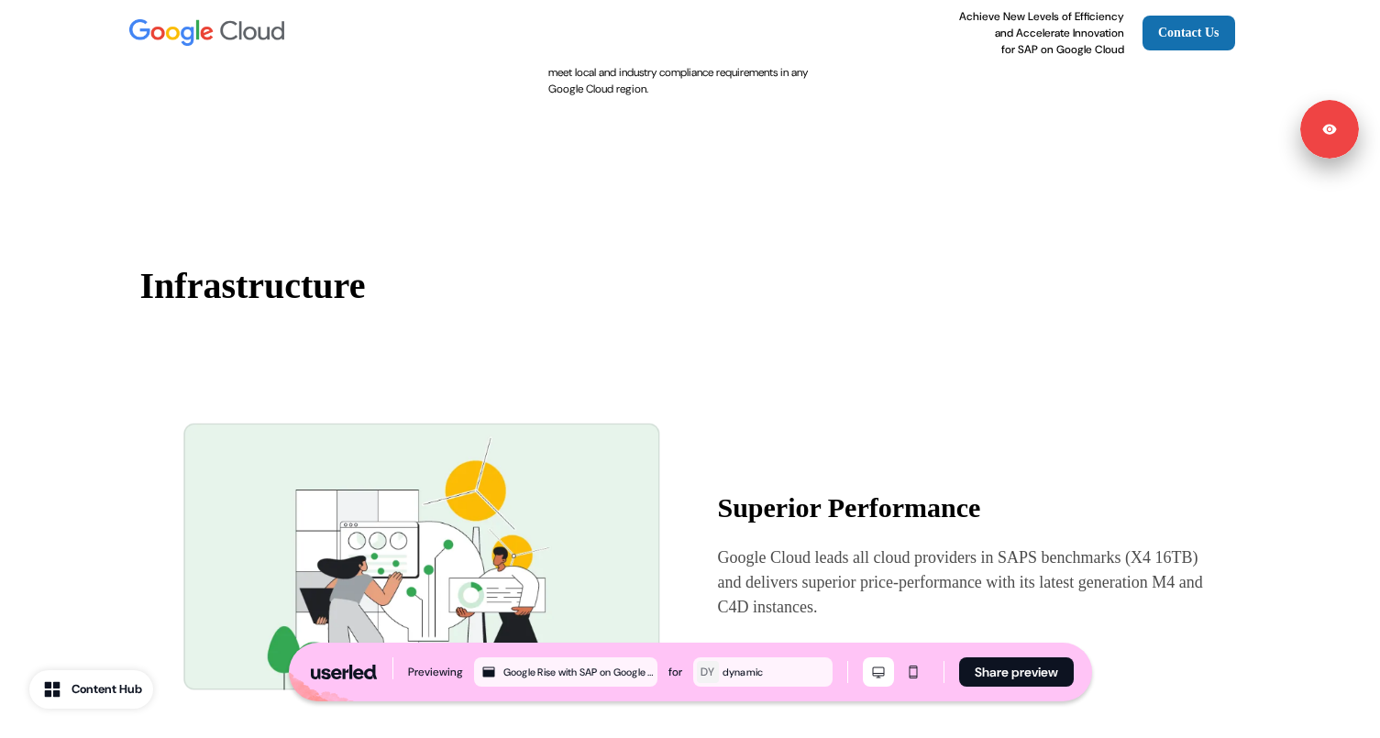
scroll to position [1208, 0]
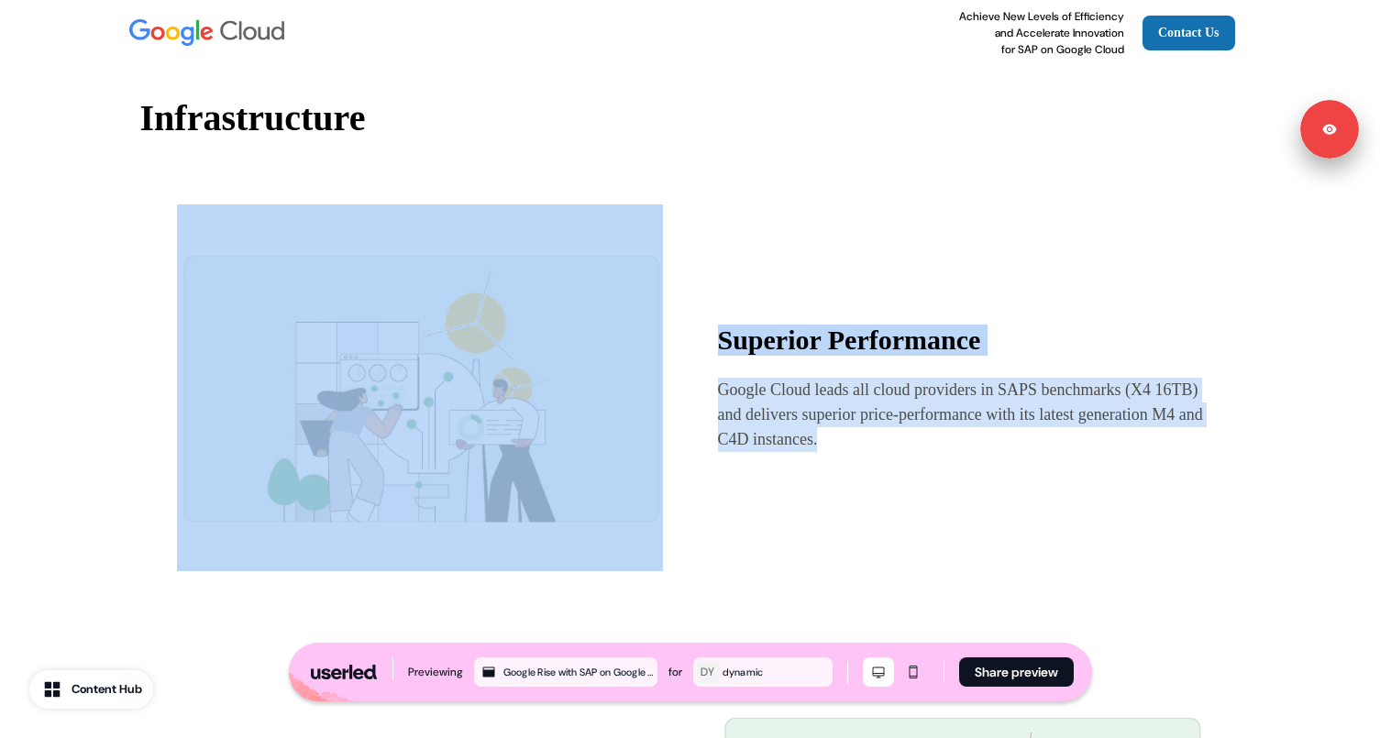
drag, startPoint x: 705, startPoint y: 303, endPoint x: 796, endPoint y: 493, distance: 210.4
click at [796, 493] on div "Superior Performance Google Cloud leads all cloud providers in SAPS benchmarks …" at bounding box center [690, 388] width 1056 height 396
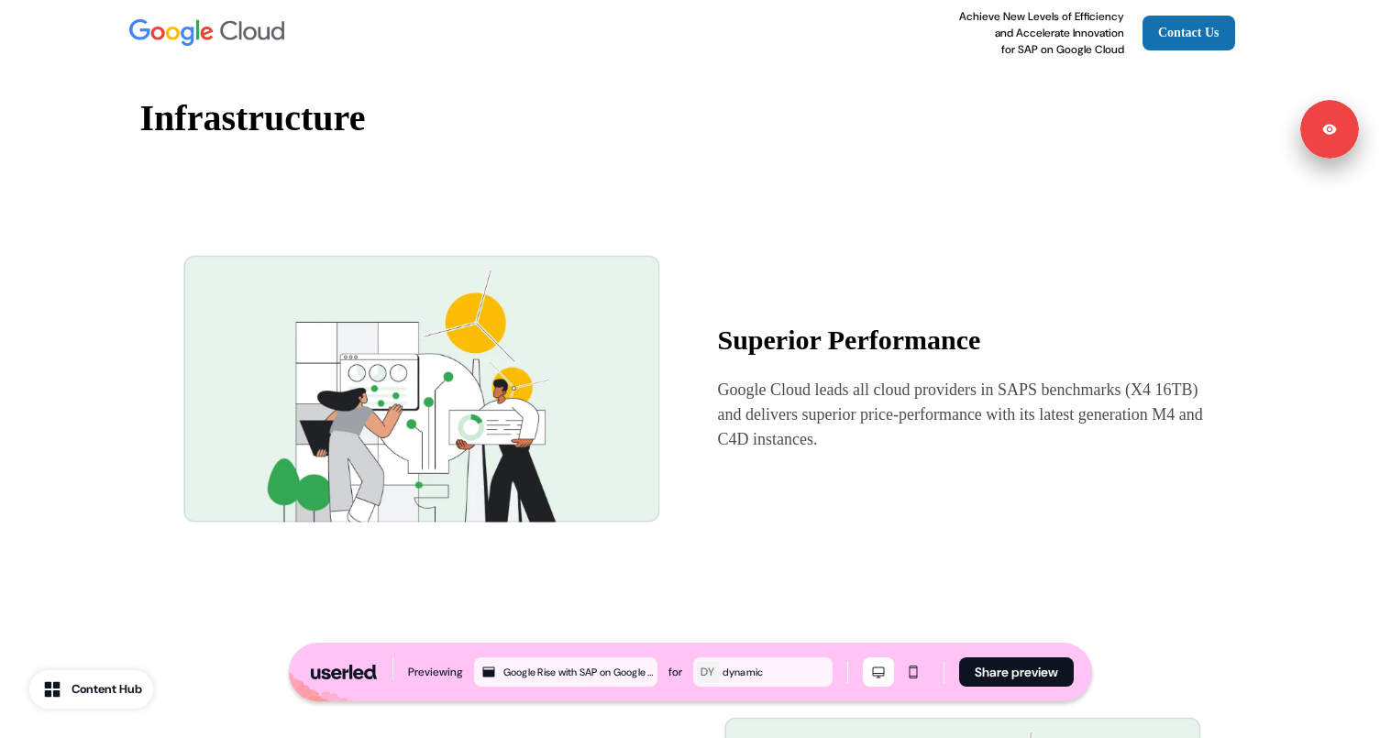
click at [741, 435] on p "Google Cloud leads all cloud providers in SAPS benchmarks (X4 16TB) and deliver…" at bounding box center [961, 415] width 486 height 74
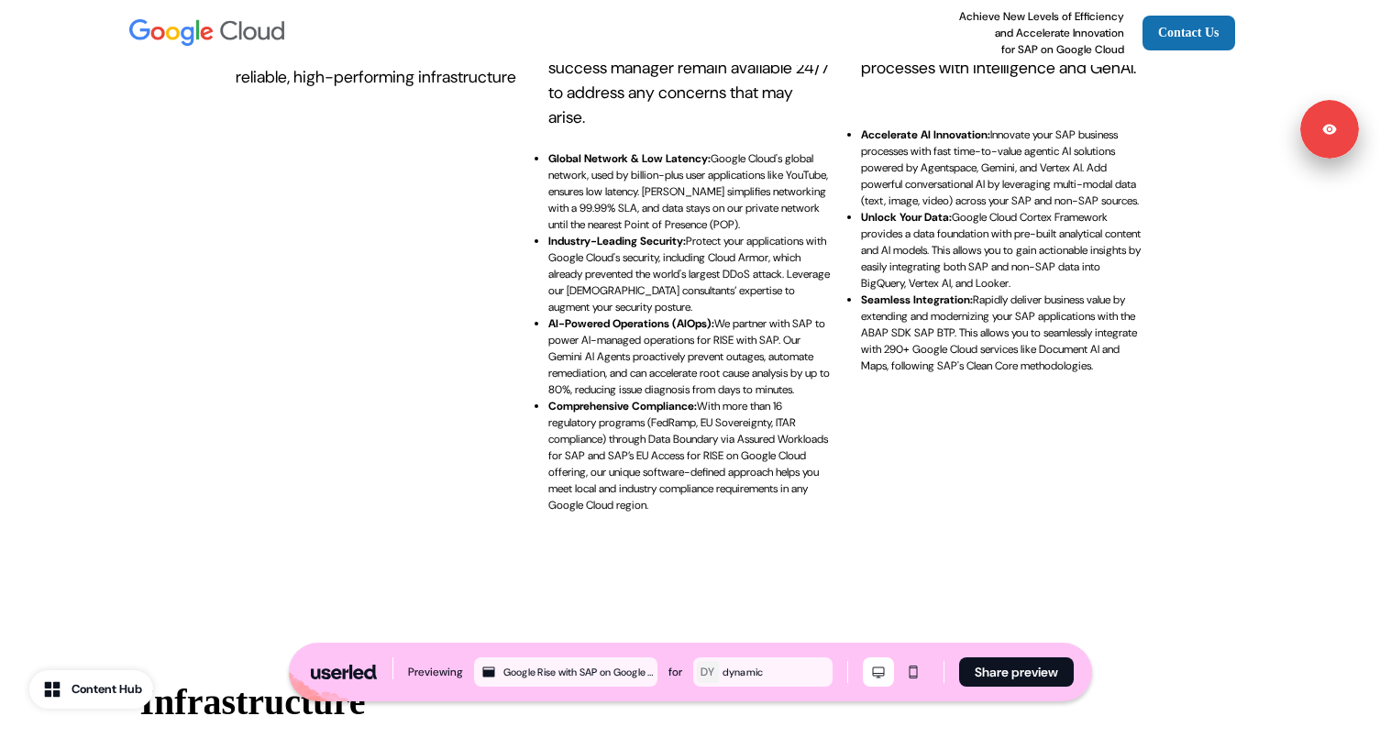
scroll to position [626, 0]
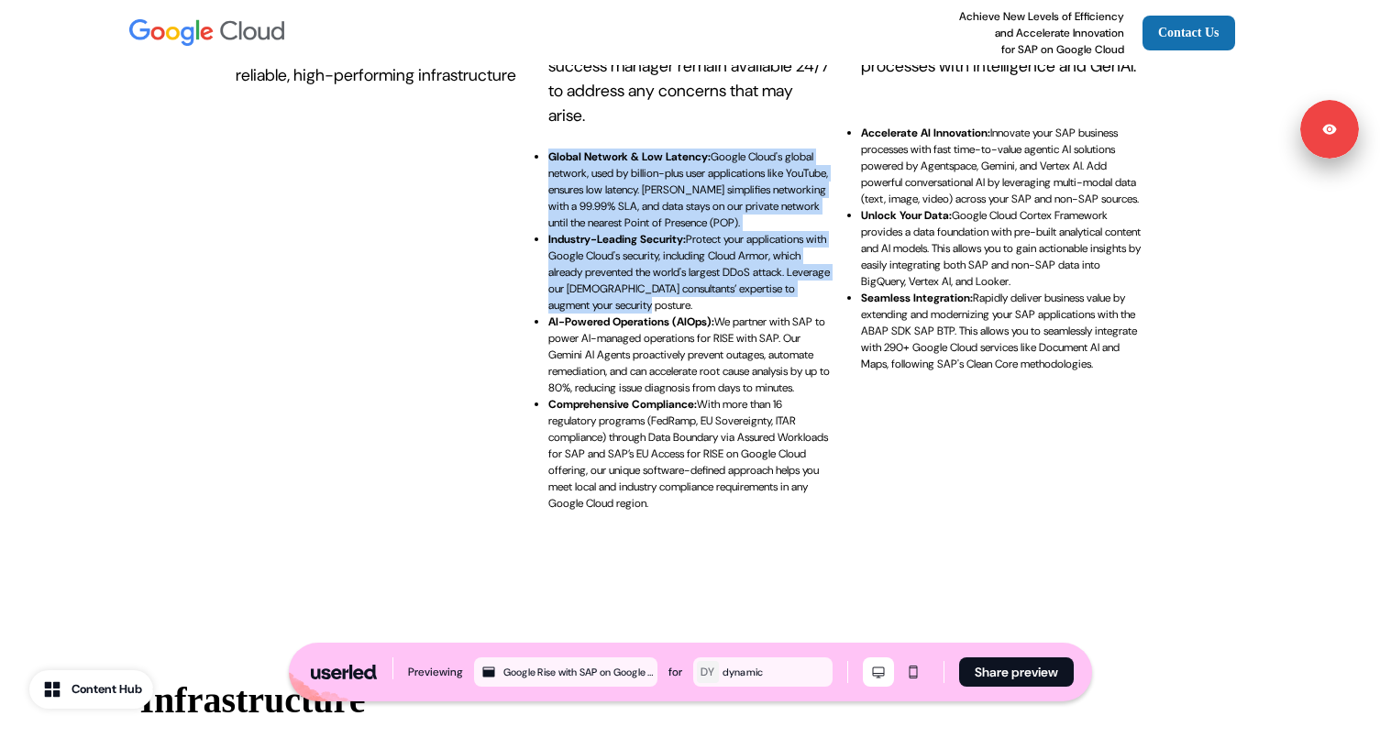
drag, startPoint x: 737, startPoint y: 321, endPoint x: 534, endPoint y: 153, distance: 263.8
click at [534, 153] on div "Infrastructure Run your SAP systems on scalable, reliable, high-performing infr…" at bounding box center [690, 142] width 909 height 737
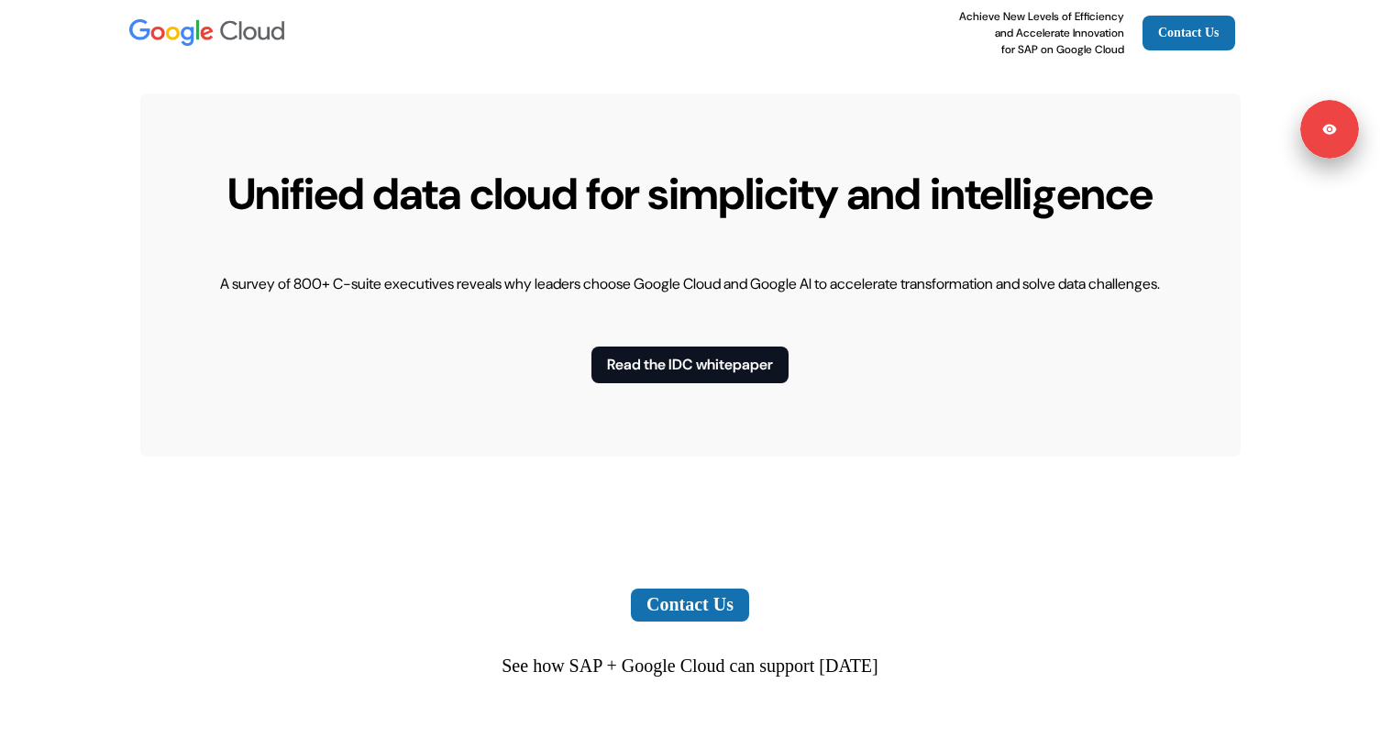
scroll to position [5683, 0]
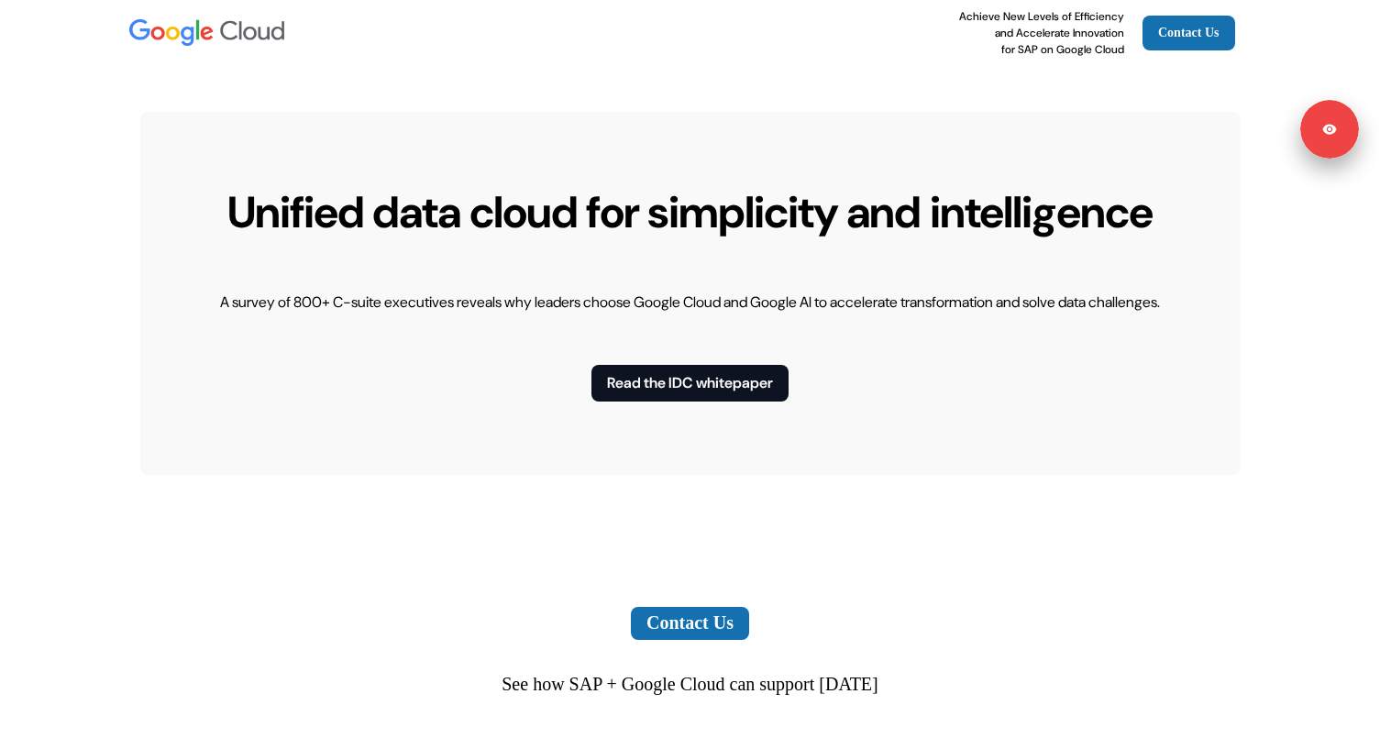
click at [746, 189] on div "Unified data cloud for simplicity and intelligence A survey of 800+ C-suite exe…" at bounding box center [690, 293] width 1100 height 363
click at [752, 193] on div "Unified data cloud for simplicity and intelligence A survey of 800+ C-suite exe…" at bounding box center [690, 293] width 1100 height 363
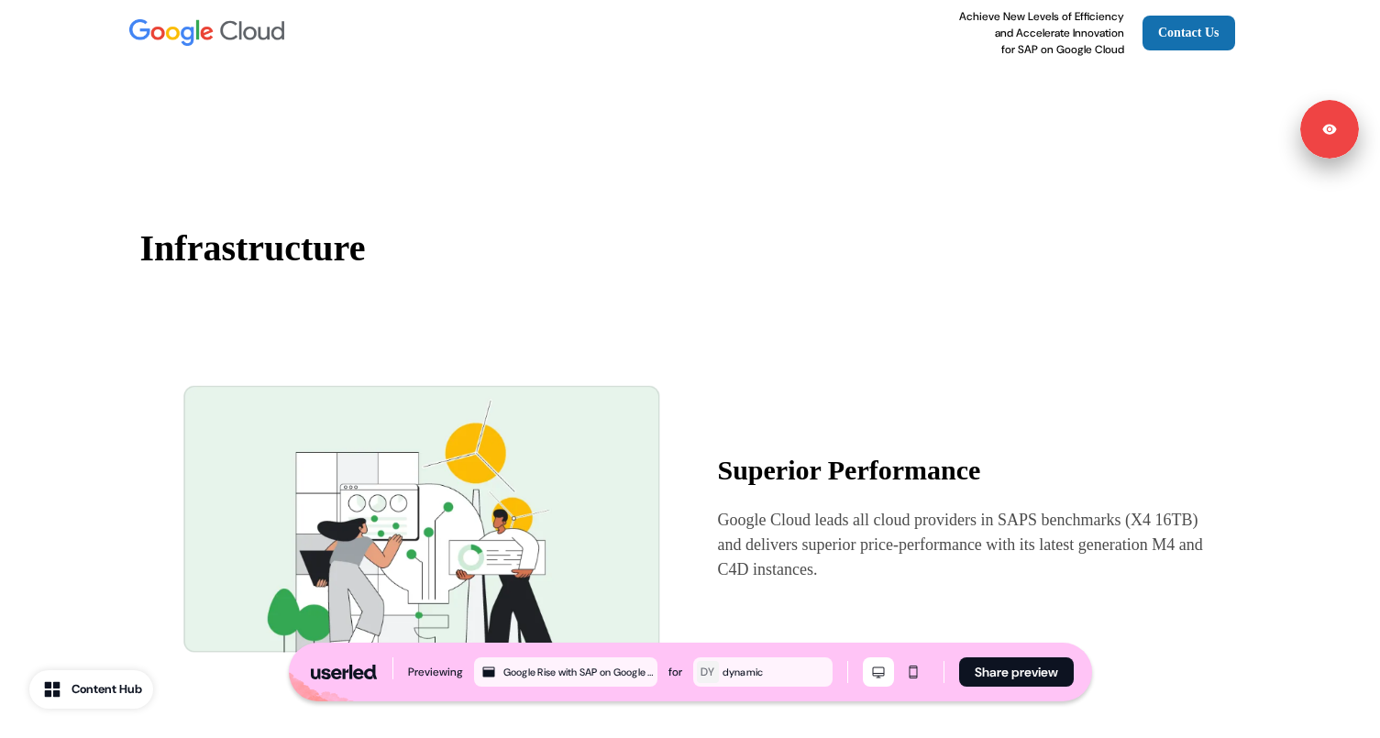
scroll to position [1085, 0]
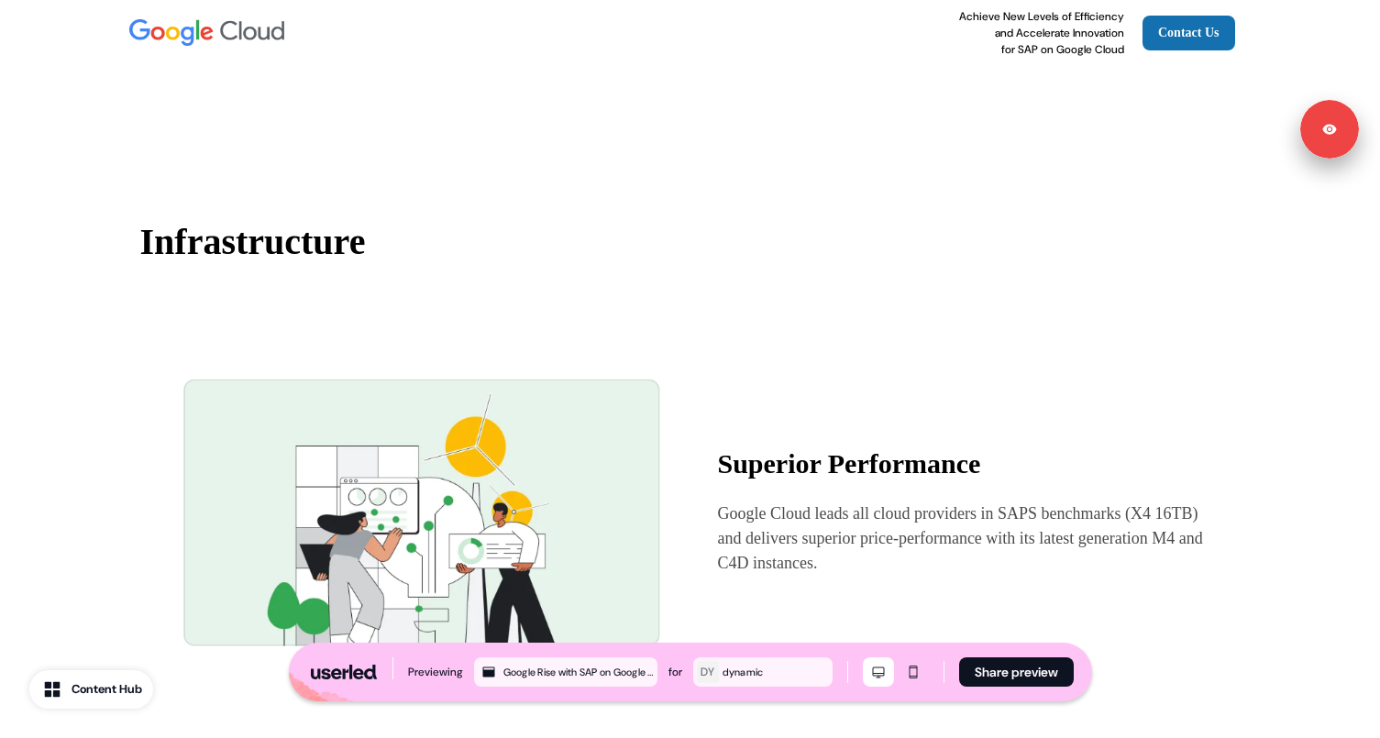
click at [788, 479] on strong "Superior Performance" at bounding box center [849, 463] width 263 height 30
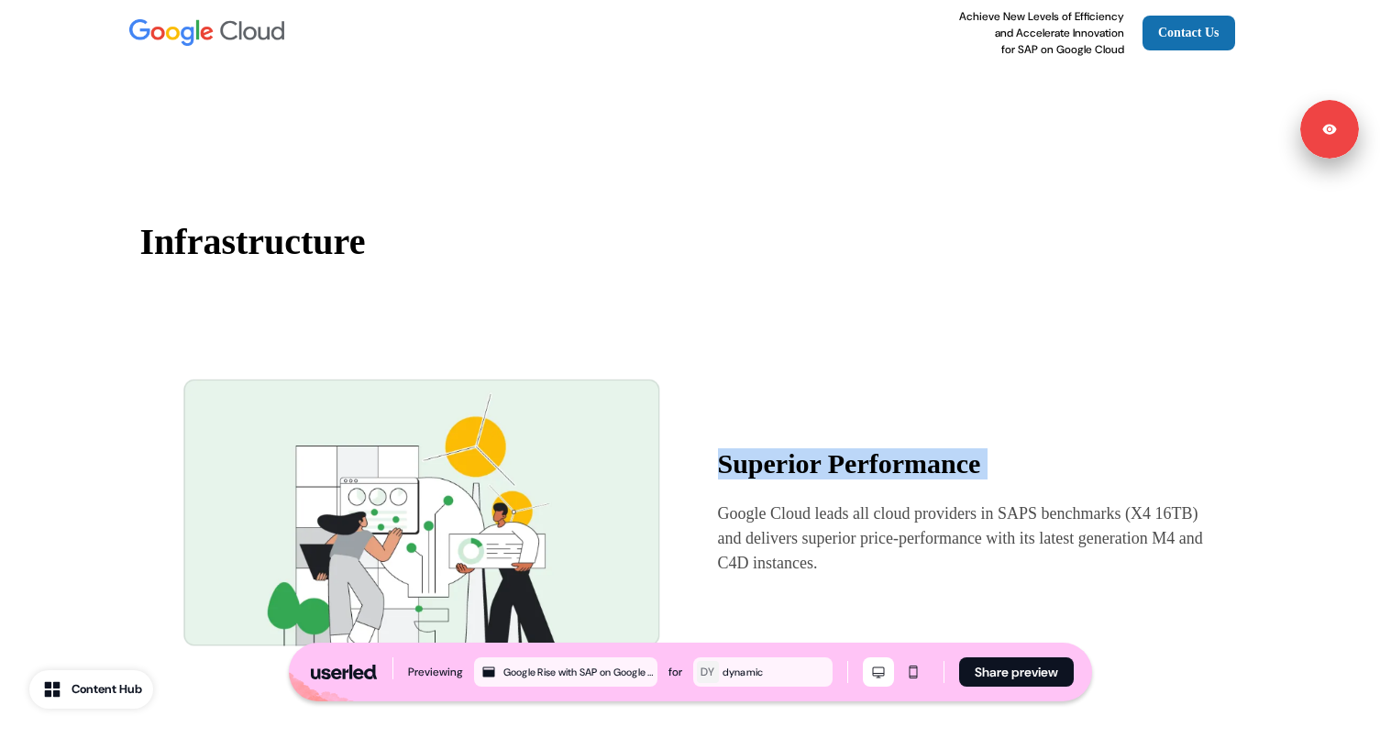
click at [788, 479] on strong "Superior Performance" at bounding box center [849, 463] width 263 height 30
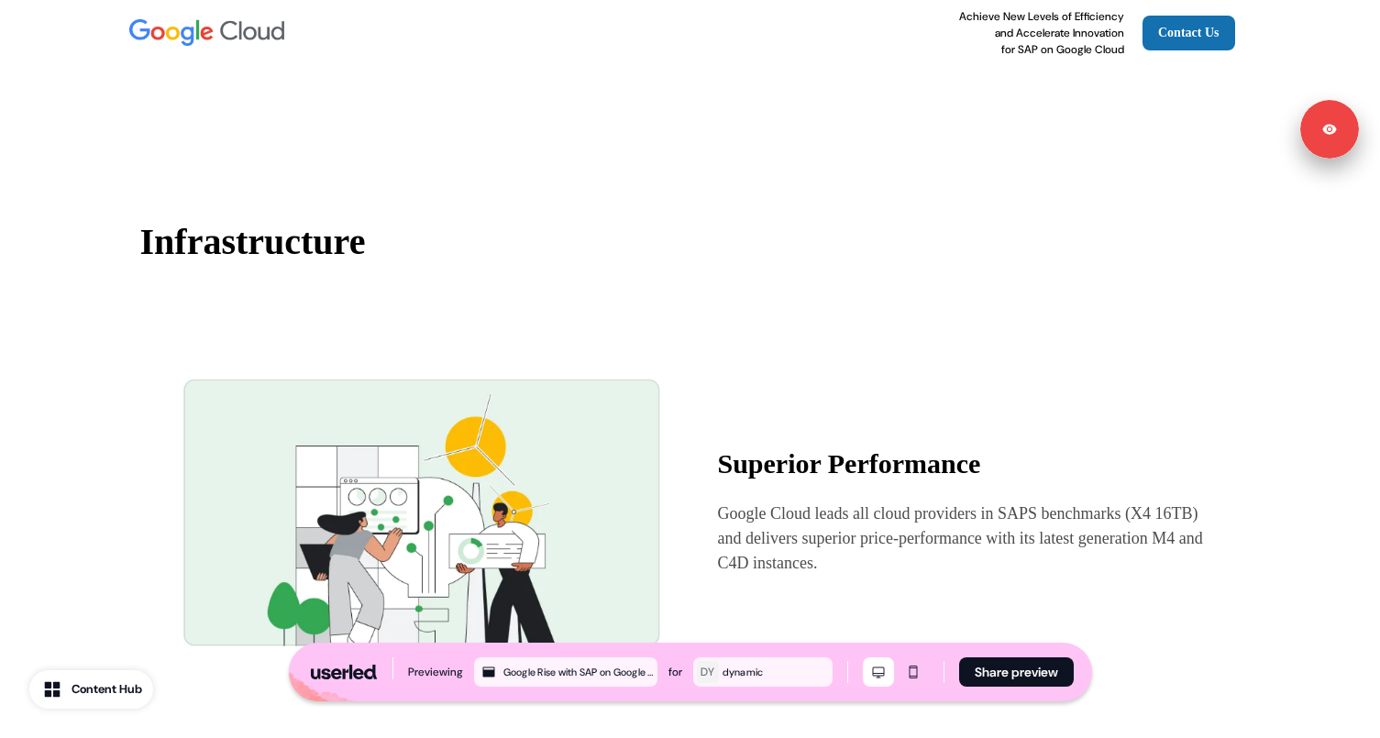
click at [296, 262] on strong "Infrastructure" at bounding box center [253, 241] width 226 height 41
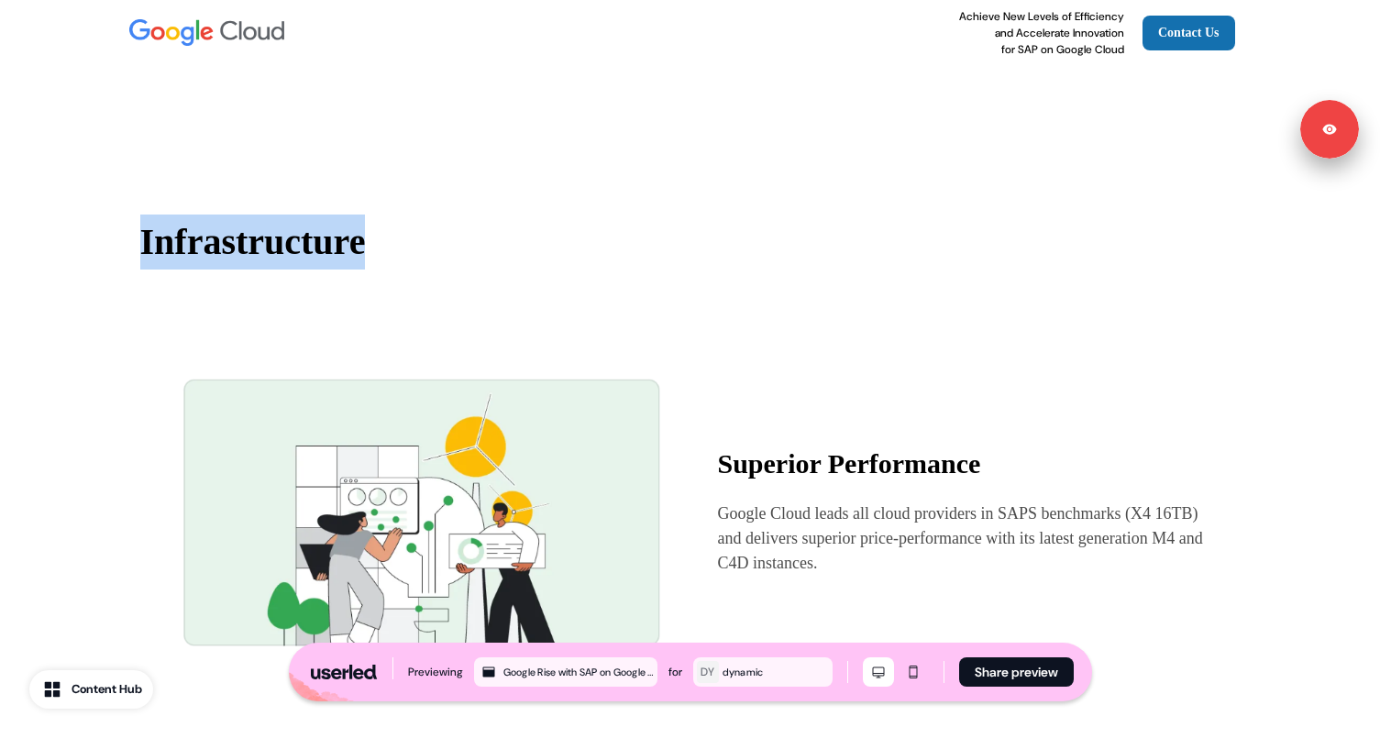
click at [296, 262] on strong "Infrastructure" at bounding box center [253, 241] width 226 height 41
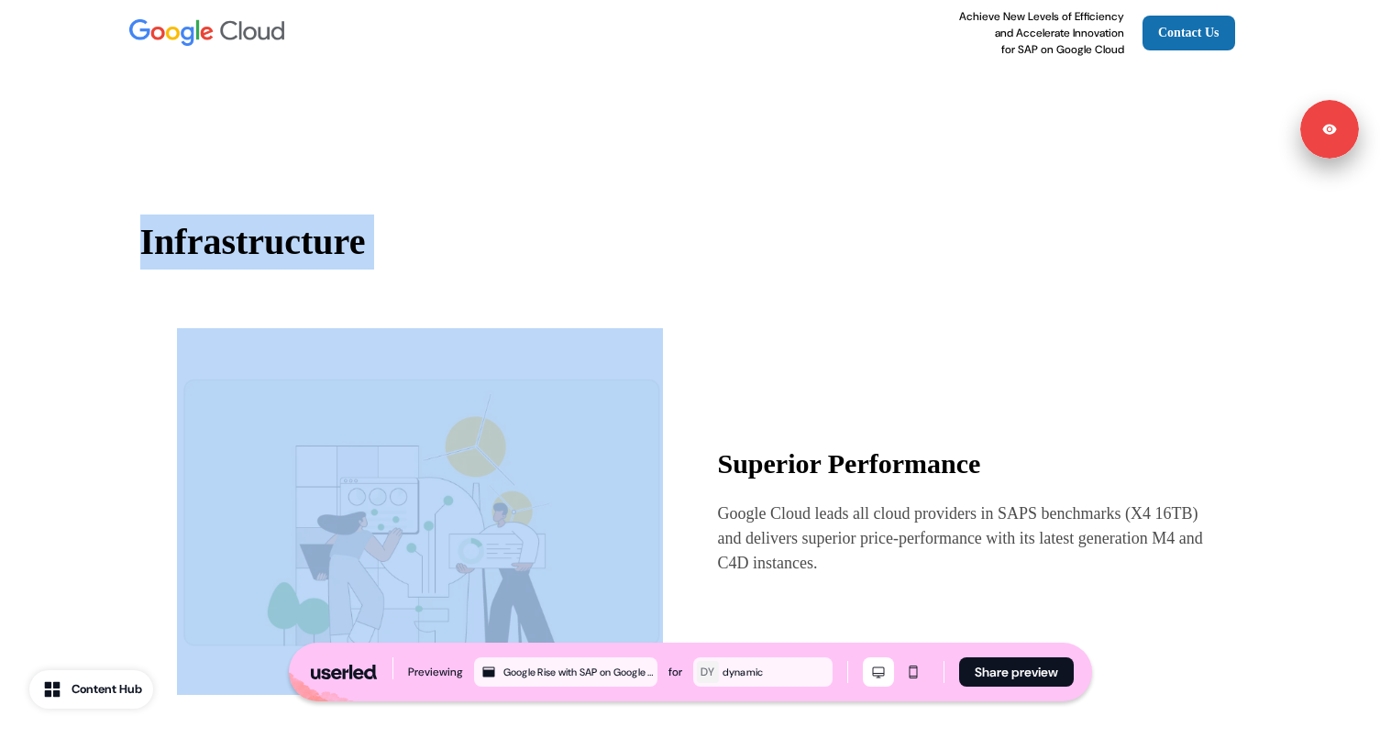
click at [296, 262] on strong "Infrastructure" at bounding box center [253, 241] width 226 height 41
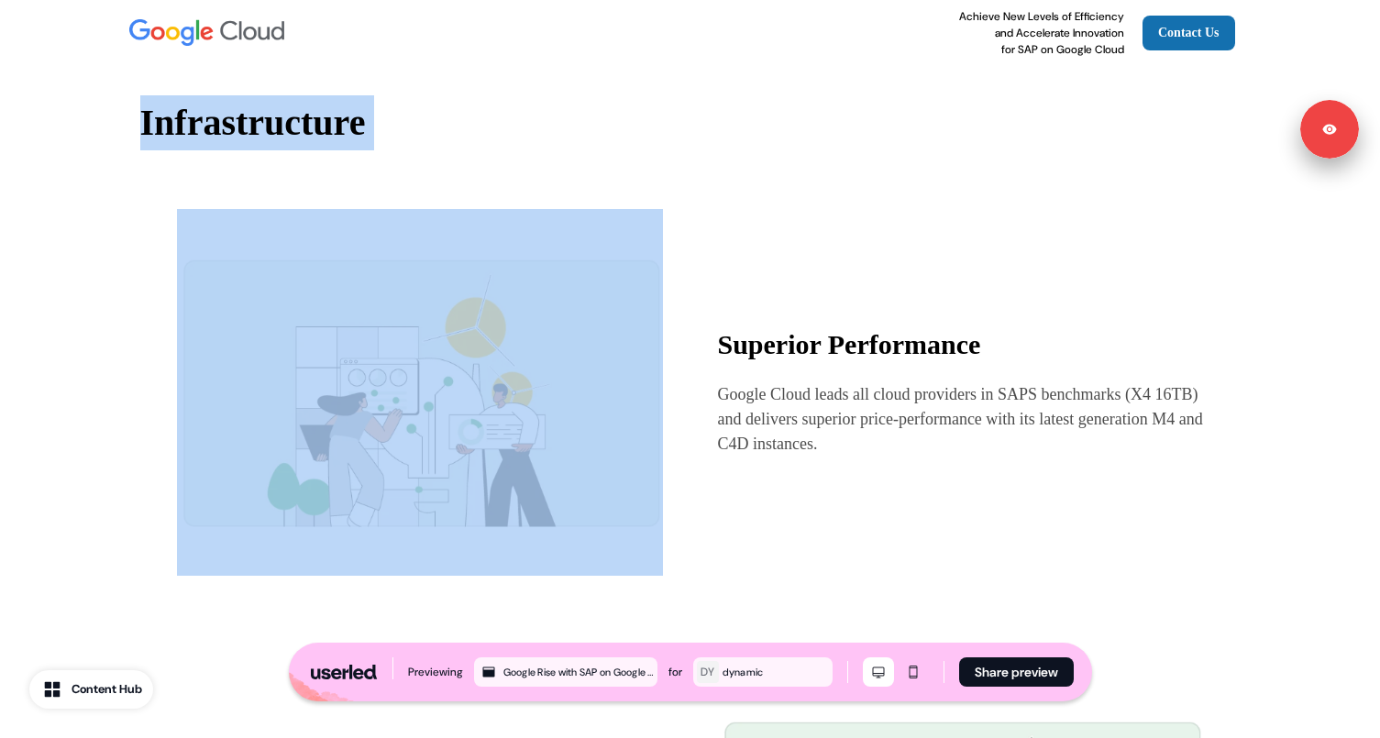
scroll to position [1242, 0]
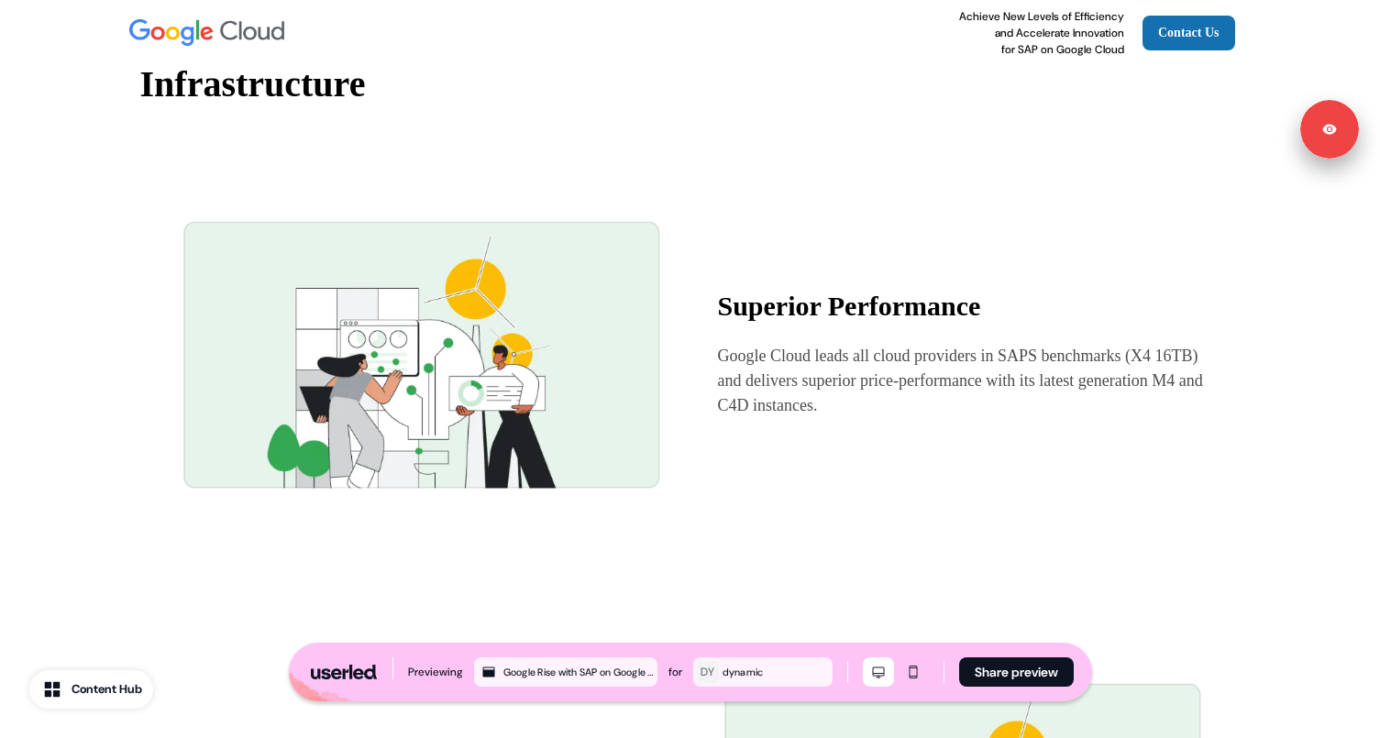
click at [854, 407] on p "Google Cloud leads all cloud providers in SAPS benchmarks (X4 16TB) and deliver…" at bounding box center [961, 381] width 486 height 74
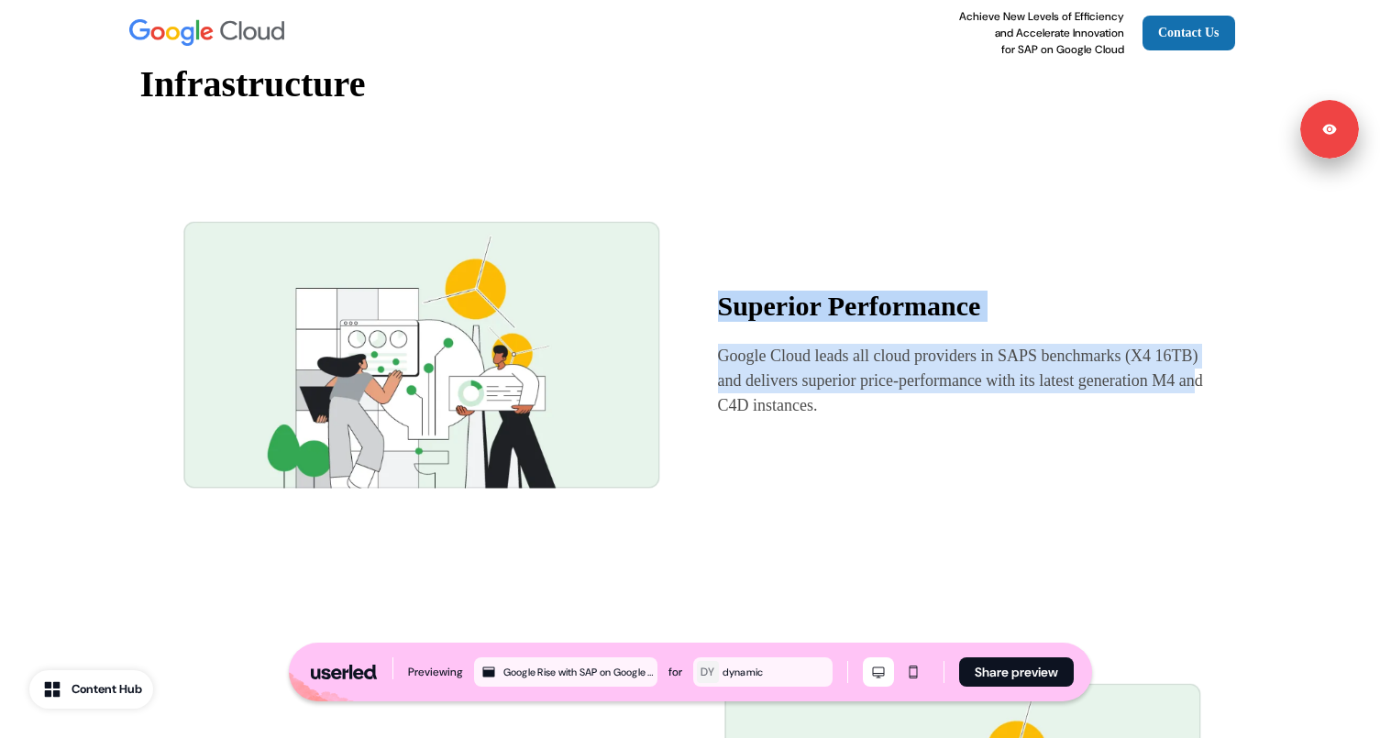
drag, startPoint x: 716, startPoint y: 336, endPoint x: 843, endPoint y: 446, distance: 168.9
click at [844, 448] on div "Superior Performance Google Cloud leads all cloud providers in SAPS benchmarks …" at bounding box center [690, 354] width 1056 height 396
click at [844, 418] on p "Google Cloud leads all cloud providers in SAPS benchmarks (X4 16TB) and deliver…" at bounding box center [961, 381] width 486 height 74
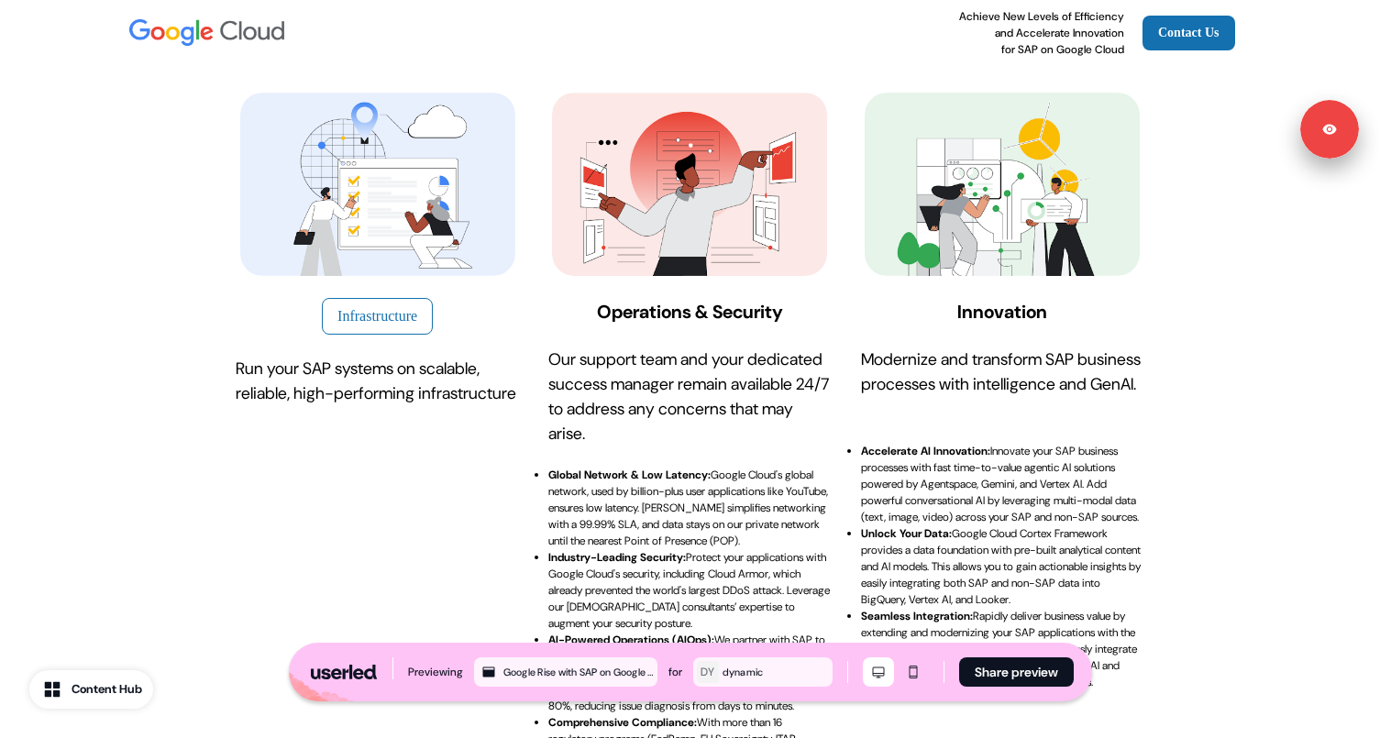
scroll to position [263, 0]
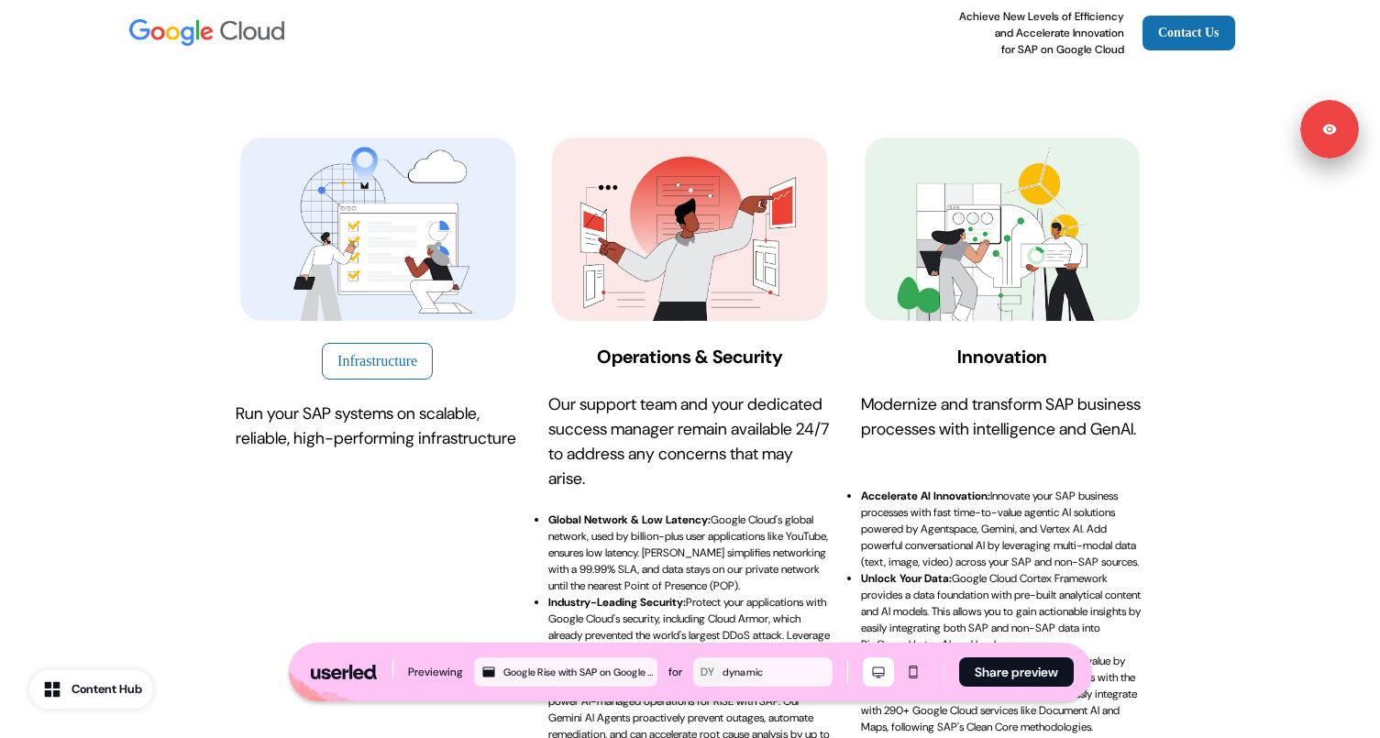
click at [908, 267] on img at bounding box center [1002, 229] width 275 height 183
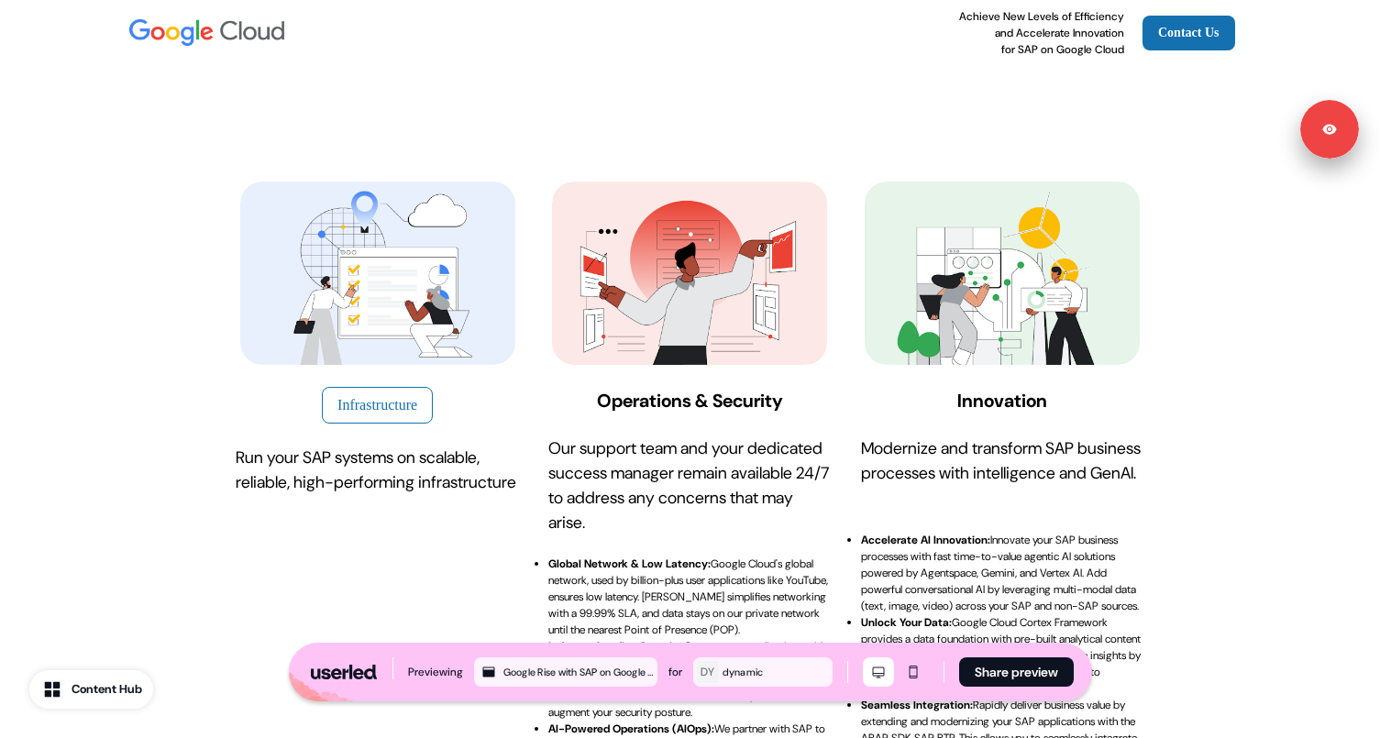
scroll to position [218, 0]
click at [862, 380] on div "Innovation Modernize and transform SAP business processes with intelligence and…" at bounding box center [1002, 334] width 283 height 304
click at [419, 407] on button "Infrastructure" at bounding box center [377, 406] width 111 height 37
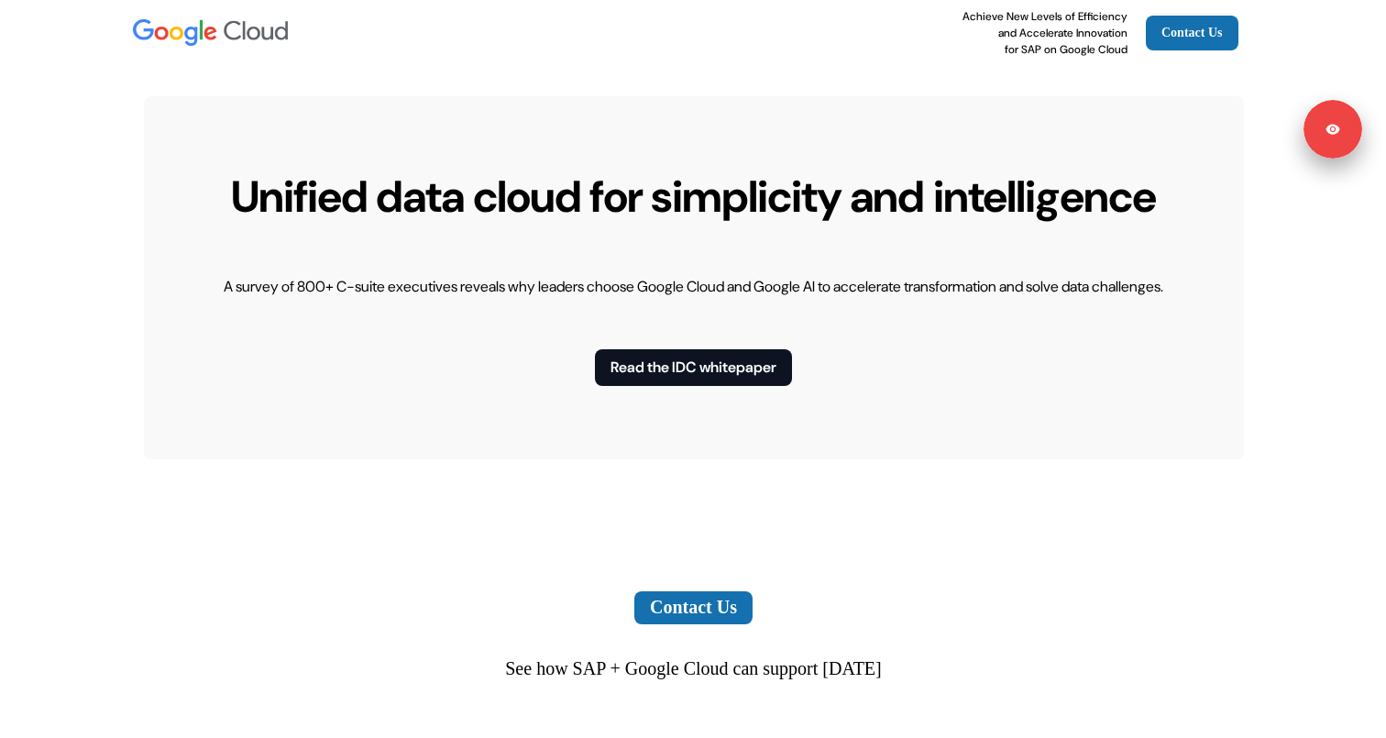
scroll to position [5674, 0]
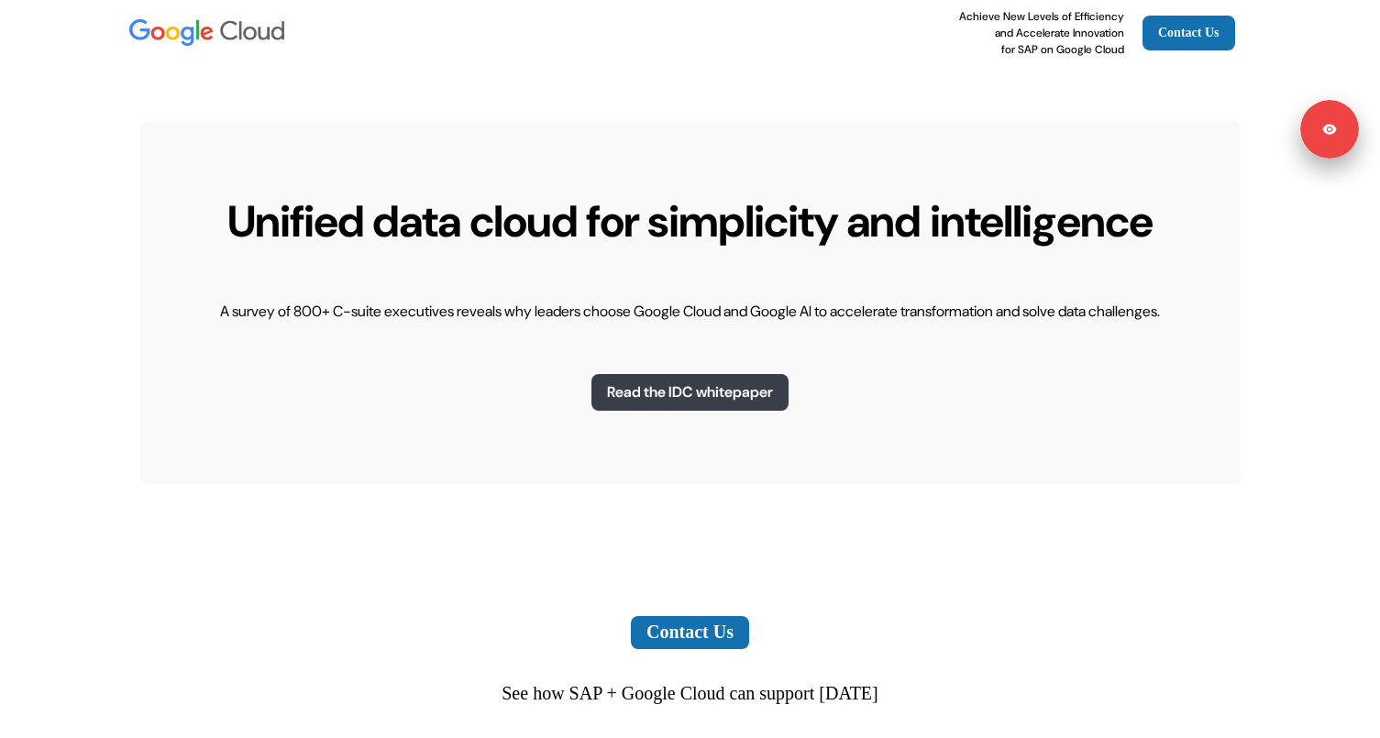
click at [633, 411] on button "Read the IDC whitepaper" at bounding box center [689, 392] width 197 height 37
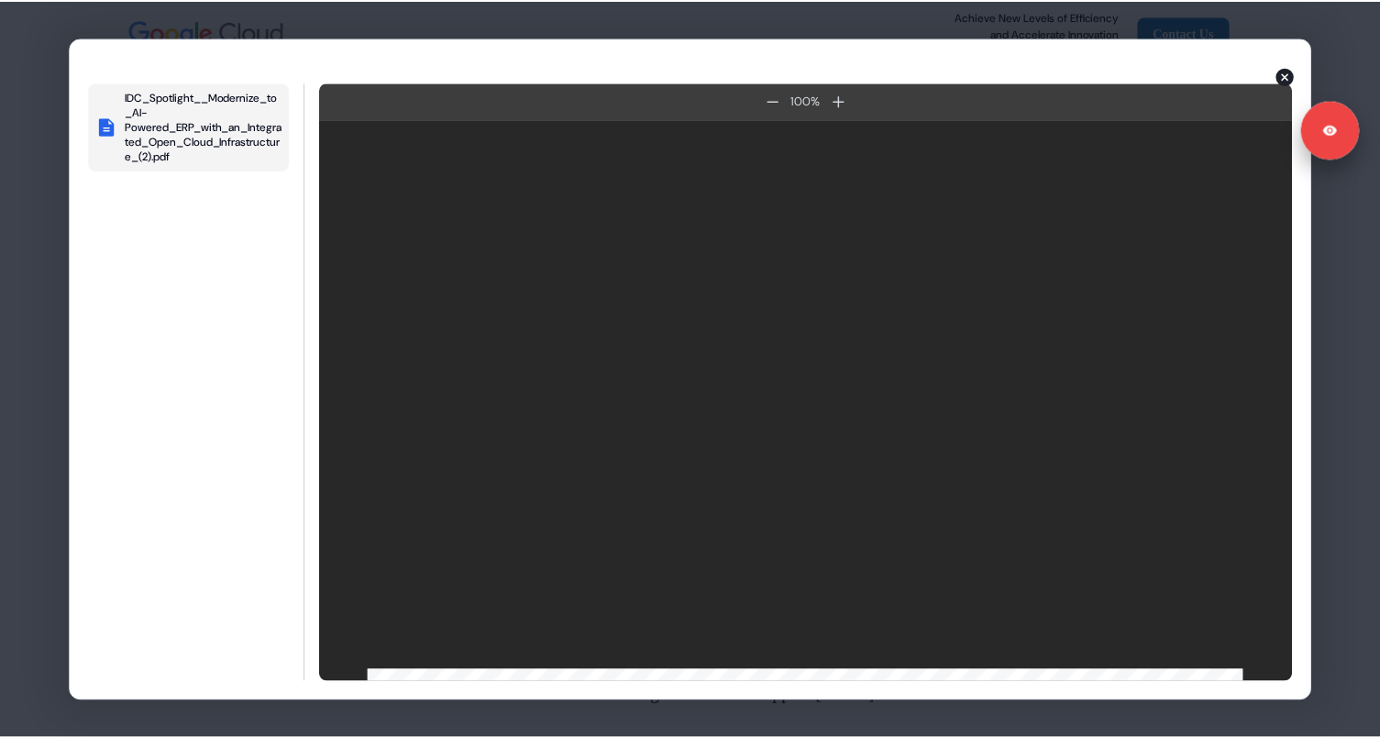
scroll to position [0, 0]
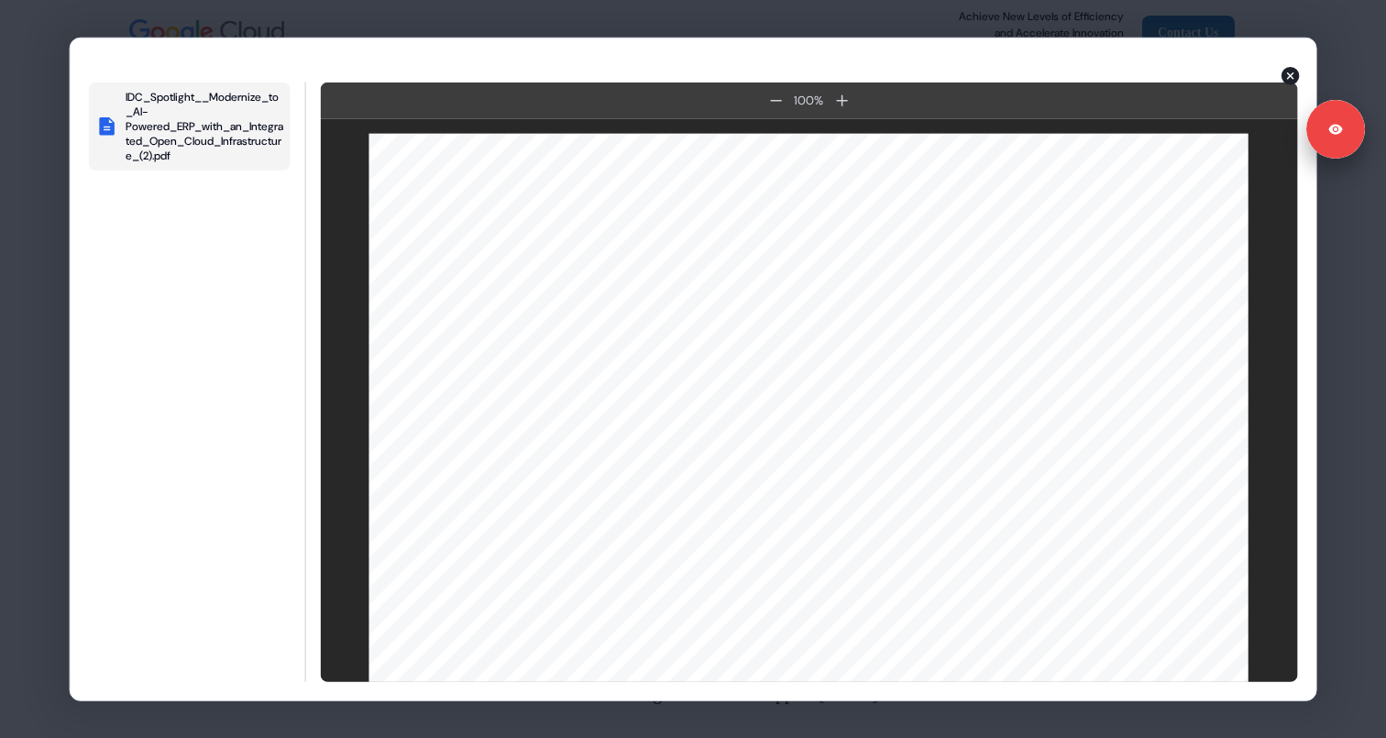
click at [1289, 72] on icon "button" at bounding box center [1291, 76] width 18 height 18
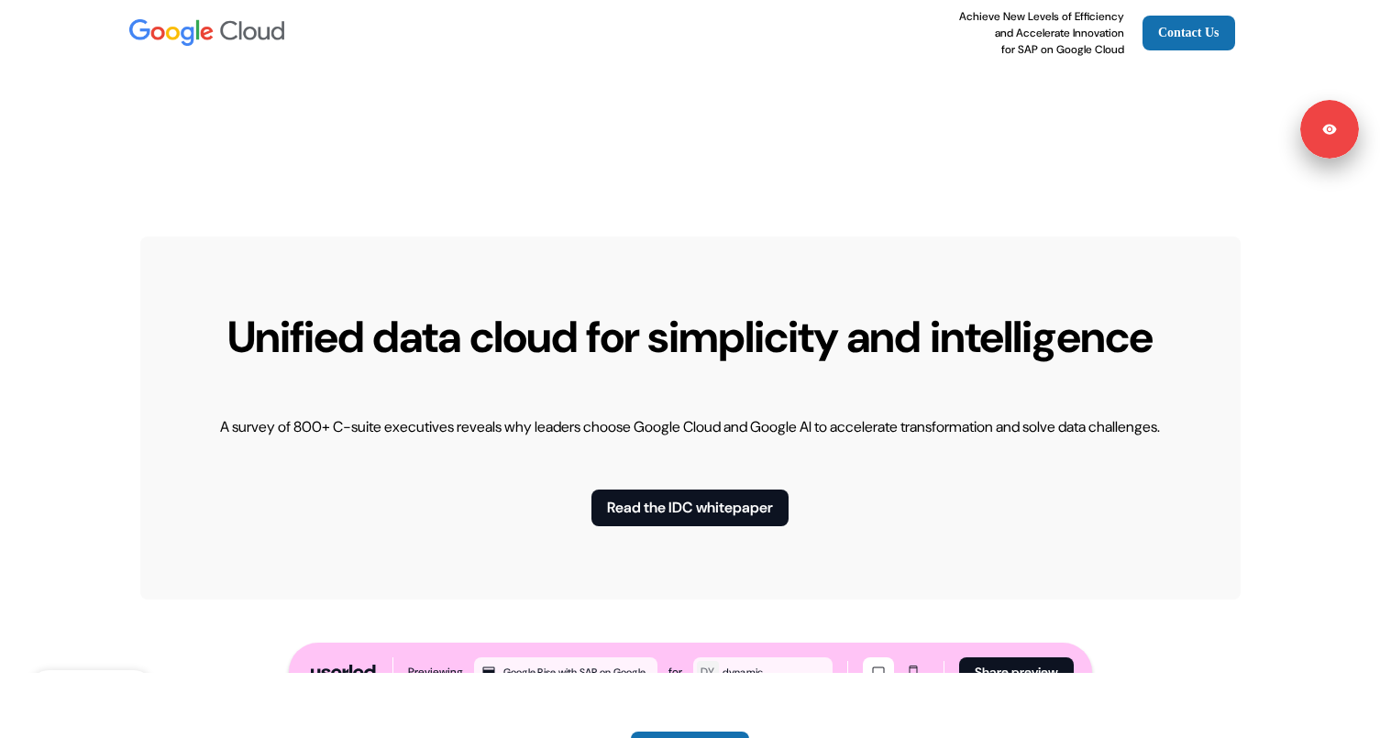
scroll to position [5554, 0]
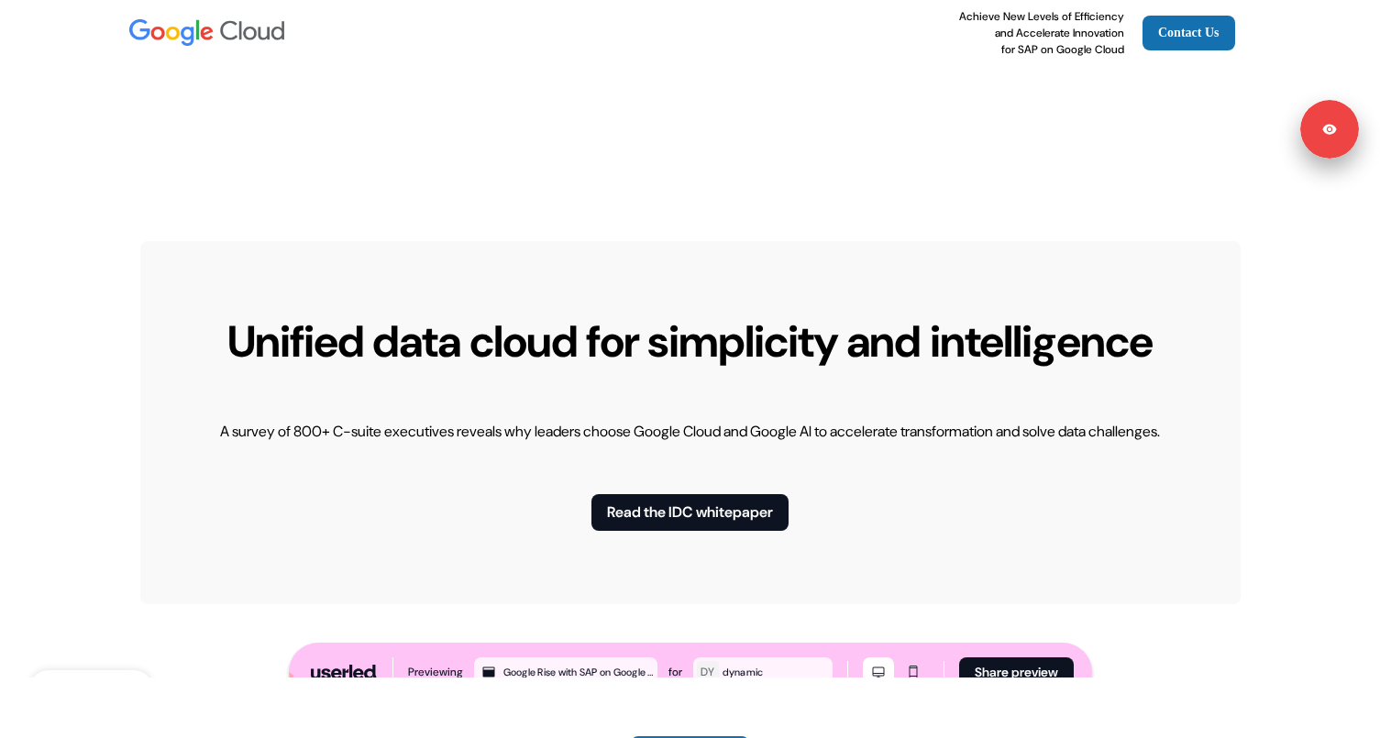
click at [670, 369] on p "Unified data cloud for simplicity and intelligence" at bounding box center [689, 341] width 925 height 55
click at [717, 443] on p "A survey of 800+ C-suite executives reveals why leaders choose Google Cloud and…" at bounding box center [690, 432] width 940 height 22
click at [716, 369] on p "Unified data cloud for simplicity and intelligence" at bounding box center [689, 341] width 925 height 55
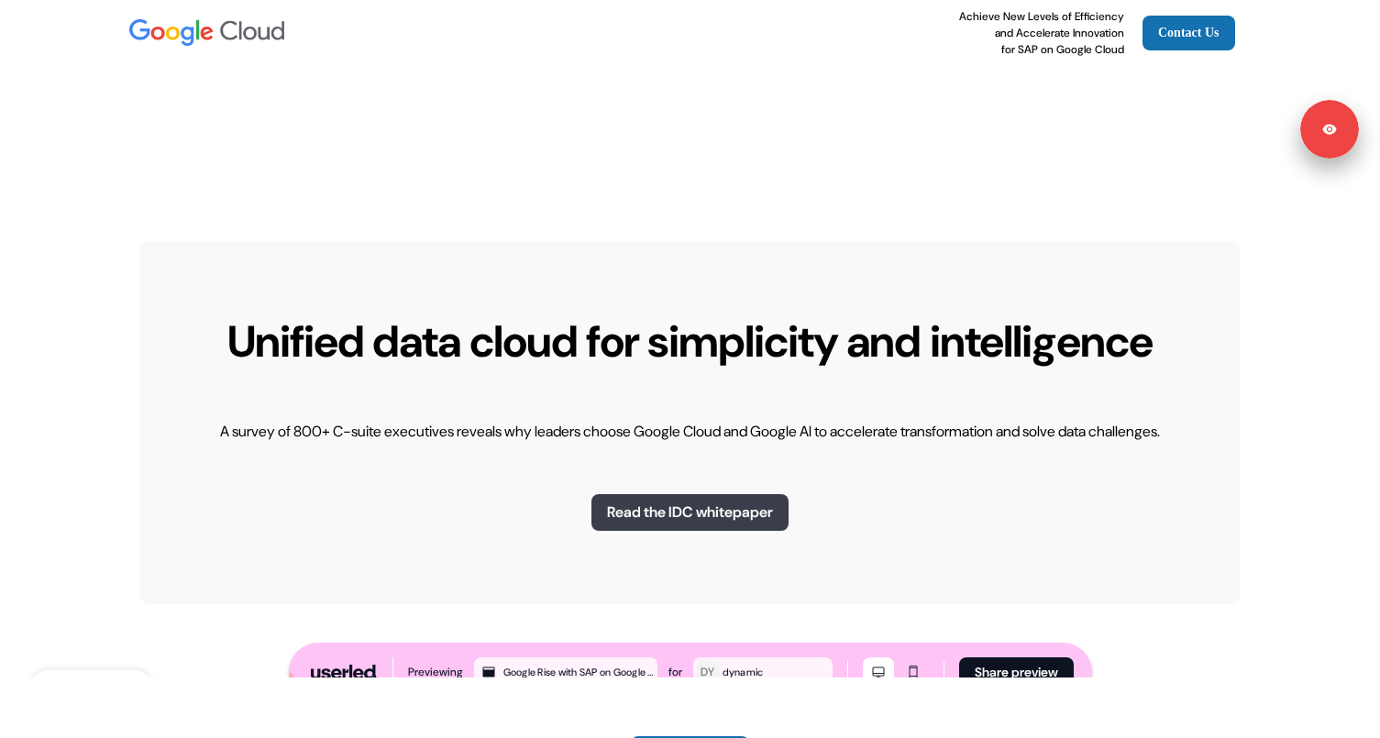
click at [713, 531] on button "Read the IDC whitepaper" at bounding box center [689, 512] width 197 height 37
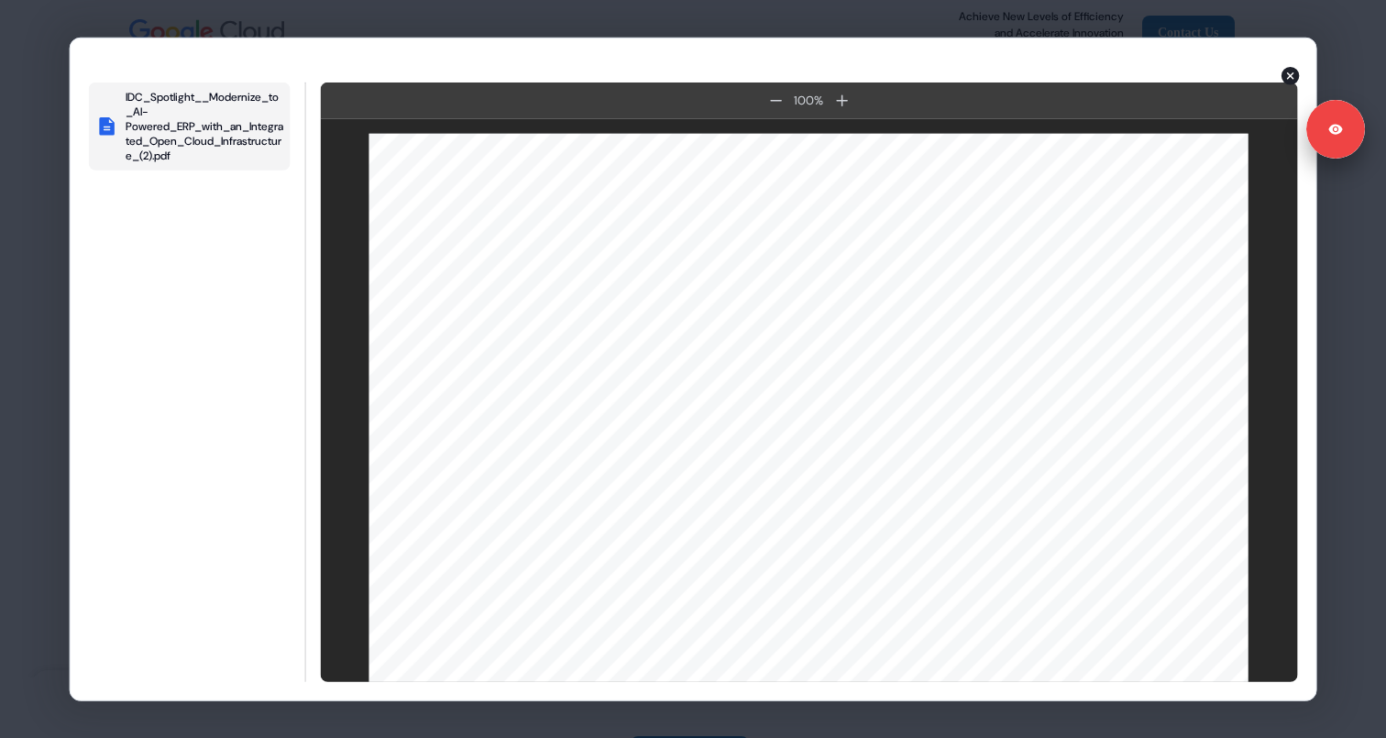
click at [51, 465] on div "IDC_Spotlight__Modernize_to_AI-Powered_ERP_with_an_Integrated_Open_Cloud_Infras…" at bounding box center [693, 369] width 1386 height 738
click at [1285, 72] on icon "button" at bounding box center [1291, 76] width 18 height 18
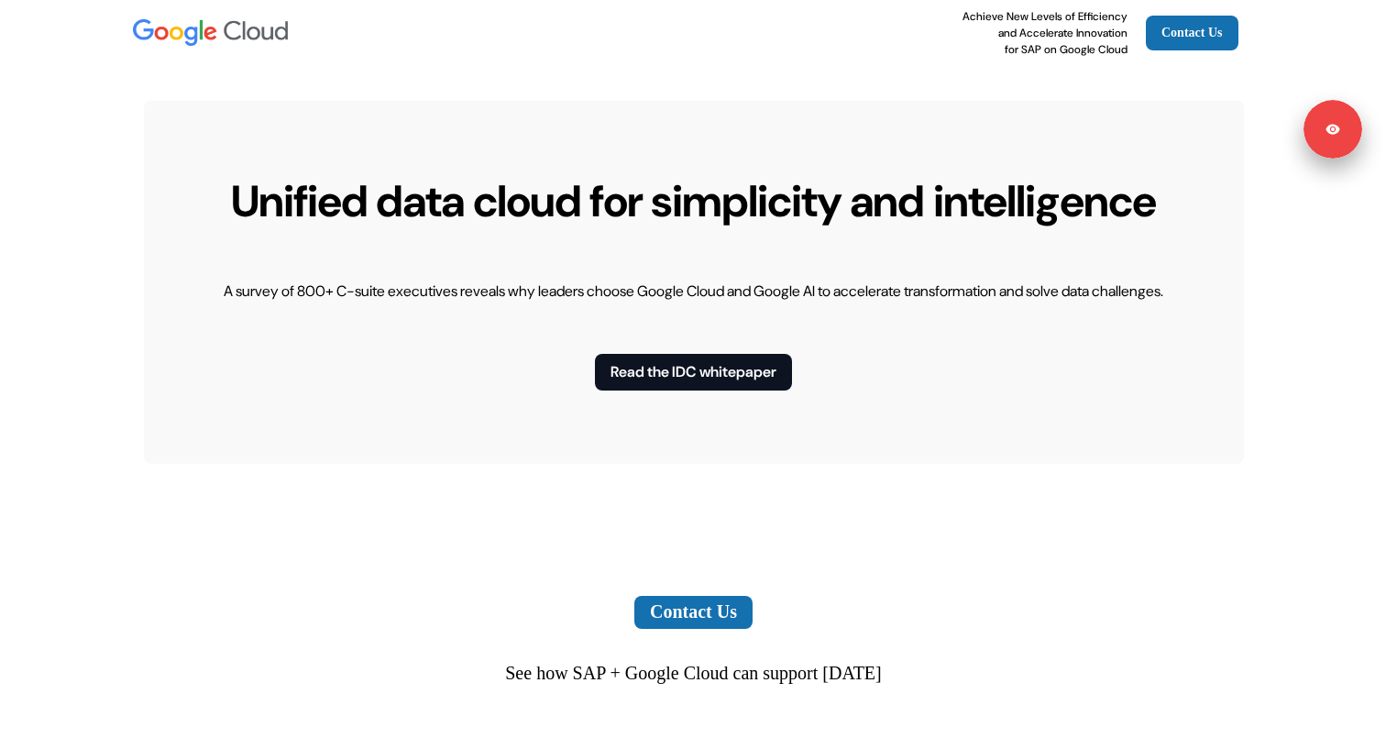
scroll to position [5696, 0]
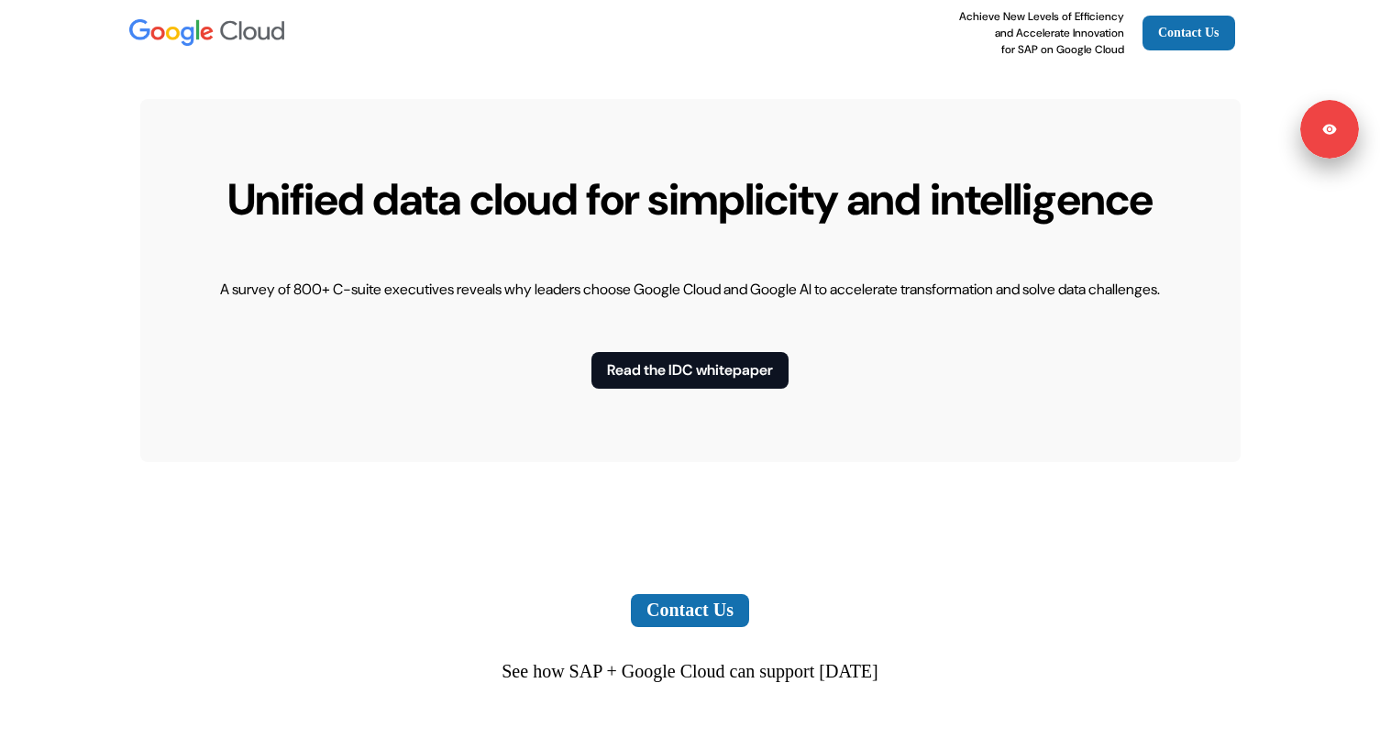
click at [338, 301] on p "A survey of 800+ C-suite executives reveals why leaders choose Google Cloud and…" at bounding box center [690, 290] width 940 height 22
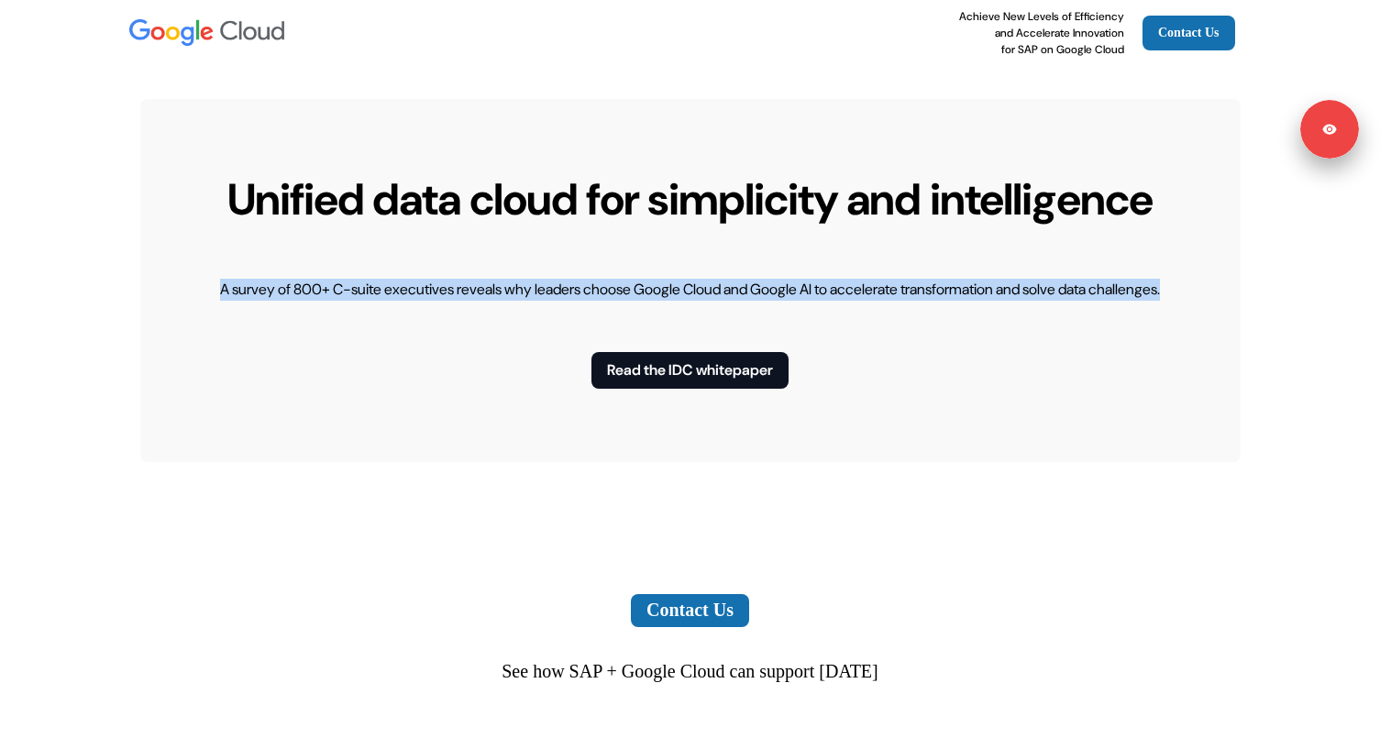
click at [338, 301] on p "A survey of 800+ C-suite executives reveals why leaders choose Google Cloud and…" at bounding box center [690, 290] width 940 height 22
click at [626, 389] on button "Read the IDC whitepaper" at bounding box center [689, 370] width 197 height 37
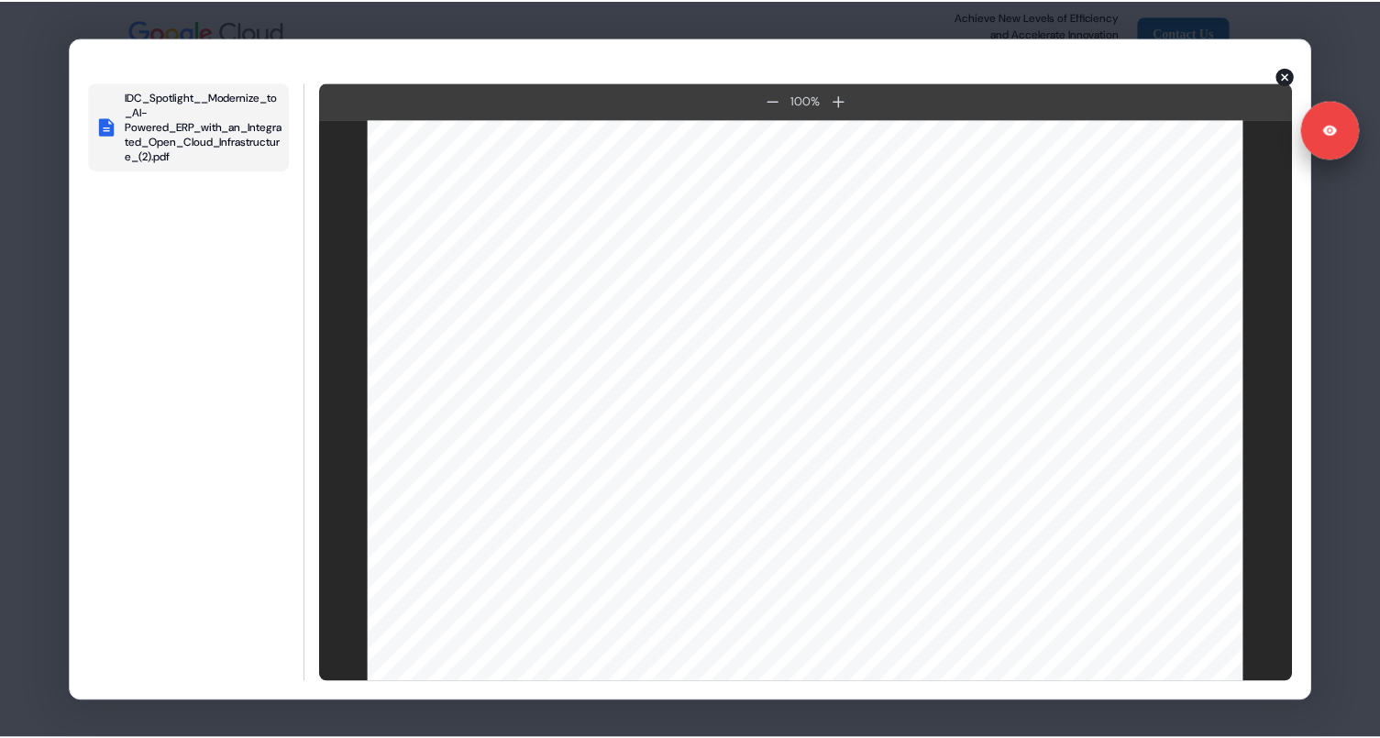
scroll to position [0, 0]
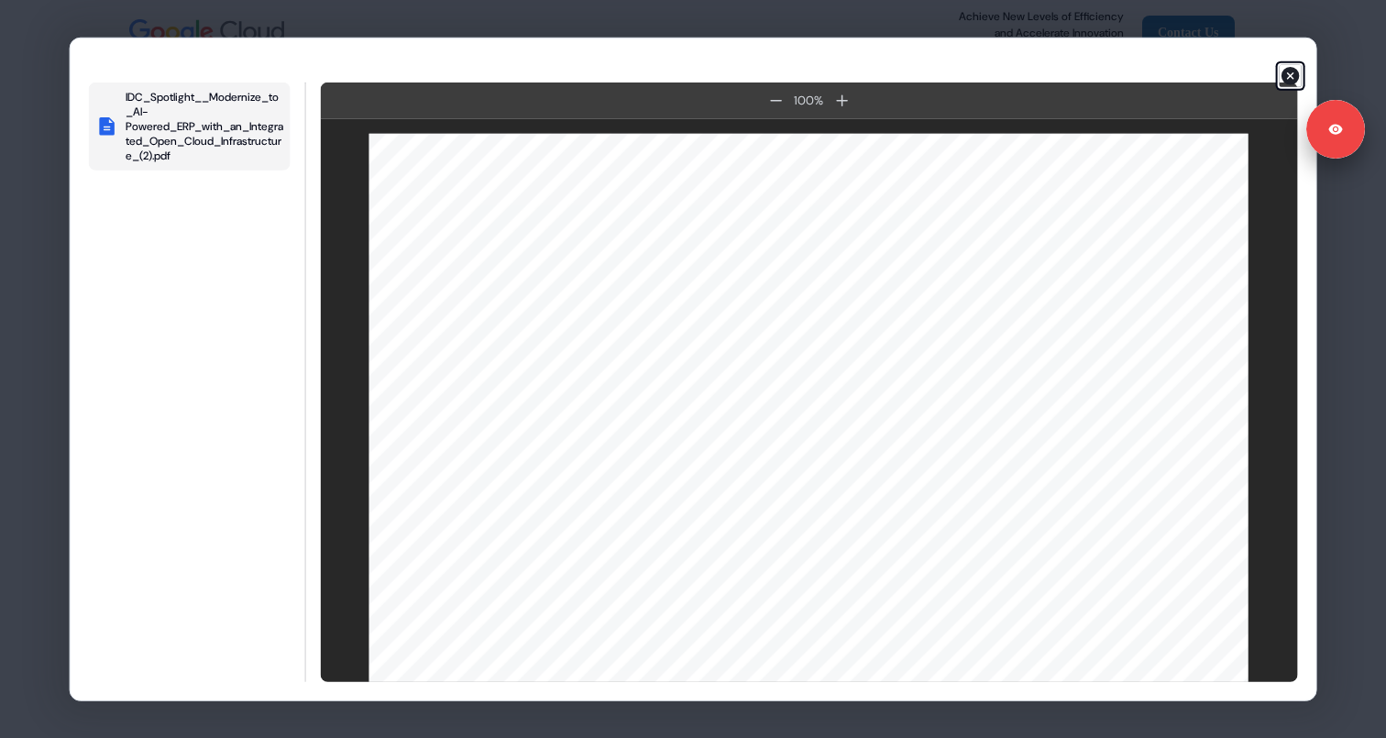
click at [983, 377] on div "IDC_Spotlight__Modernize_to_AI-Powered_ERP_with_an_Integrated_Open_Cloud_Infras…" at bounding box center [694, 369] width 1248 height 665
click at [1291, 71] on icon "button" at bounding box center [1291, 76] width 18 height 18
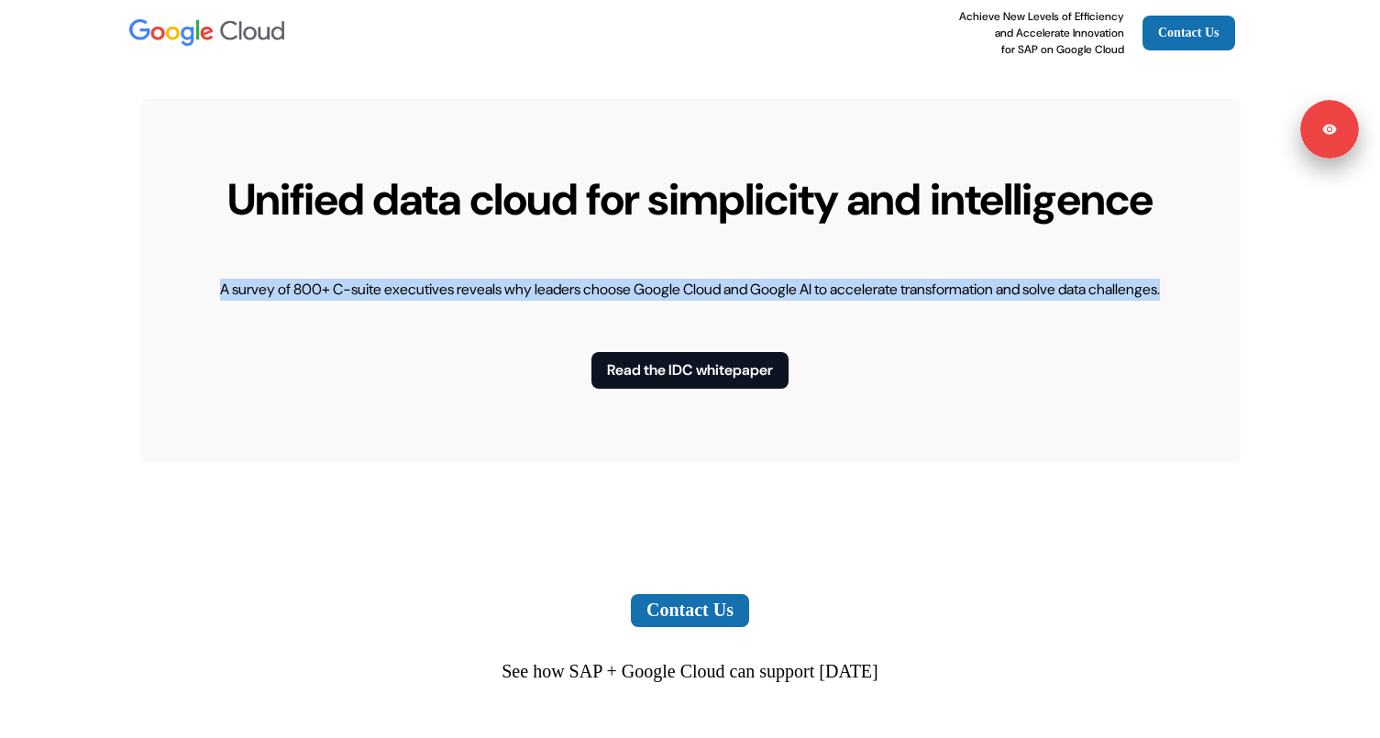
click at [642, 304] on div "Unified data cloud for simplicity and intelligence A survey of 800+ C-suite exe…" at bounding box center [690, 280] width 1100 height 363
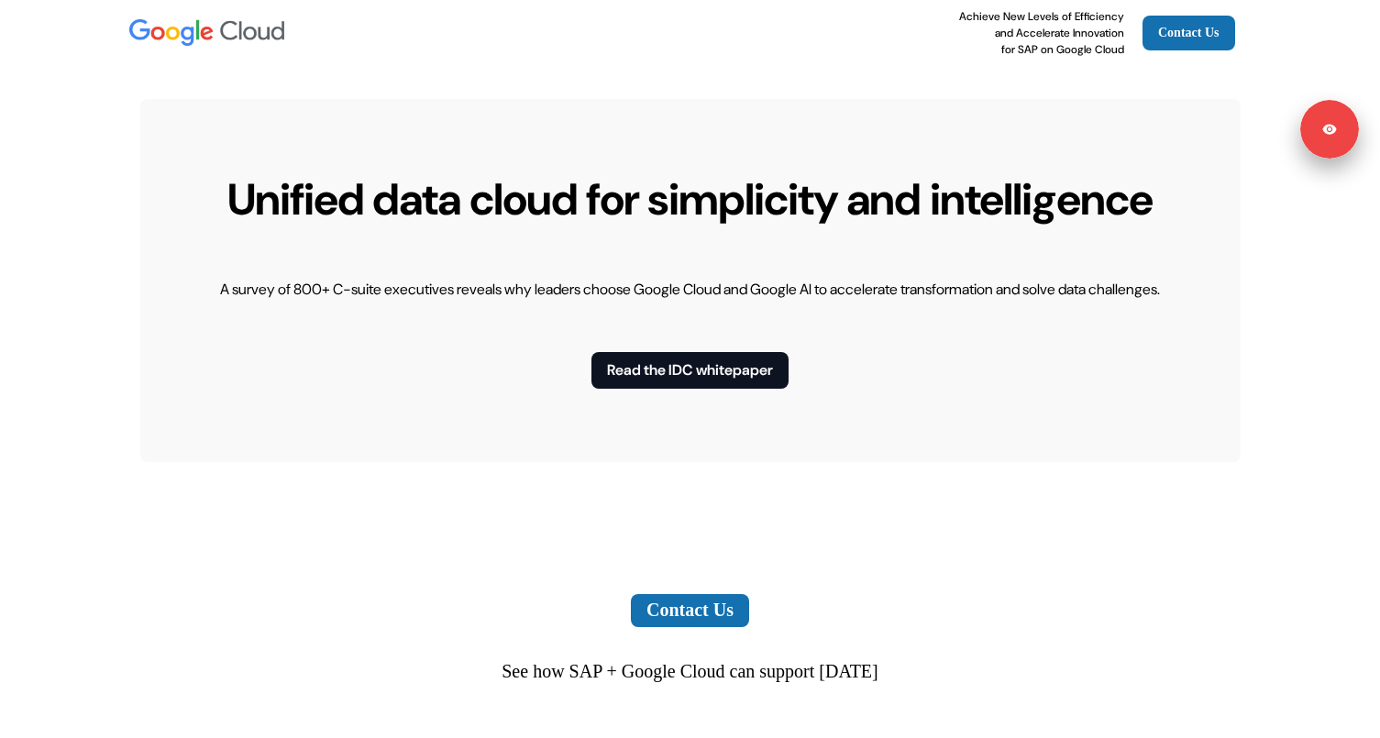
click at [467, 301] on p "A survey of 800+ C-suite executives reveals why leaders choose Google Cloud and…" at bounding box center [690, 290] width 940 height 22
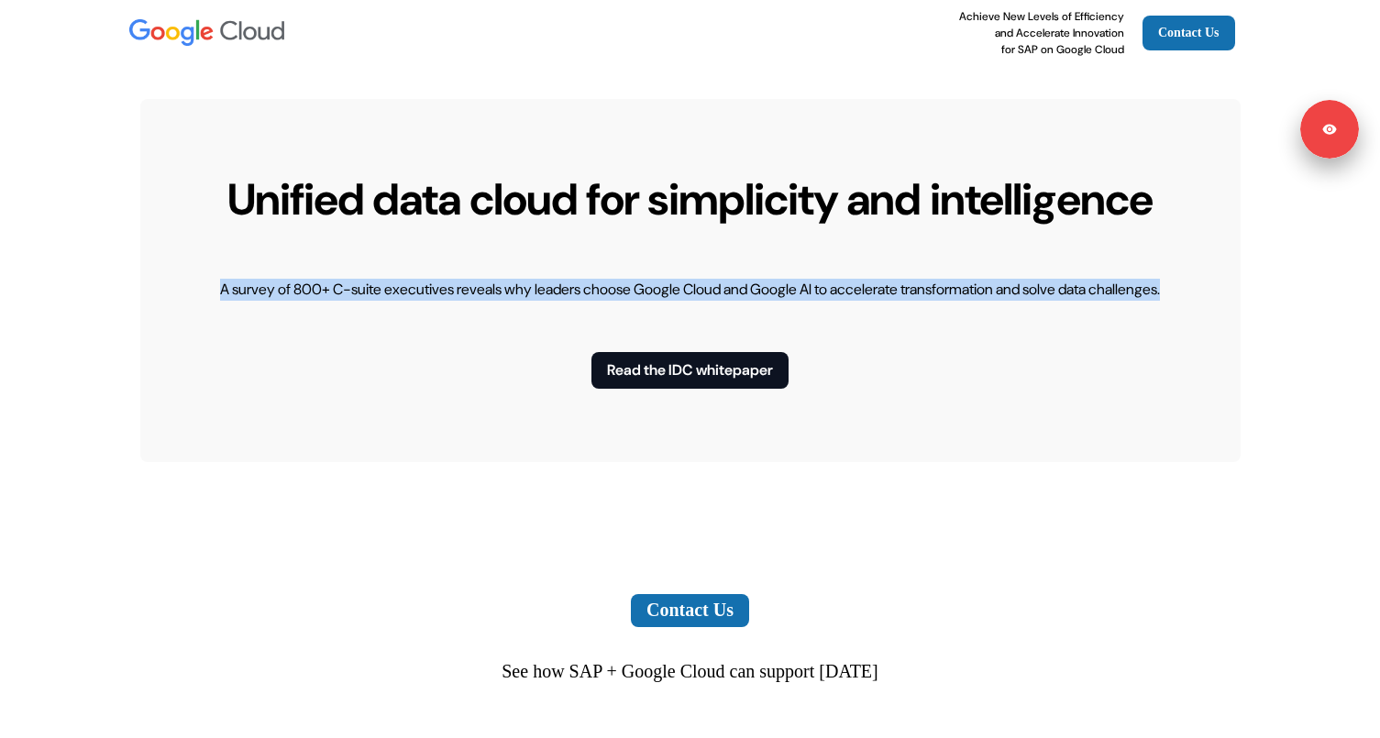
click at [467, 301] on p "A survey of 800+ C-suite executives reveals why leaders choose Google Cloud and…" at bounding box center [690, 290] width 940 height 22
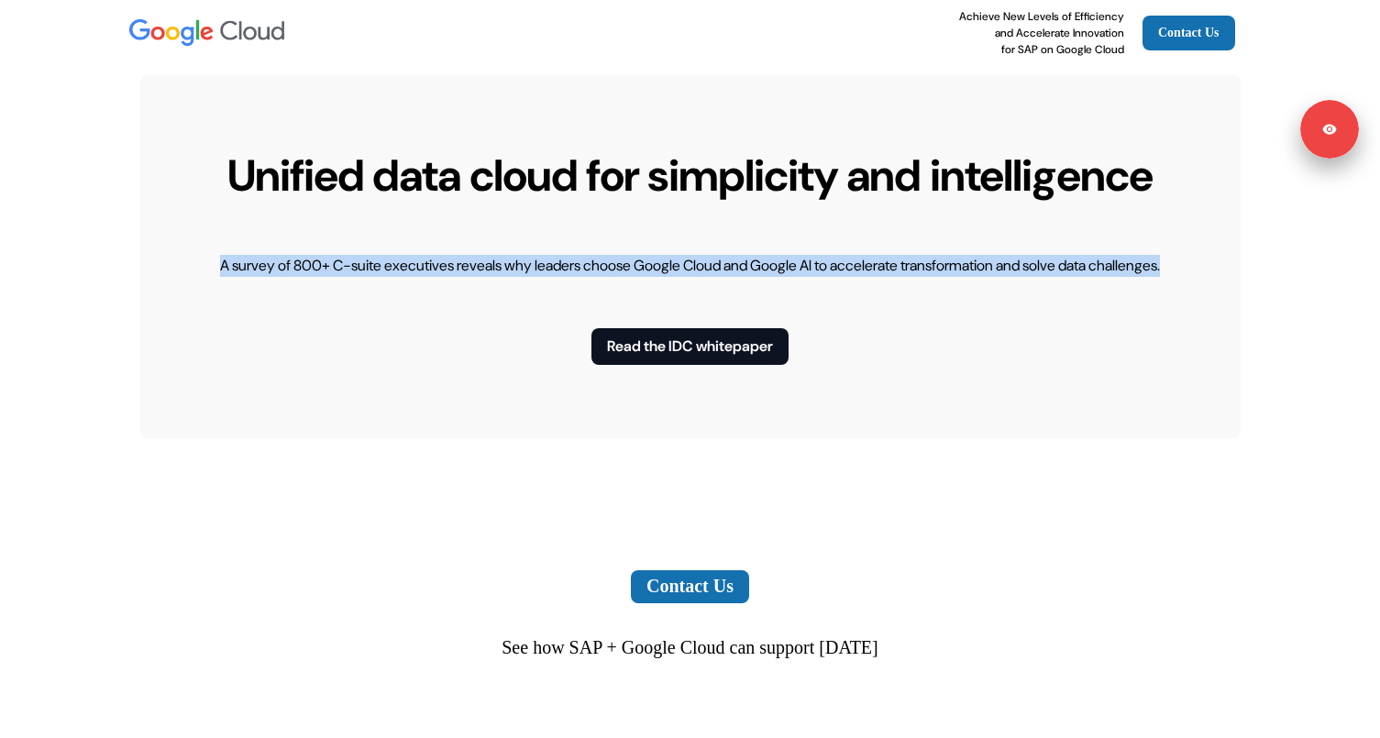
scroll to position [5721, 0]
click at [612, 364] on button "Read the IDC whitepaper" at bounding box center [689, 345] width 197 height 37
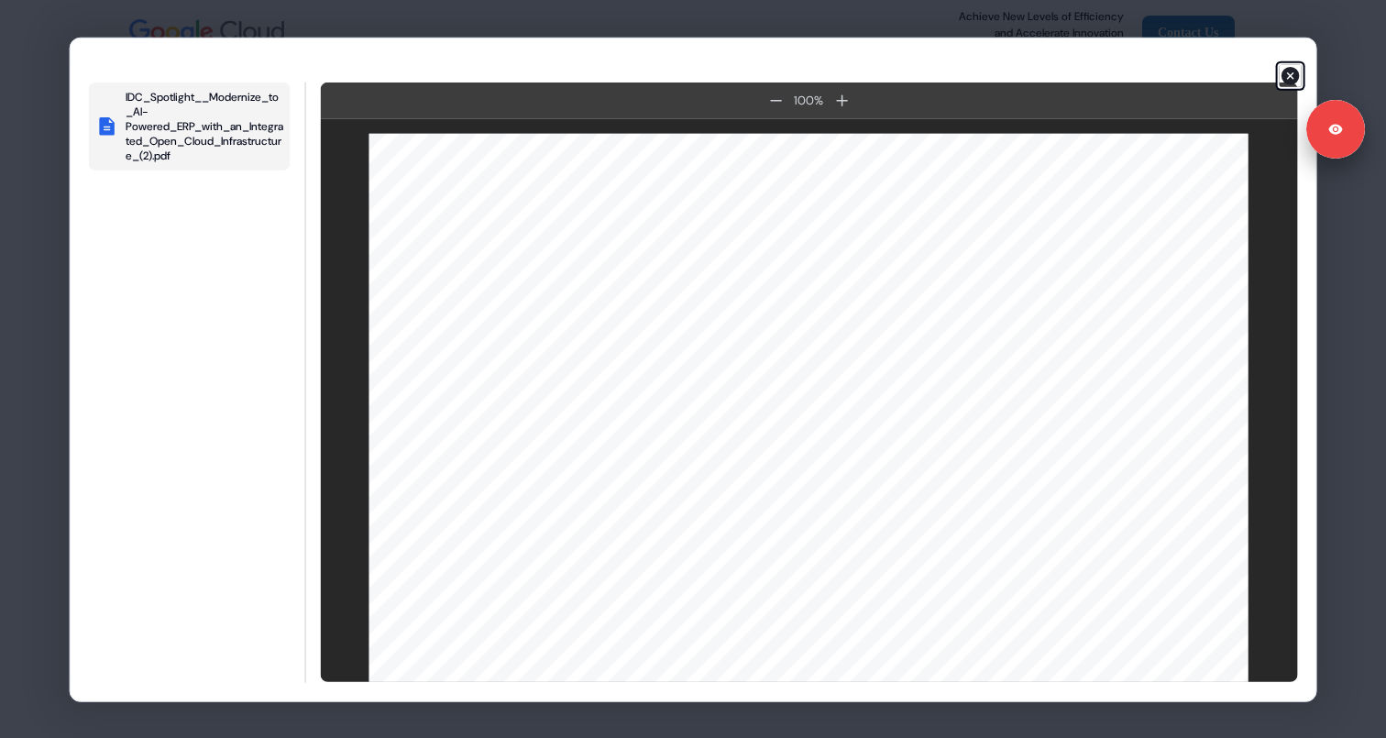
click at [1289, 72] on icon "button" at bounding box center [1291, 76] width 18 height 18
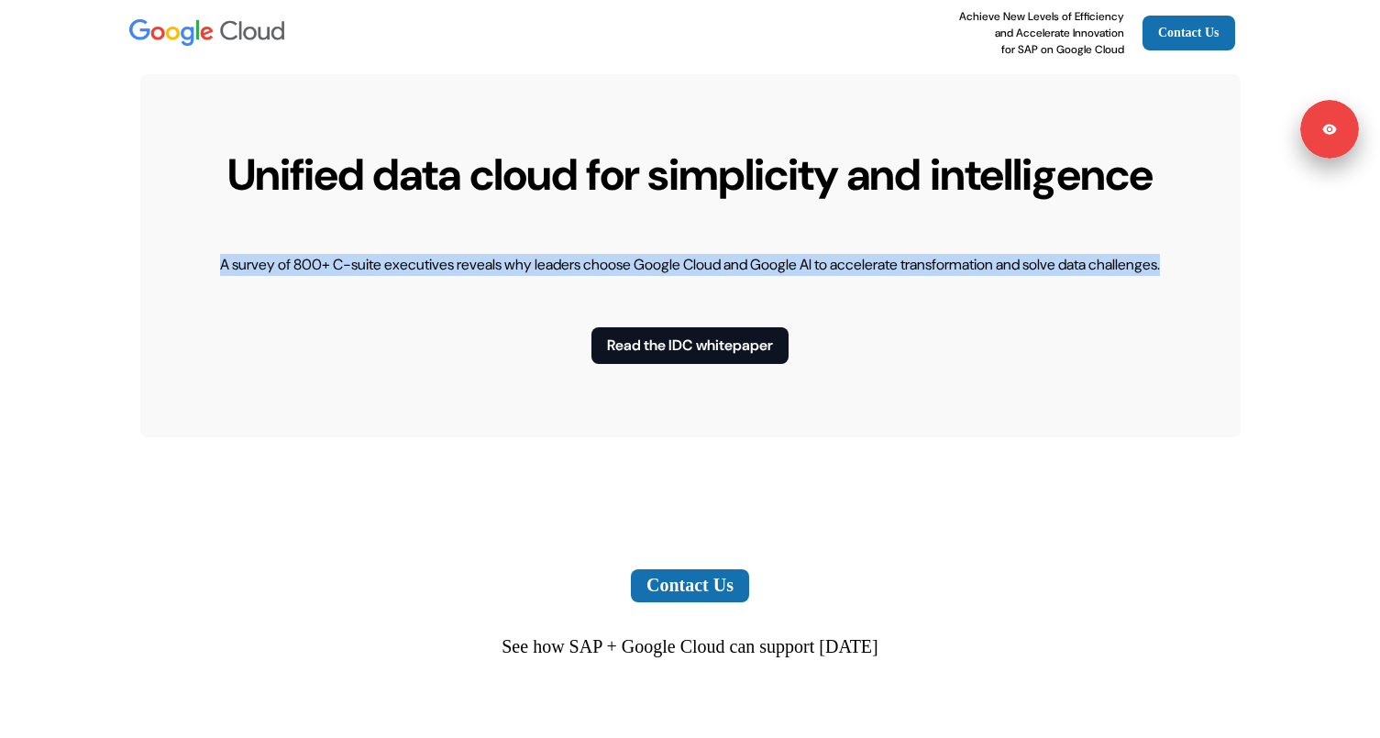
click at [982, 437] on div "Unified data cloud for simplicity and intelligence A survey of 800+ C-suite exe…" at bounding box center [690, 255] width 1100 height 363
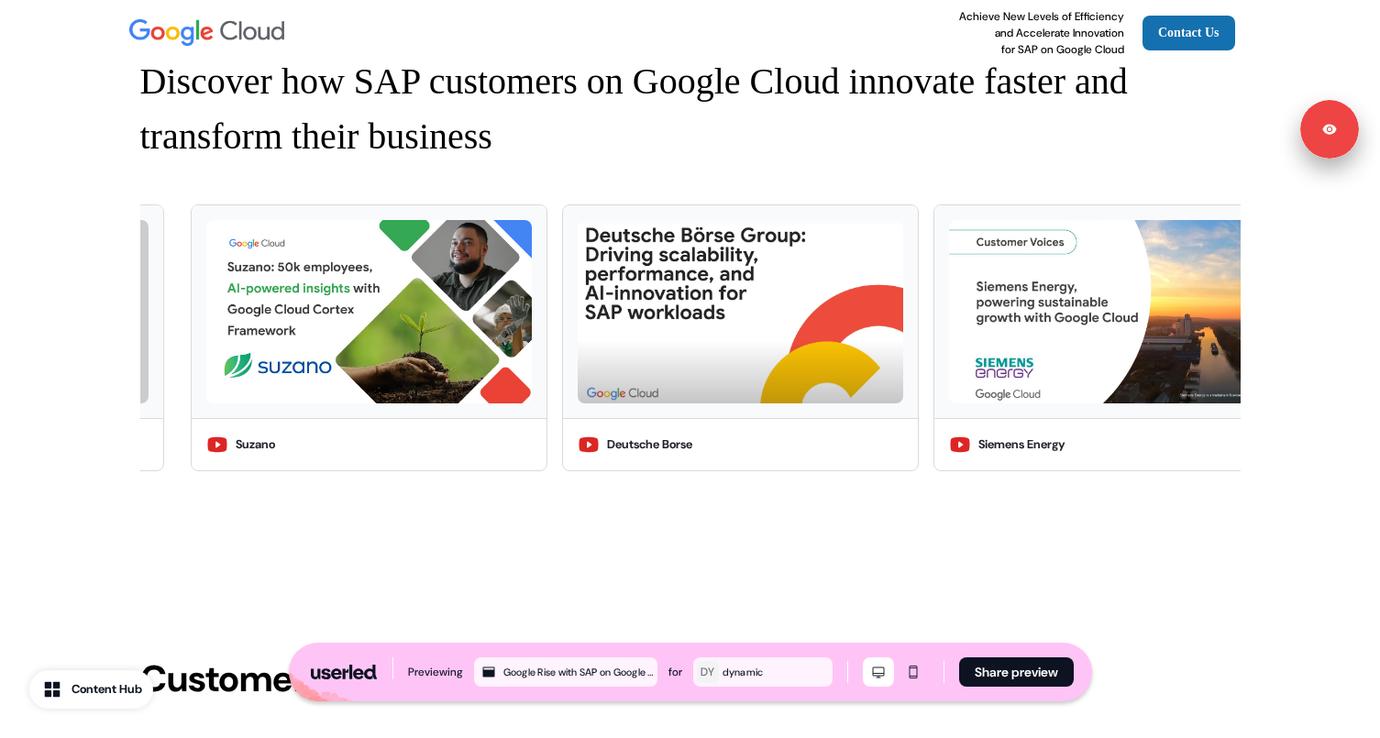
scroll to position [2805, 0]
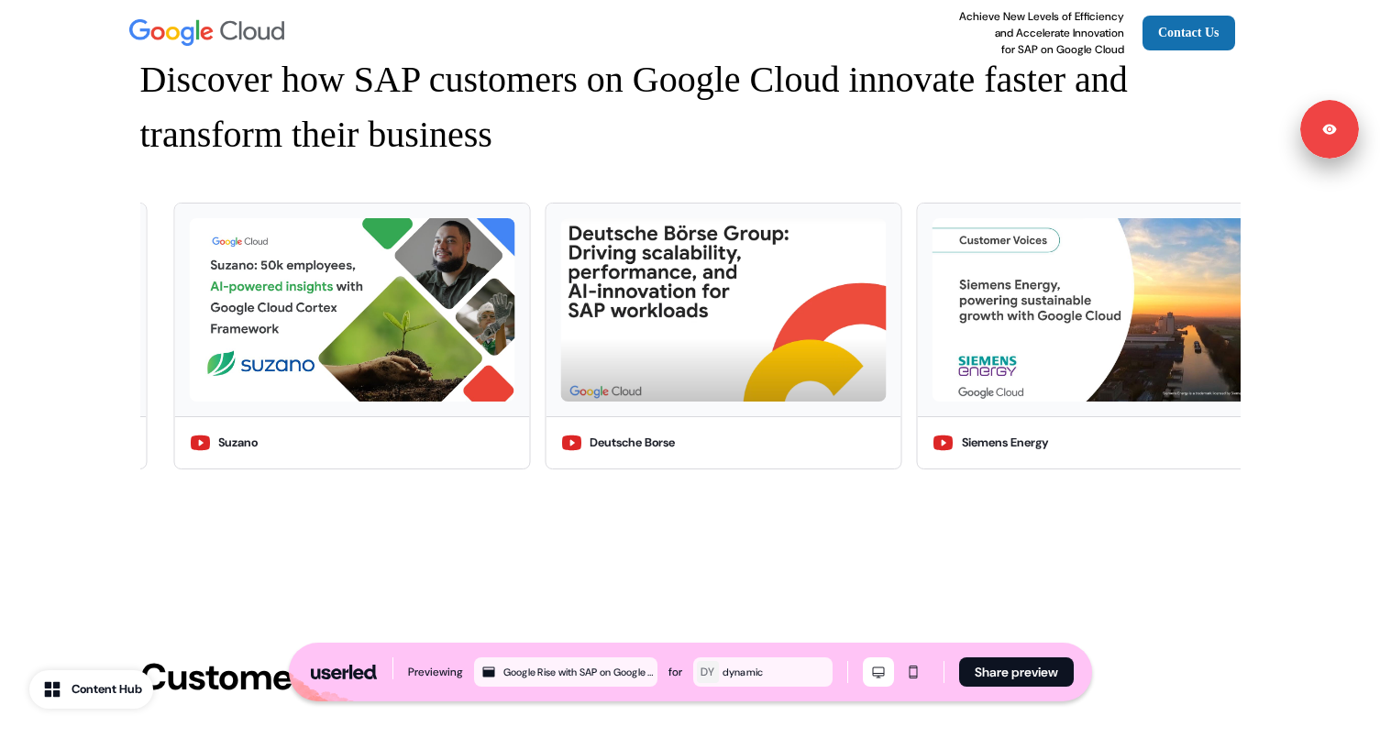
click at [116, 682] on div "Content Hub" at bounding box center [107, 689] width 71 height 18
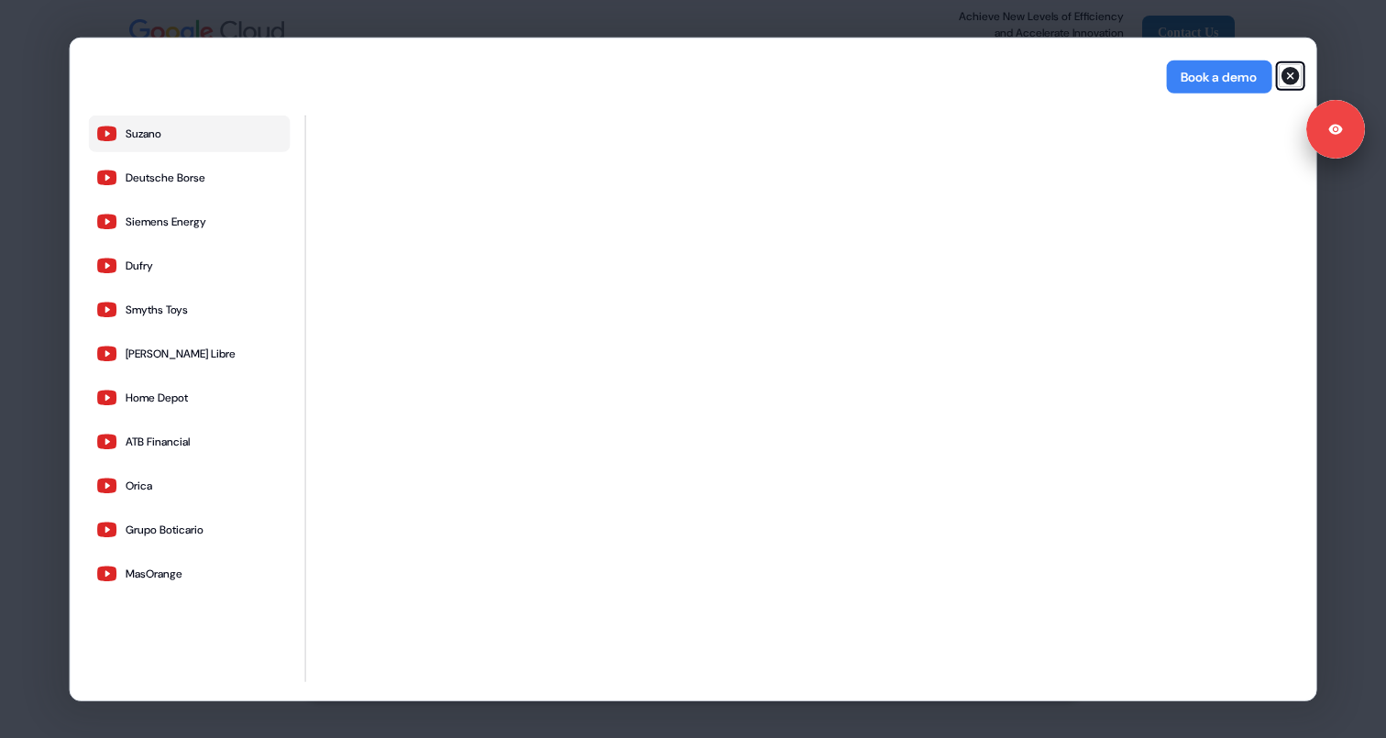
click at [1291, 76] on icon "button" at bounding box center [1290, 75] width 22 height 22
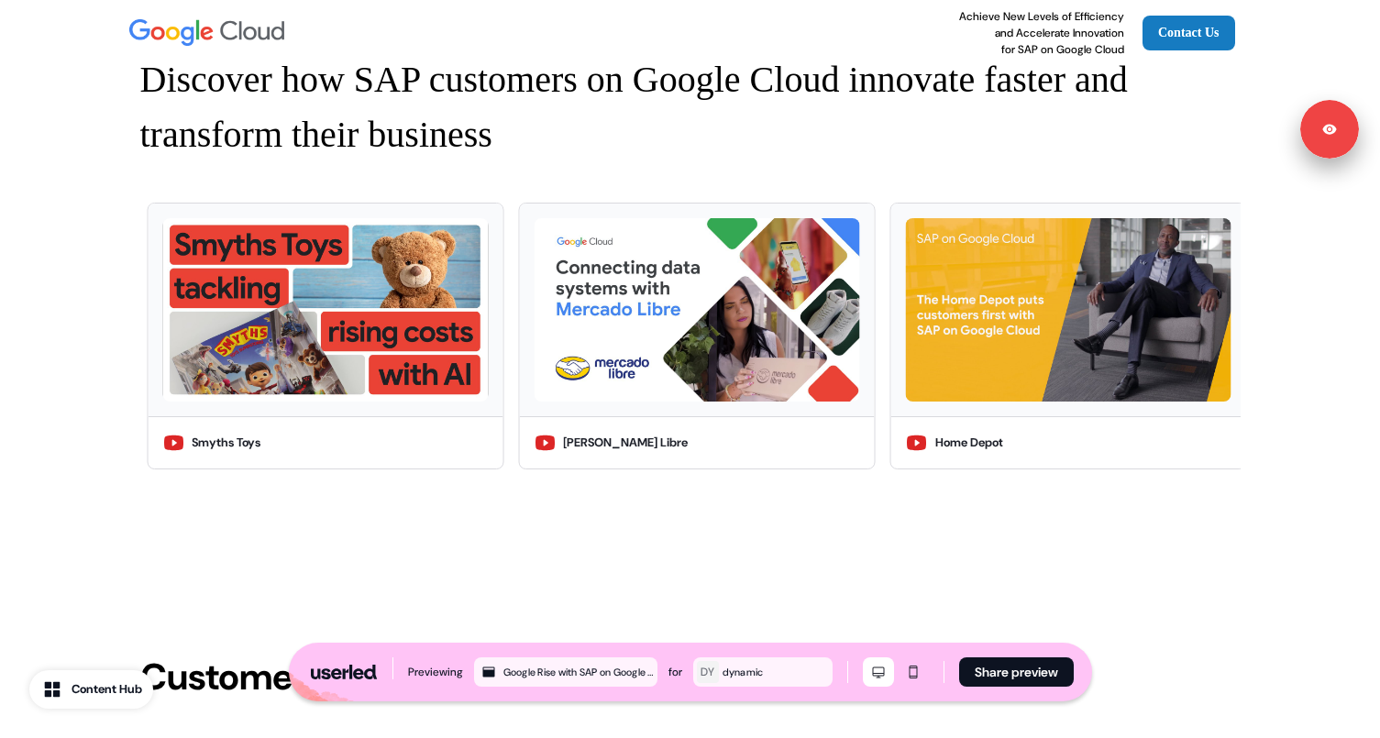
click at [1175, 42] on link "Contact Us" at bounding box center [1188, 33] width 93 height 35
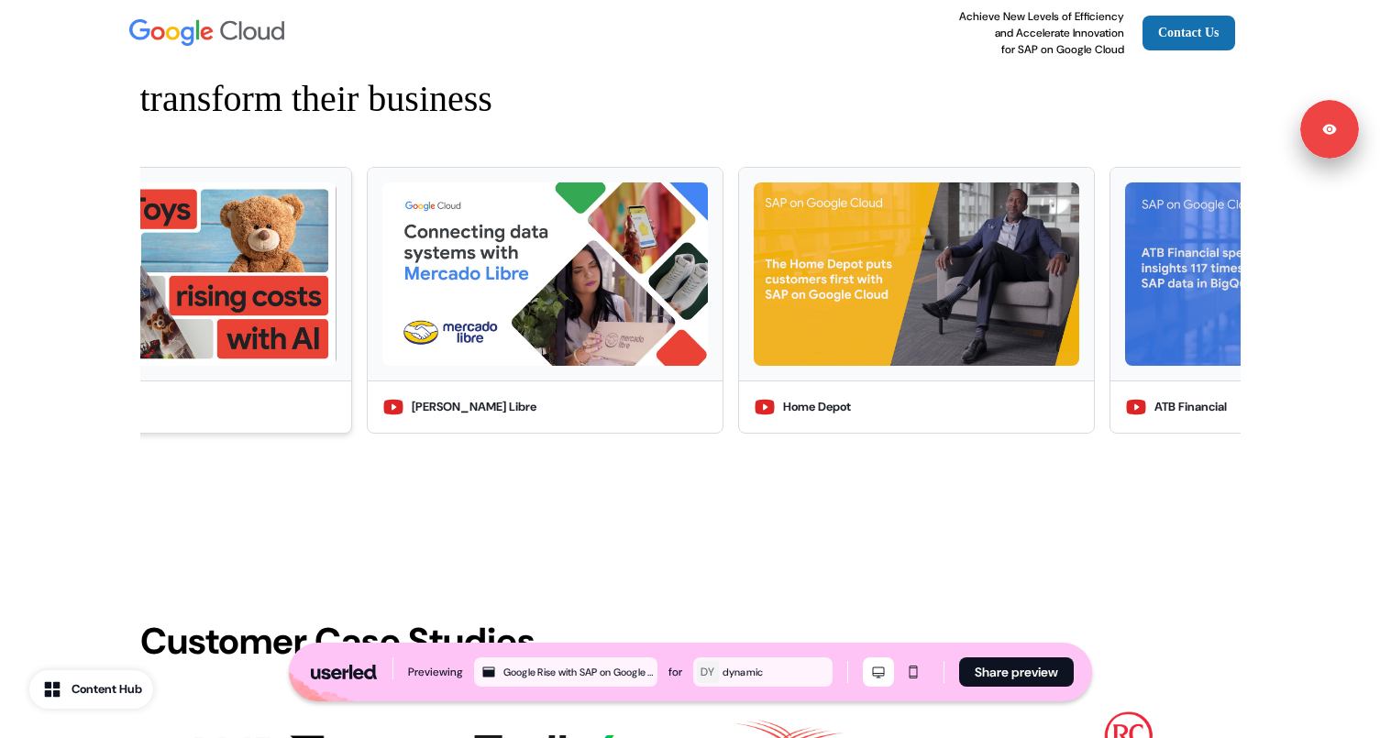
scroll to position [2813, 0]
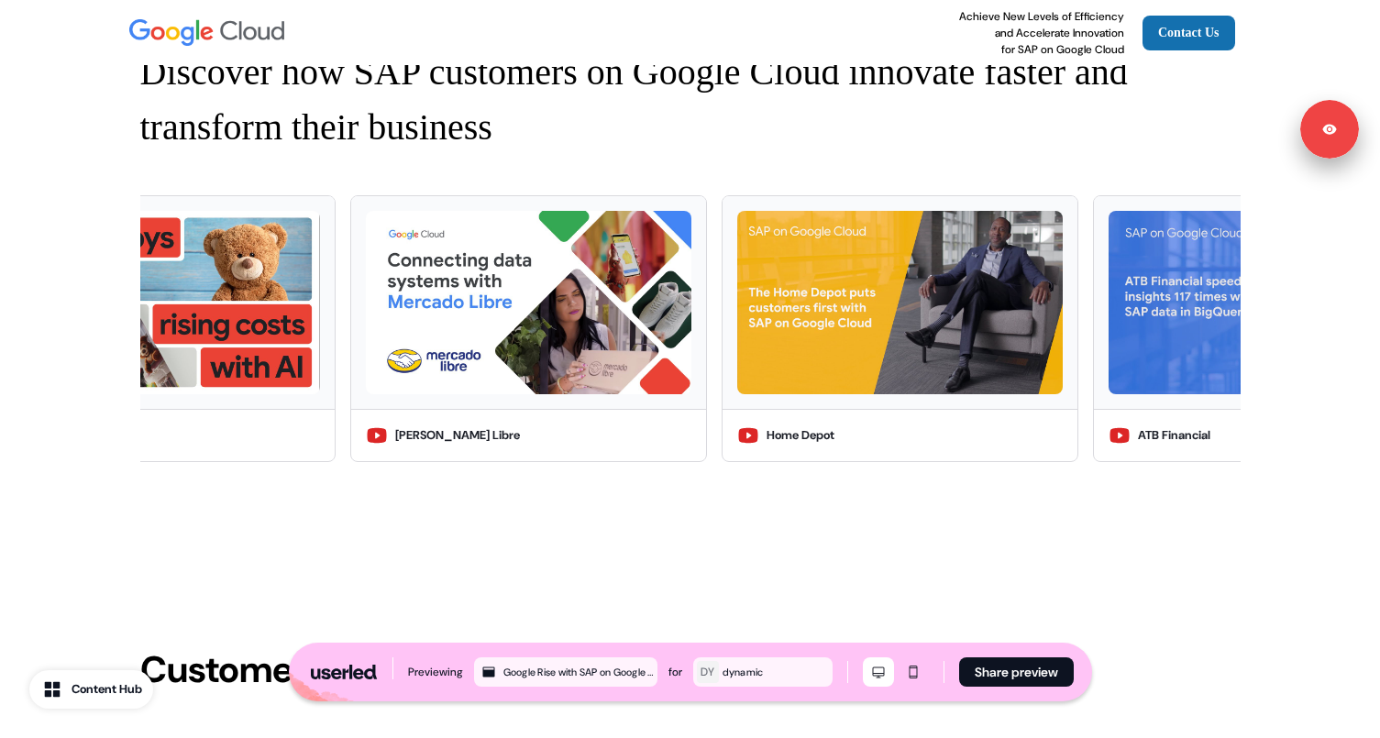
click at [87, 691] on div "Content Hub" at bounding box center [107, 689] width 71 height 18
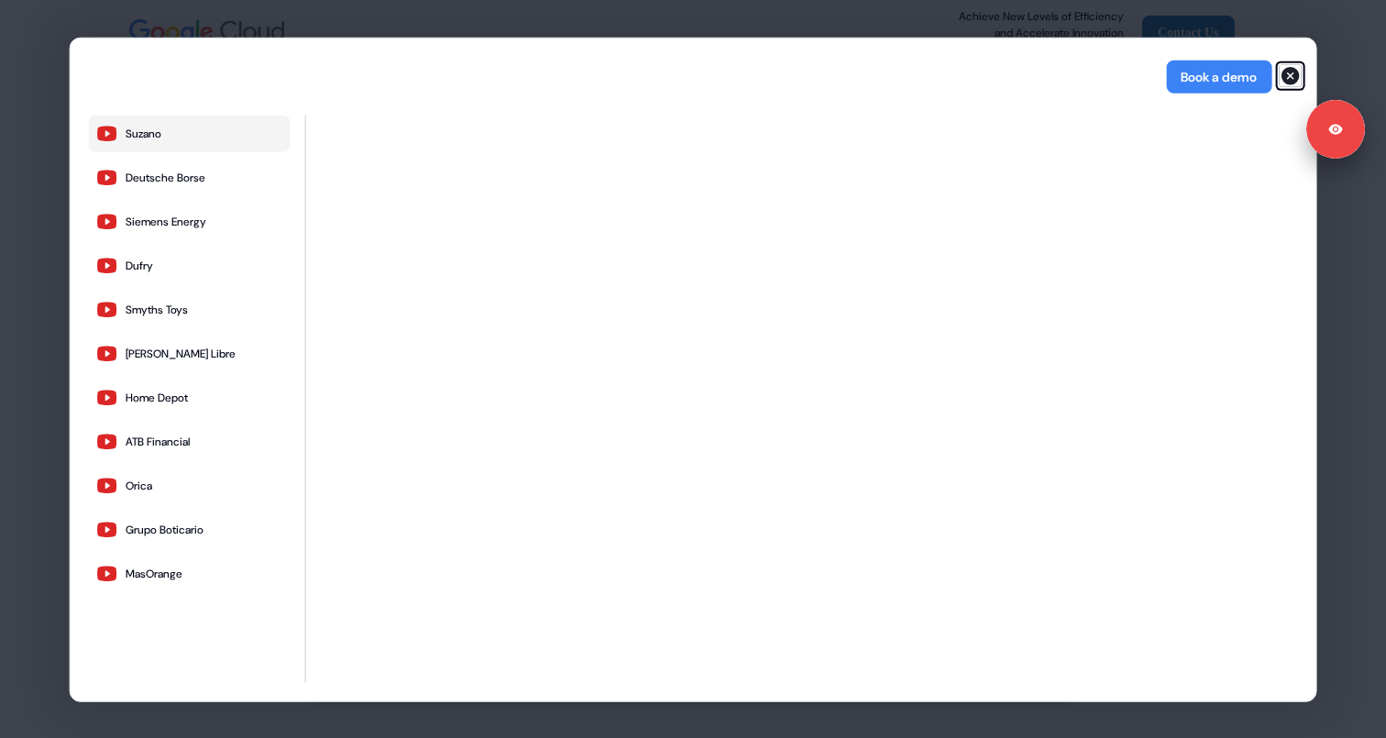
click at [1294, 76] on icon "button" at bounding box center [1291, 76] width 18 height 18
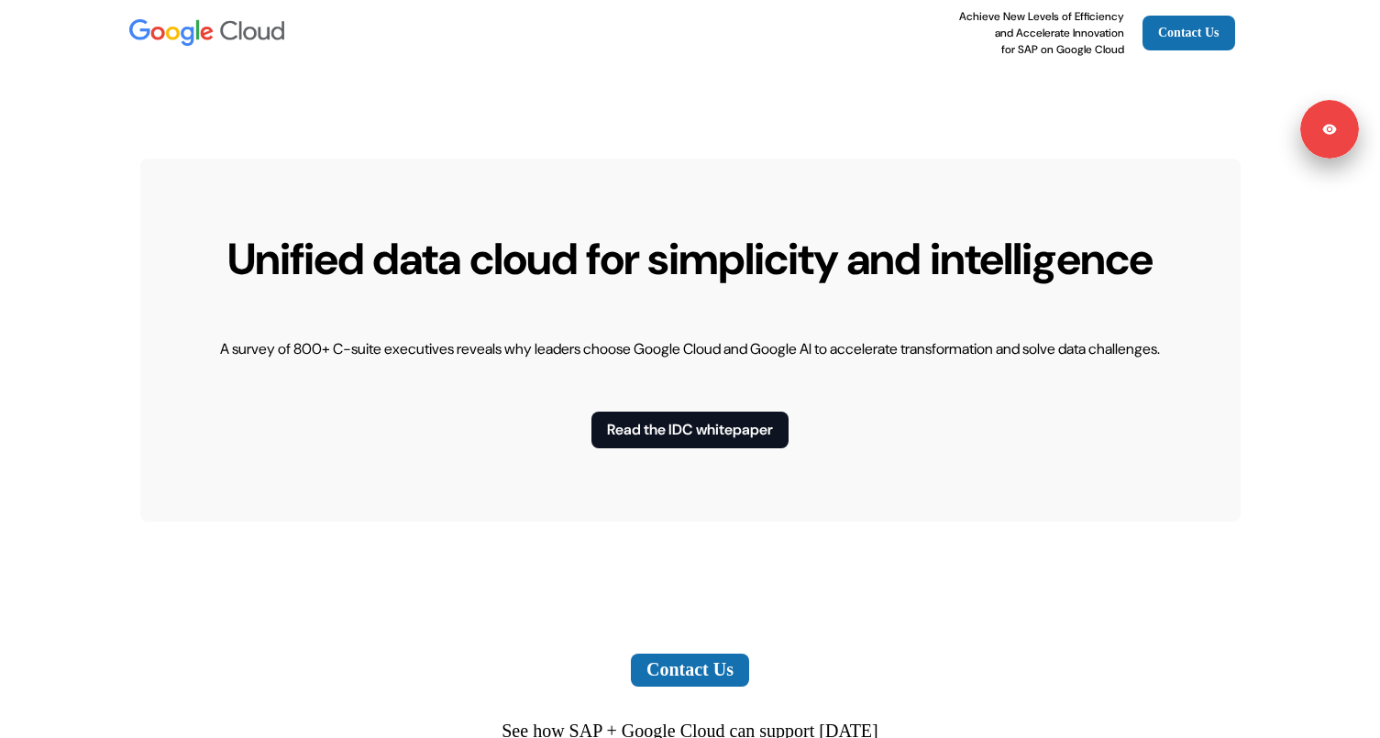
scroll to position [5882, 0]
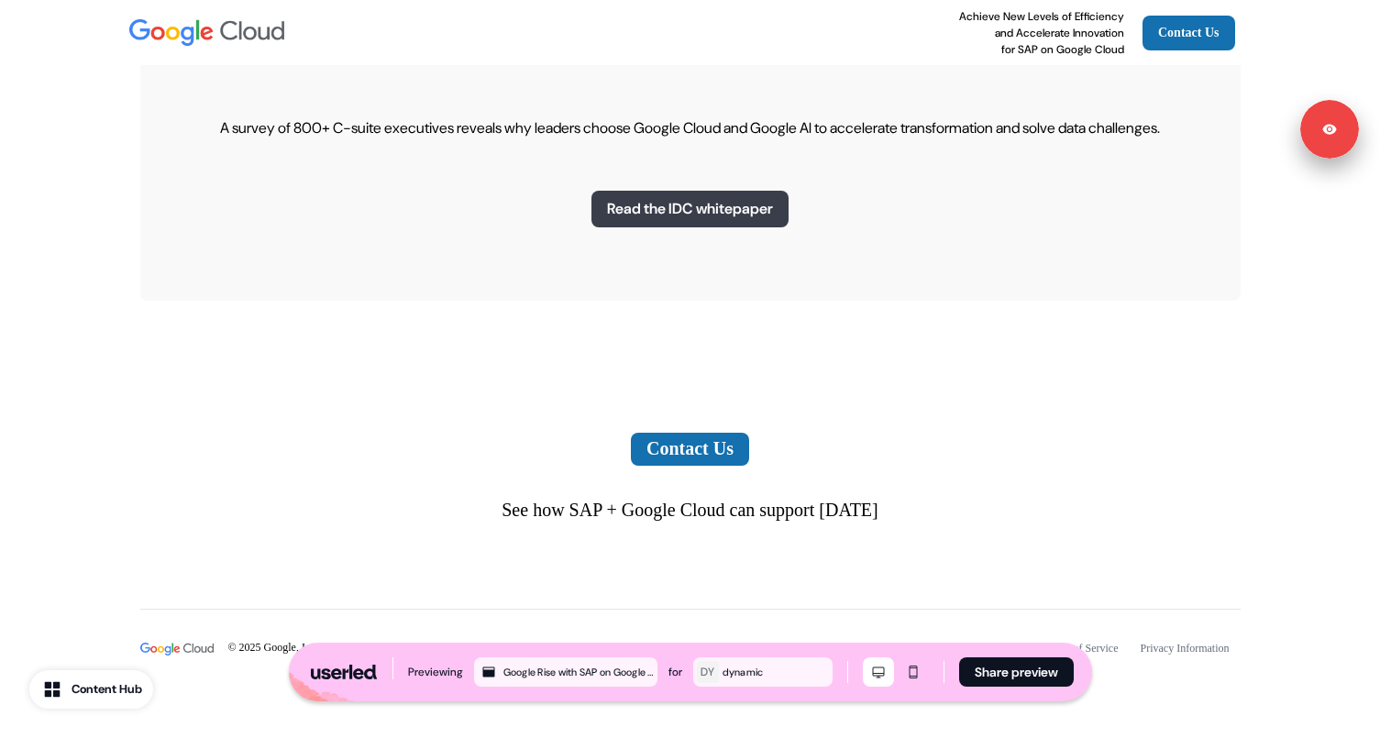
click at [695, 227] on button "Read the IDC whitepaper" at bounding box center [689, 209] width 197 height 37
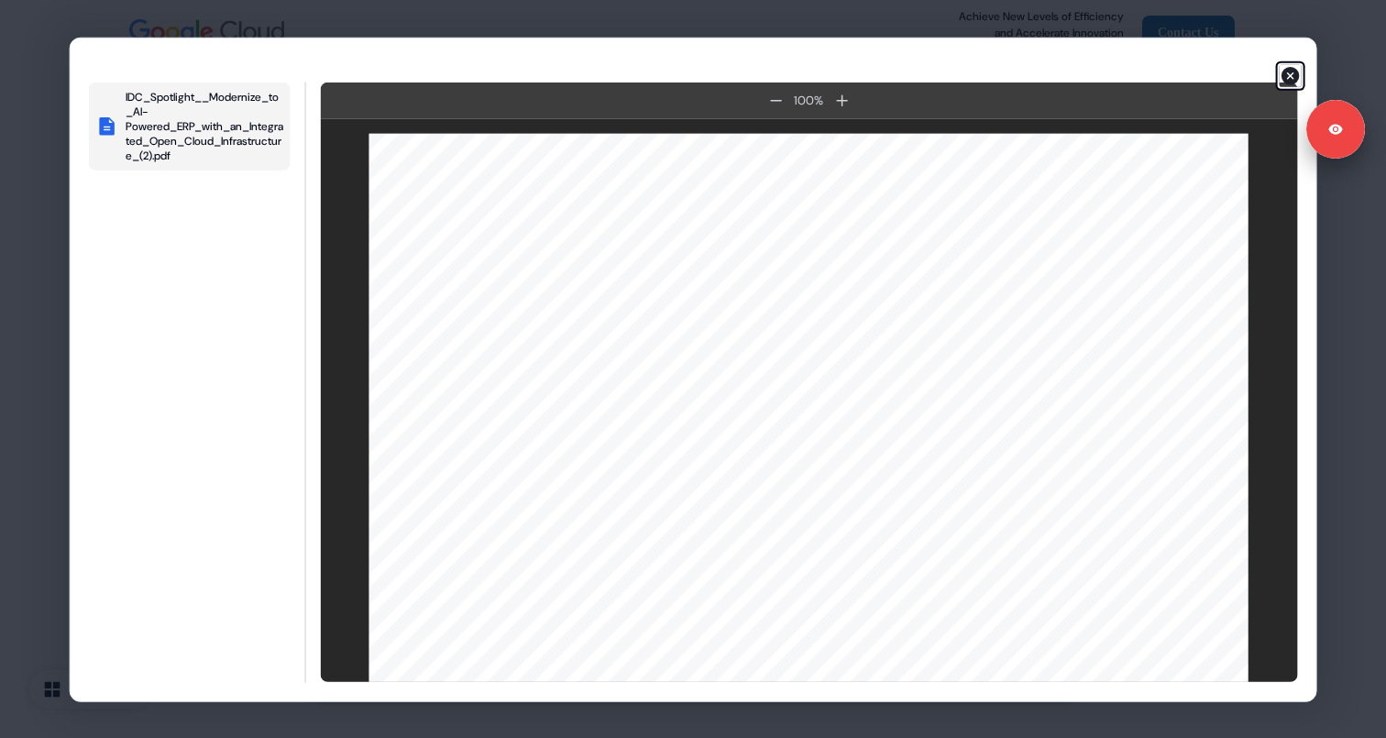
click at [1290, 75] on icon "button" at bounding box center [1290, 75] width 22 height 22
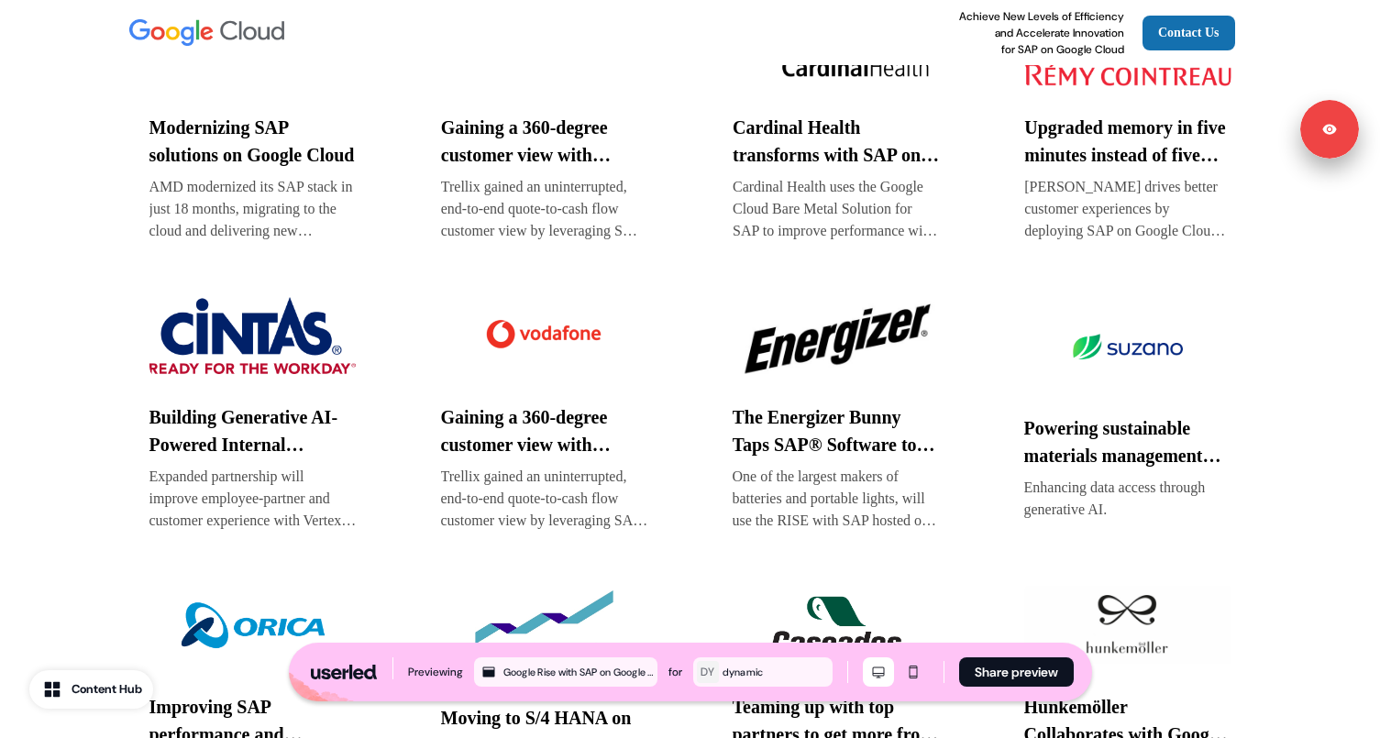
scroll to position [3546, 0]
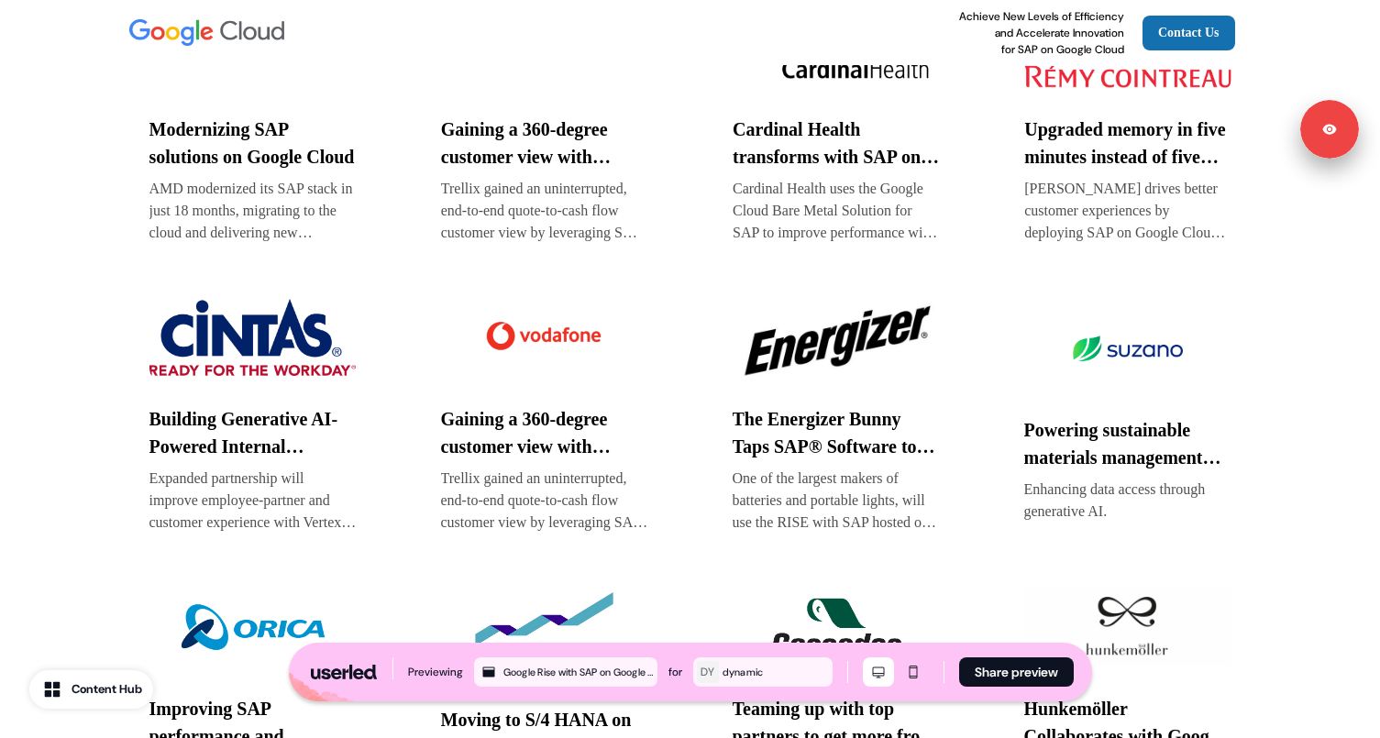
click at [282, 379] on img at bounding box center [252, 338] width 207 height 92
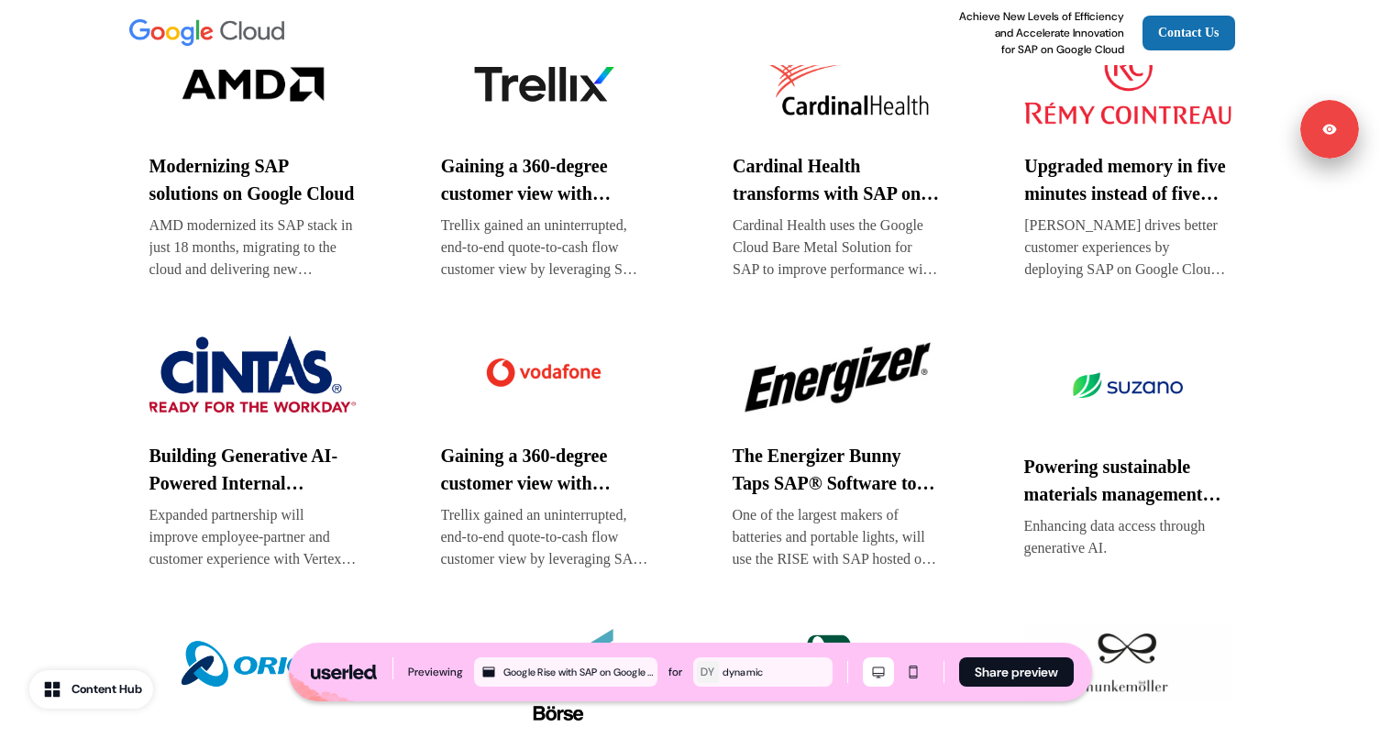
scroll to position [3511, 0]
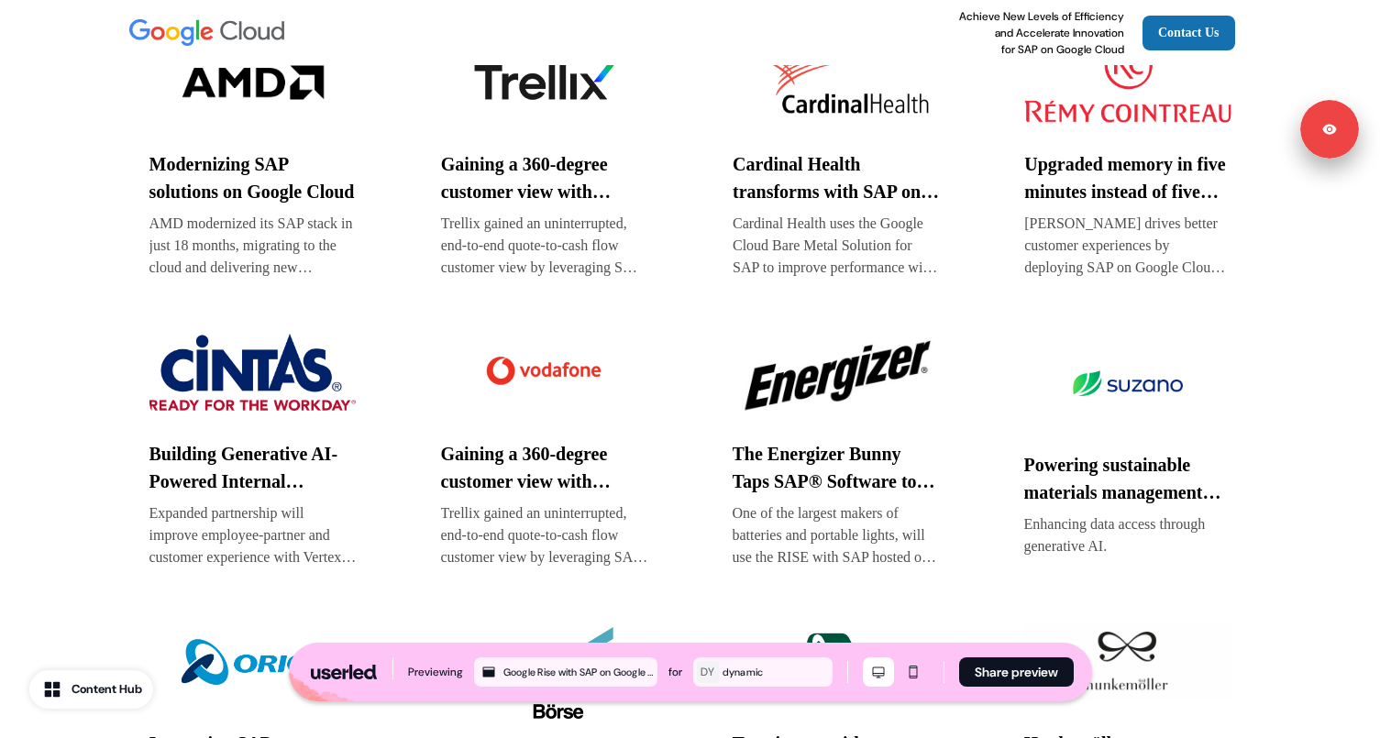
click at [421, 288] on div "Modernizing SAP solutions on Google Cloud AMD modernized its SAP stack in just …" at bounding box center [690, 158] width 1100 height 260
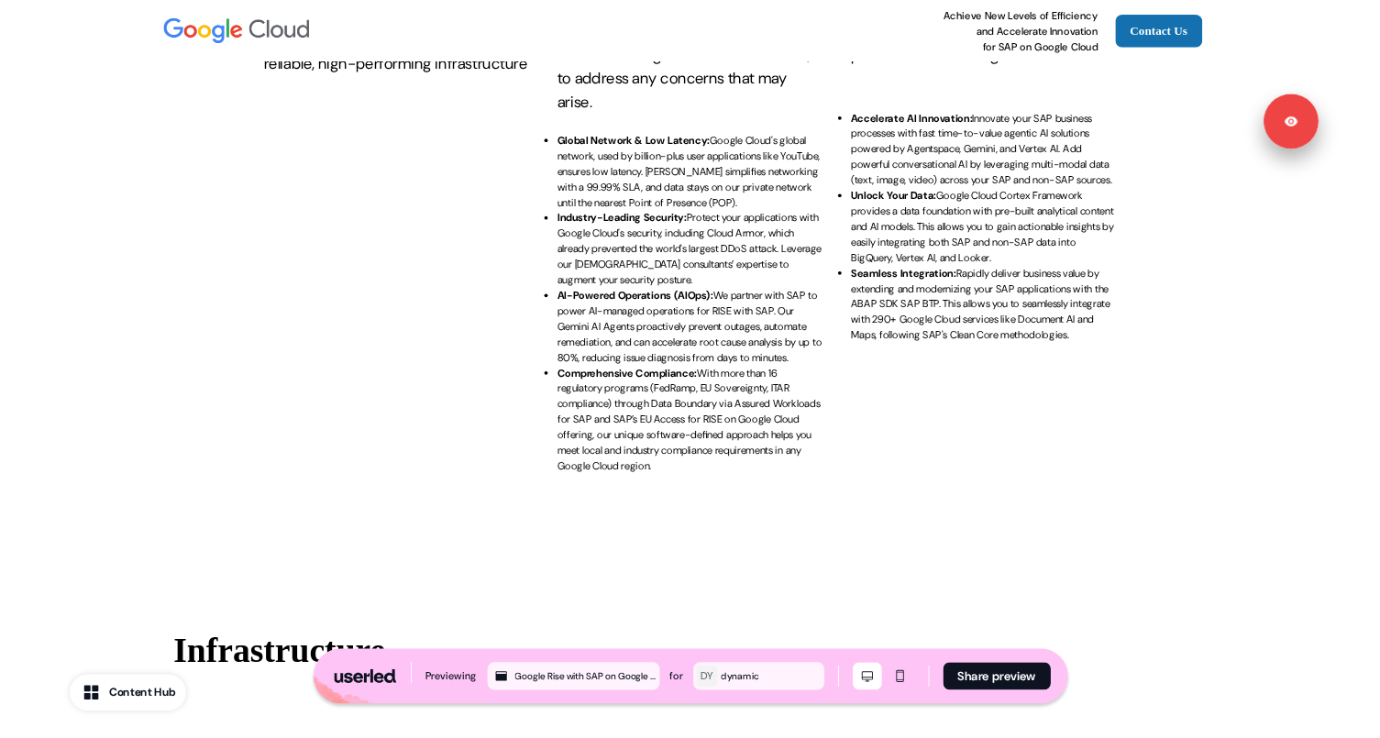
scroll to position [0, 0]
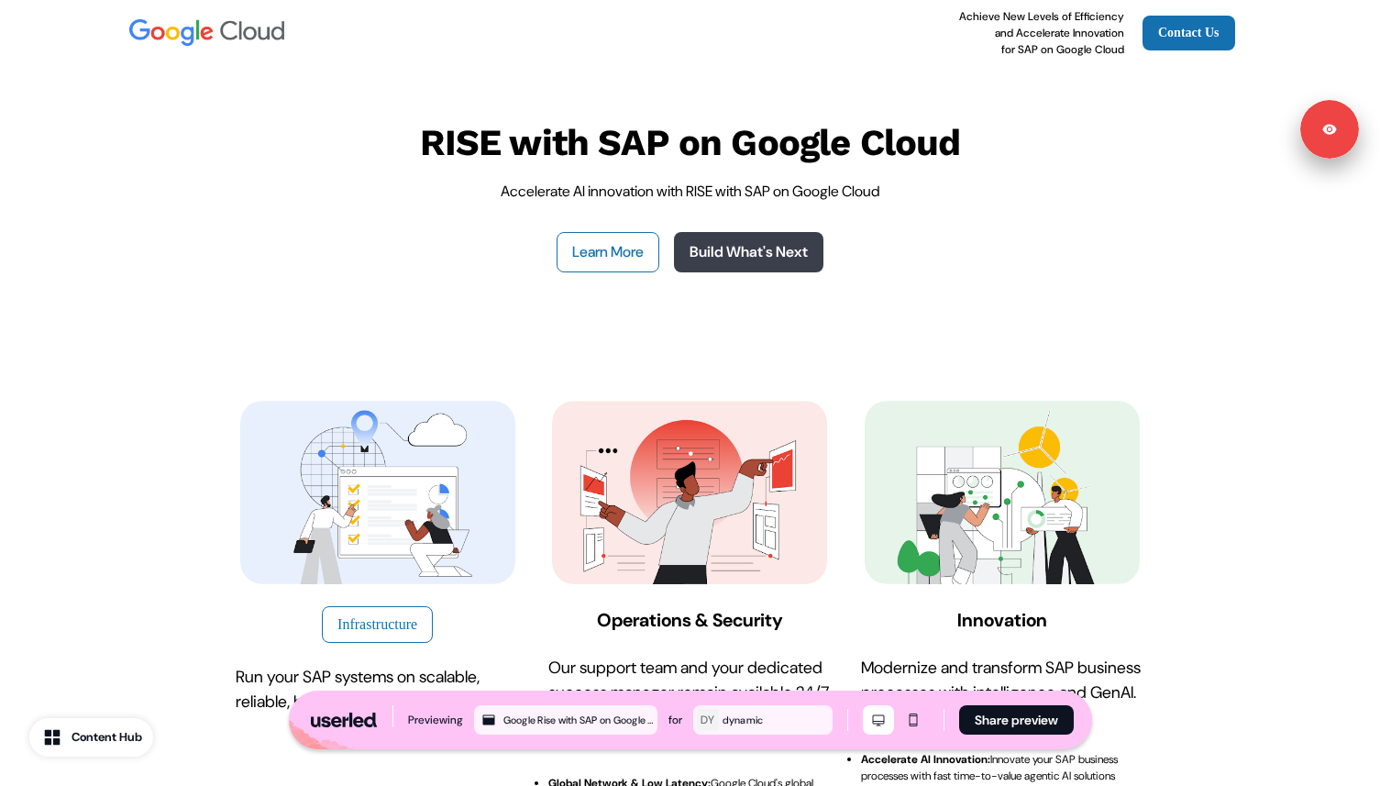
click at [743, 255] on link "Build What's Next" at bounding box center [748, 252] width 149 height 40
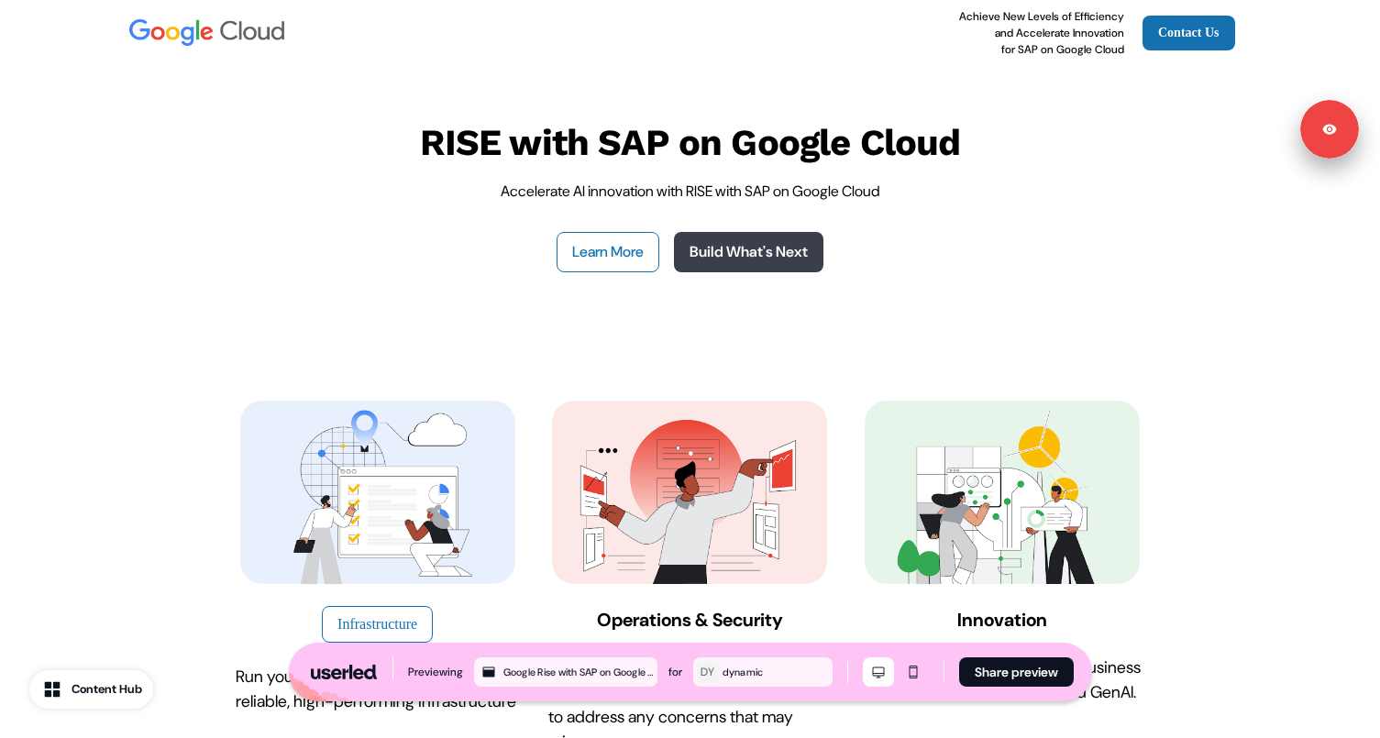
click at [776, 248] on link "Build What's Next" at bounding box center [748, 252] width 149 height 40
click at [761, 245] on link "Build What's Next" at bounding box center [748, 252] width 149 height 40
click at [771, 99] on div "RISE with SAP on Google Cloud Accelerate AI innovation with RISE with SAP on Go…" at bounding box center [690, 196] width 1210 height 262
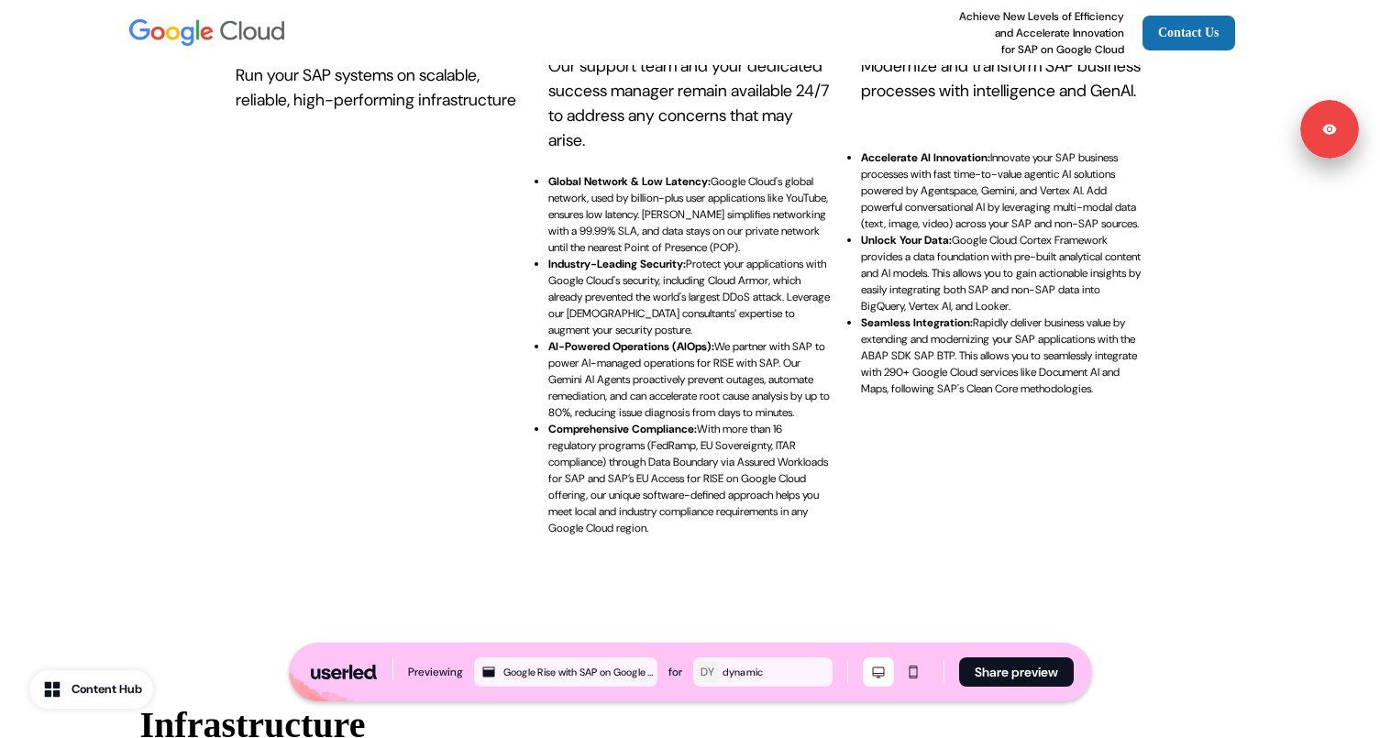
scroll to position [605, 0]
